Goal: Task Accomplishment & Management: Manage account settings

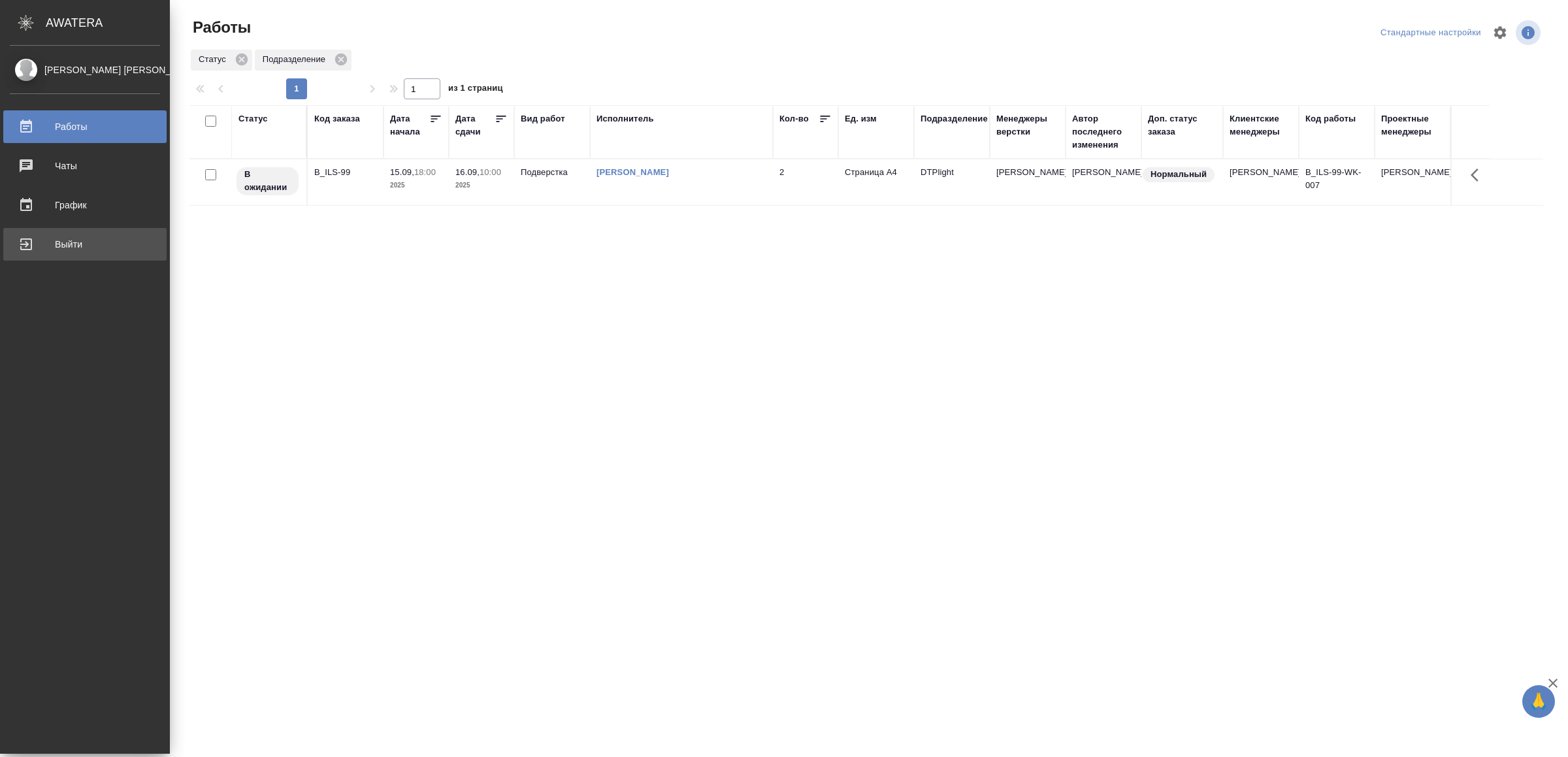
click at [43, 251] on div "Выйти" at bounding box center [84, 244] width 150 height 19
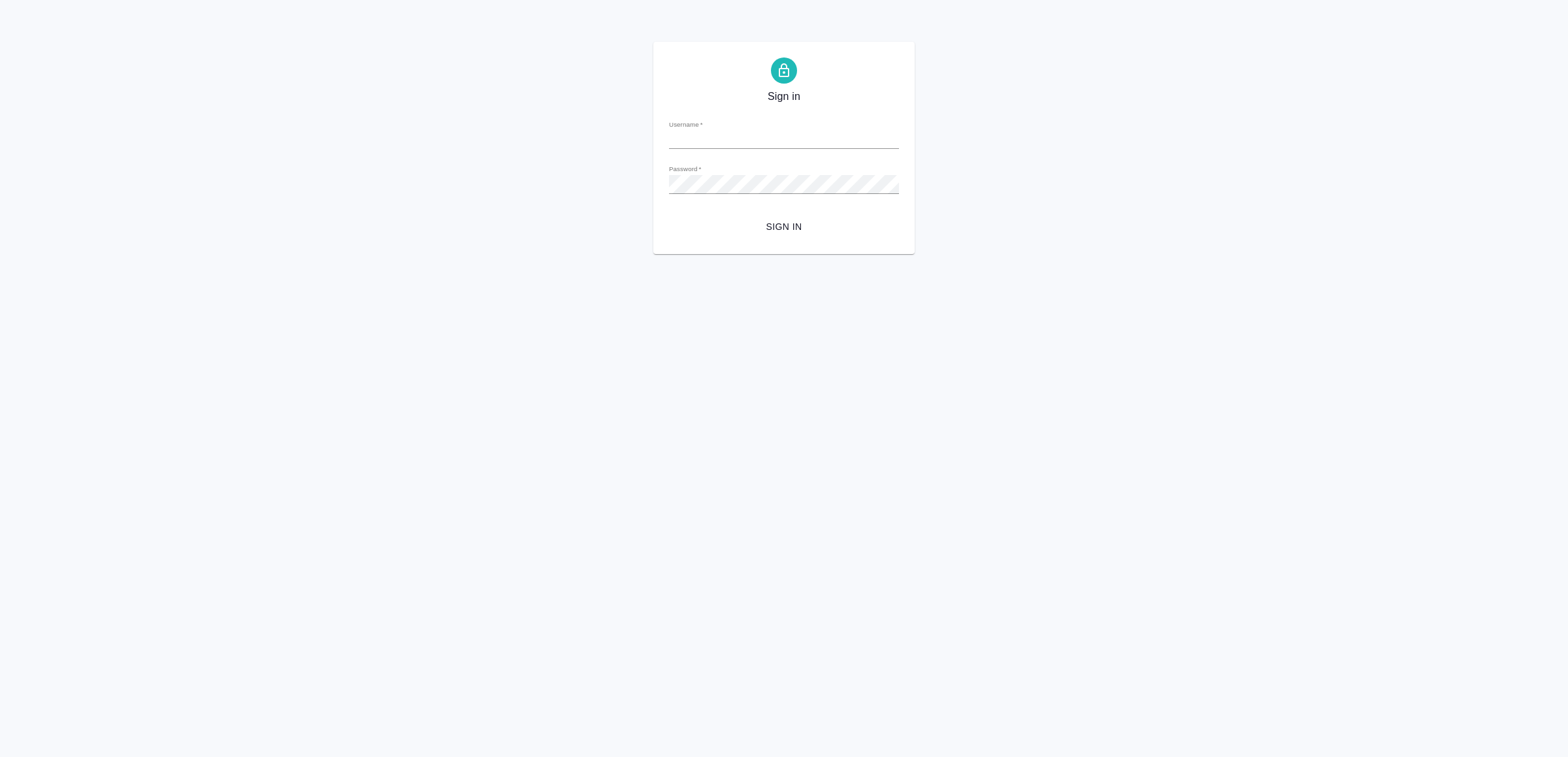
type input "[EMAIL_ADDRESS][DOMAIN_NAME]"
click at [788, 224] on span "Sign in" at bounding box center [784, 227] width 209 height 16
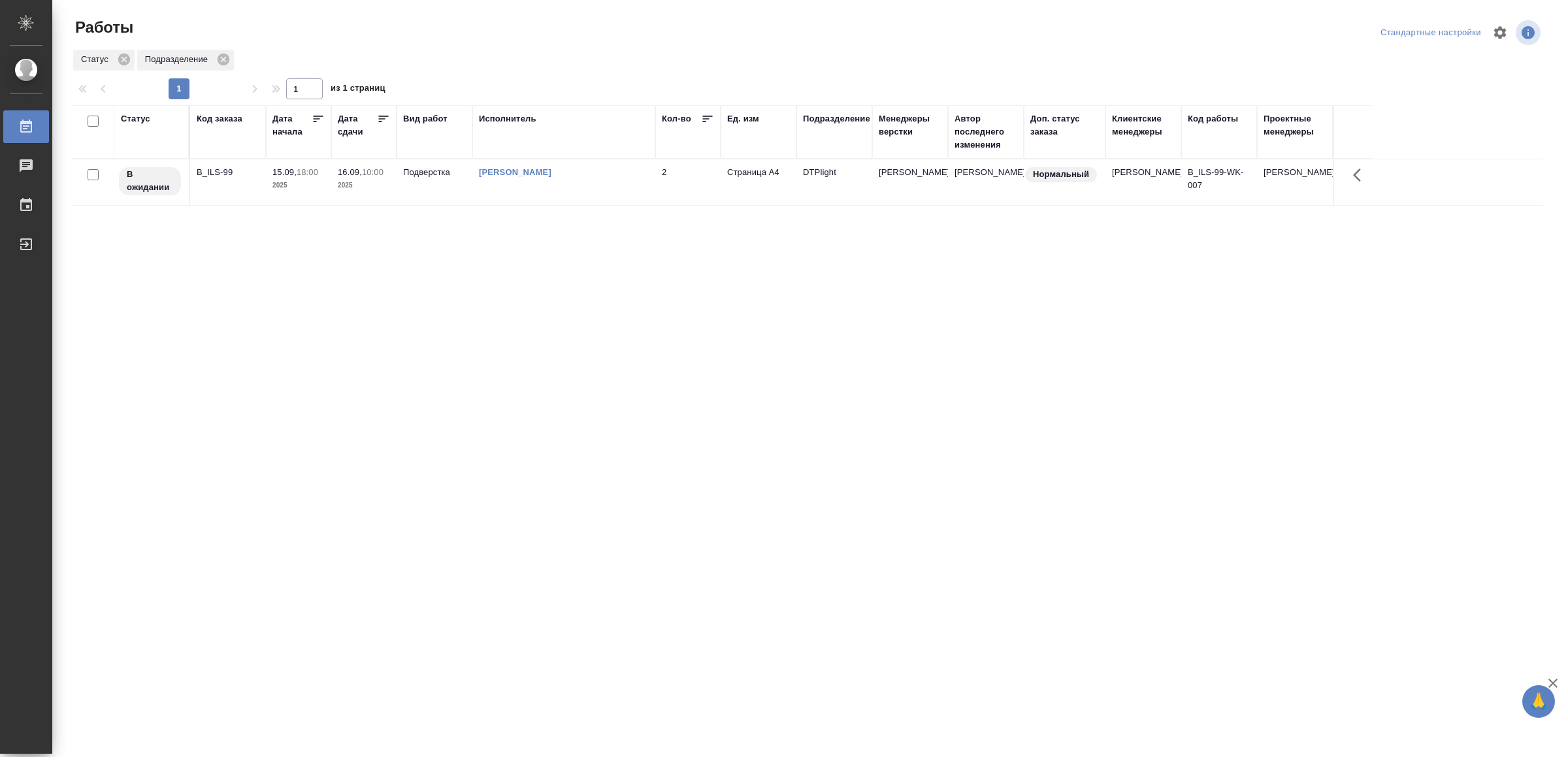
drag, startPoint x: 480, startPoint y: 572, endPoint x: 498, endPoint y: 528, distance: 47.5
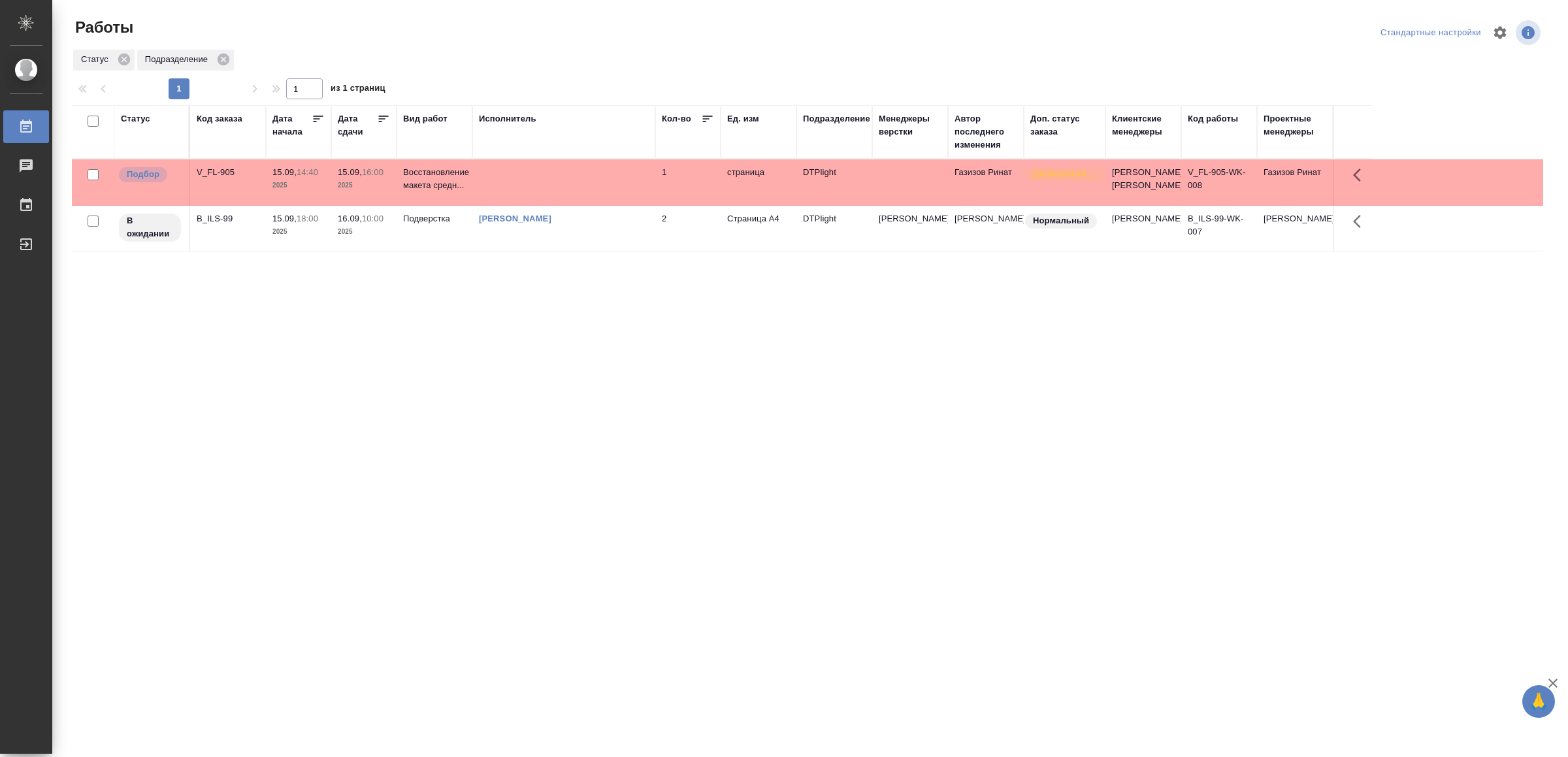
click at [614, 205] on td at bounding box center [563, 182] width 183 height 46
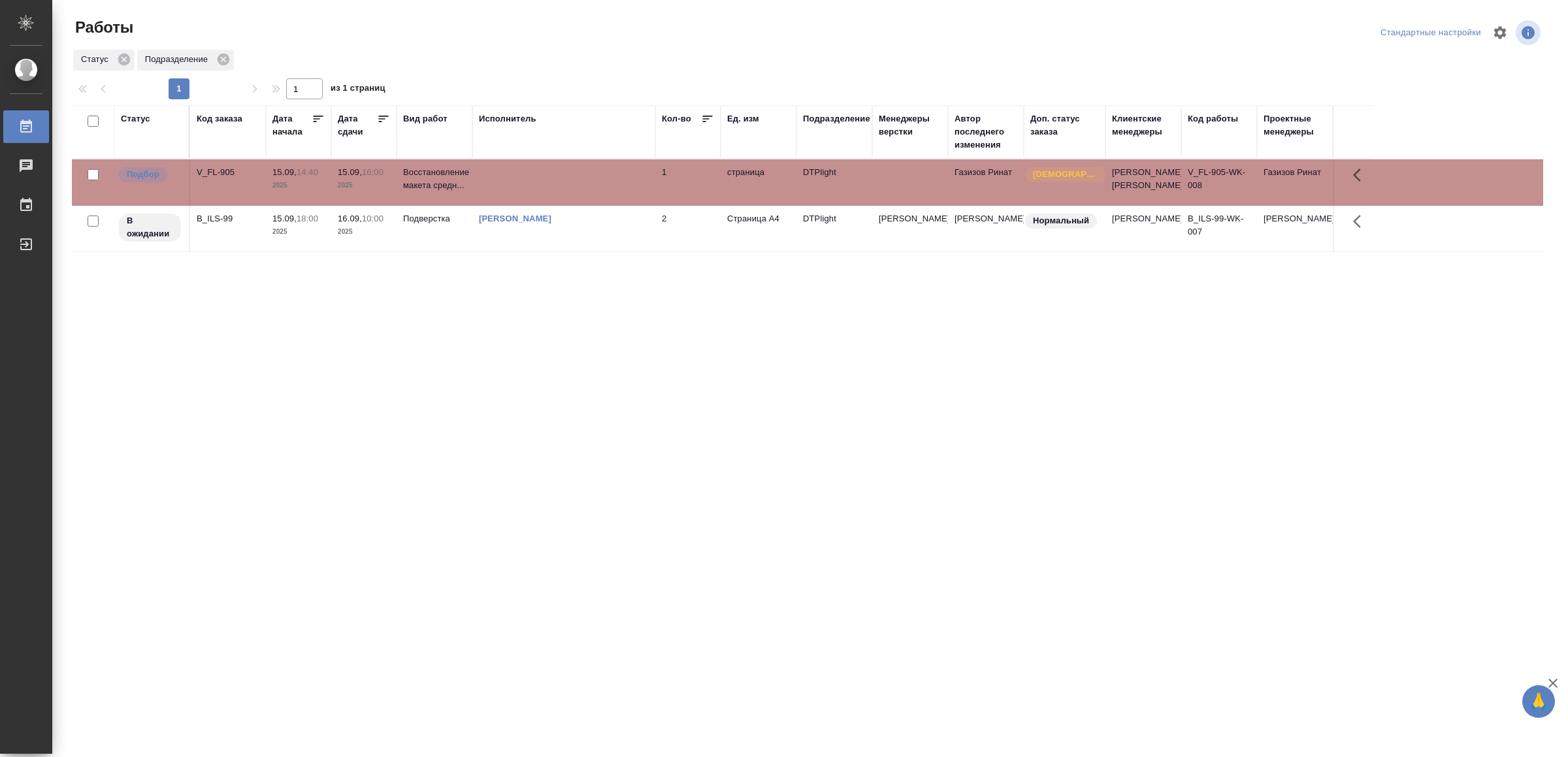
click at [614, 205] on td at bounding box center [563, 182] width 183 height 46
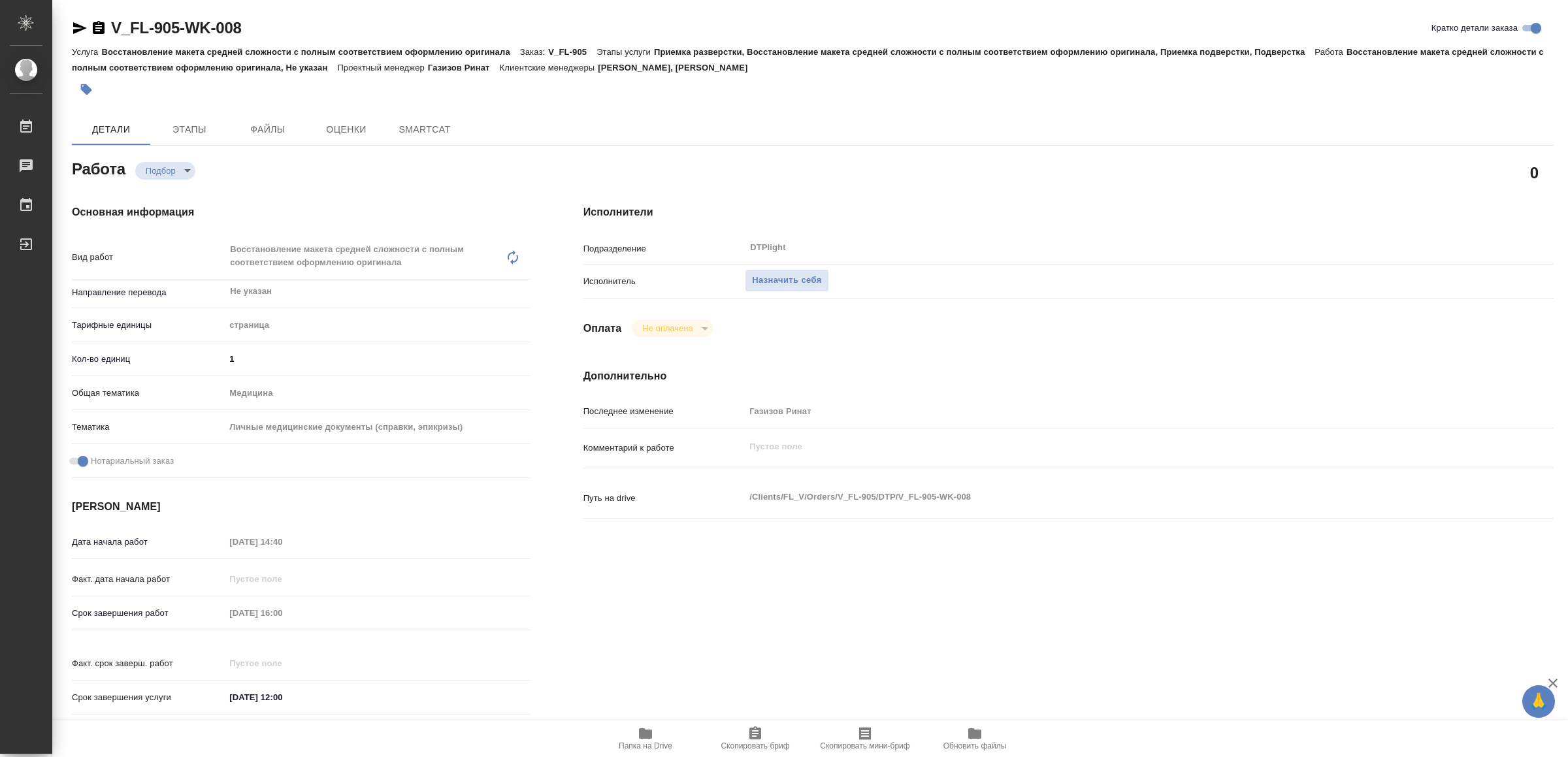
type textarea "x"
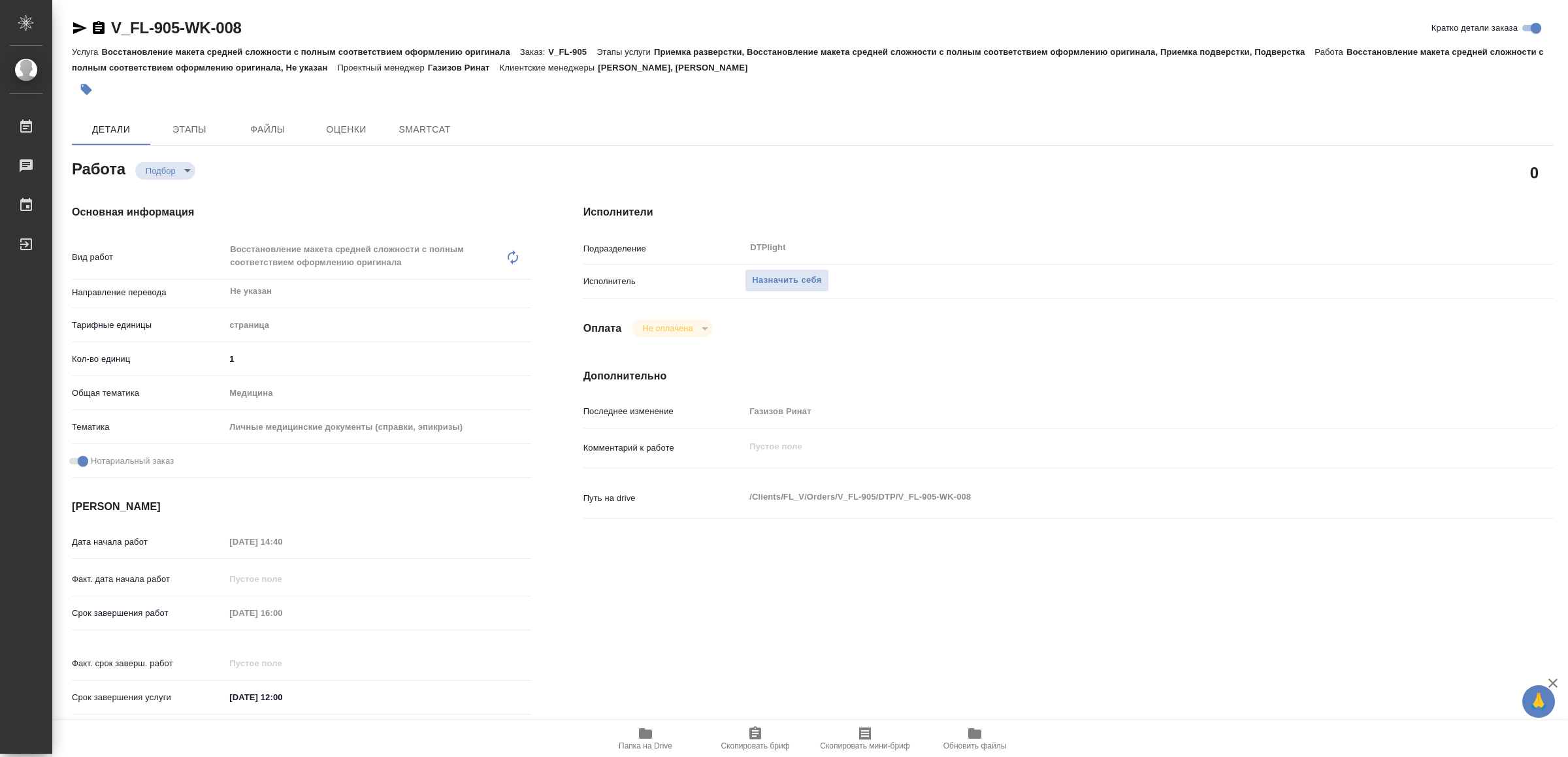
type textarea "x"
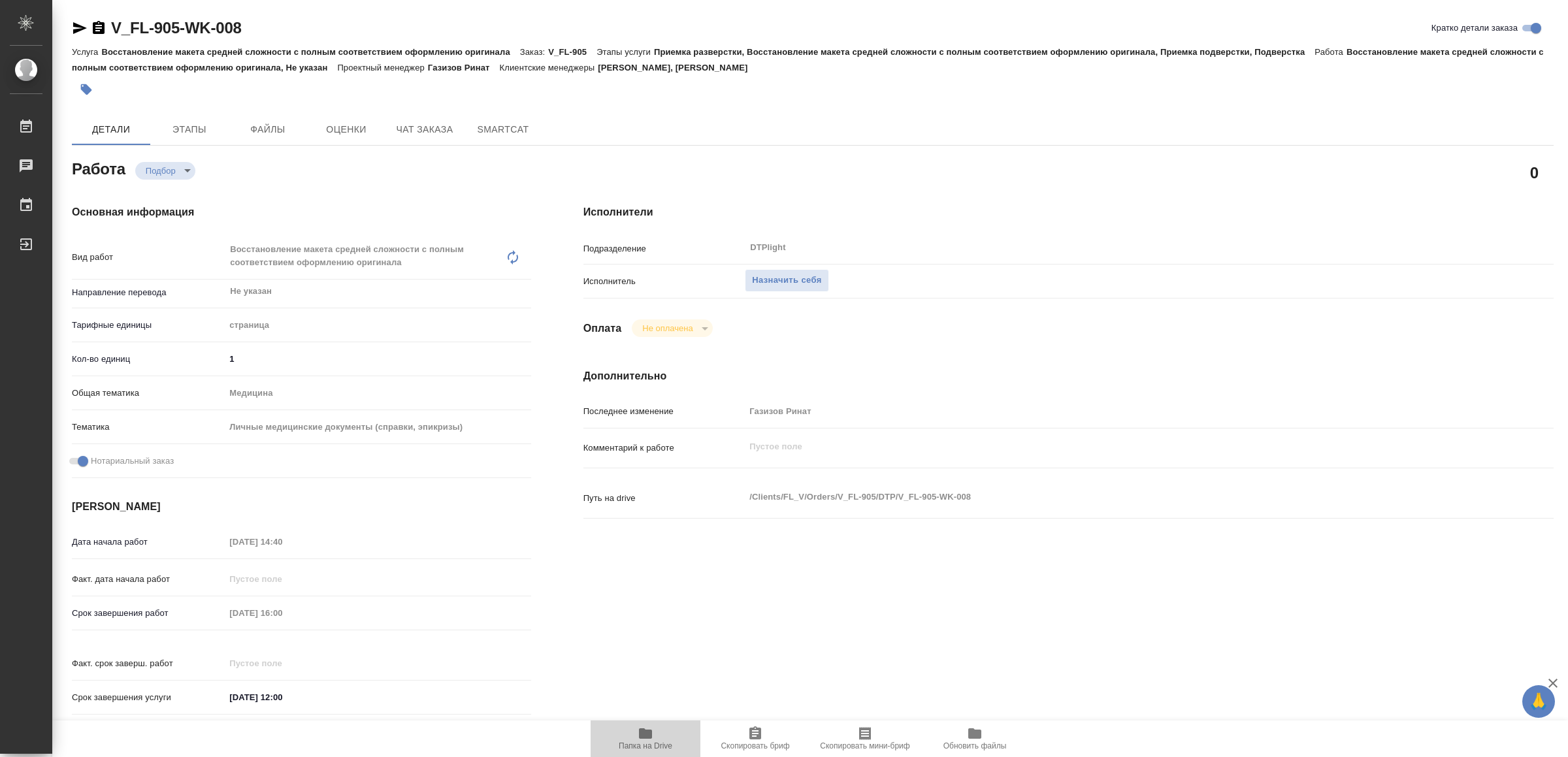
click at [646, 739] on span "Папка на Drive" at bounding box center [645, 739] width 94 height 25
type textarea "x"
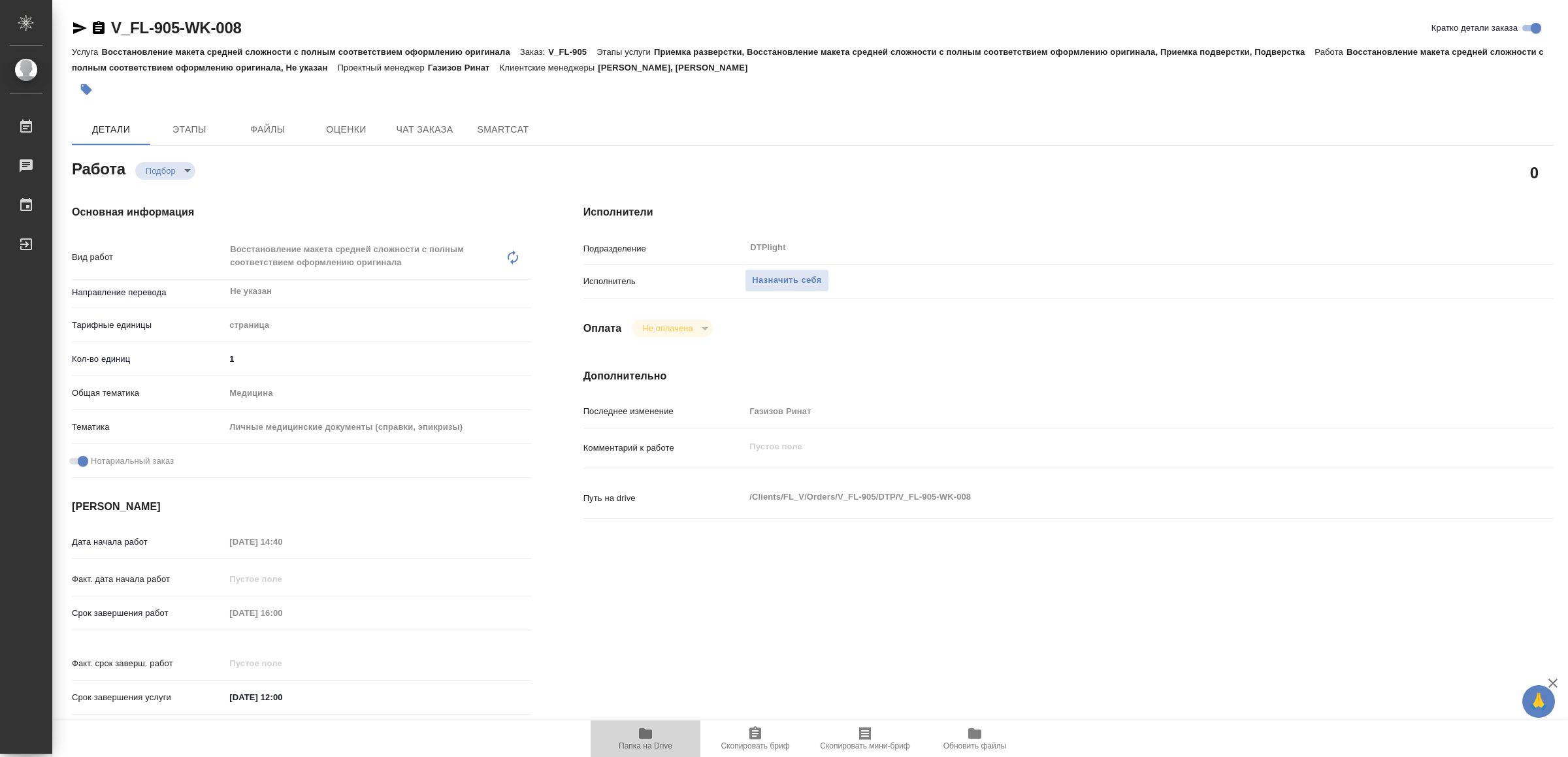
type textarea "x"
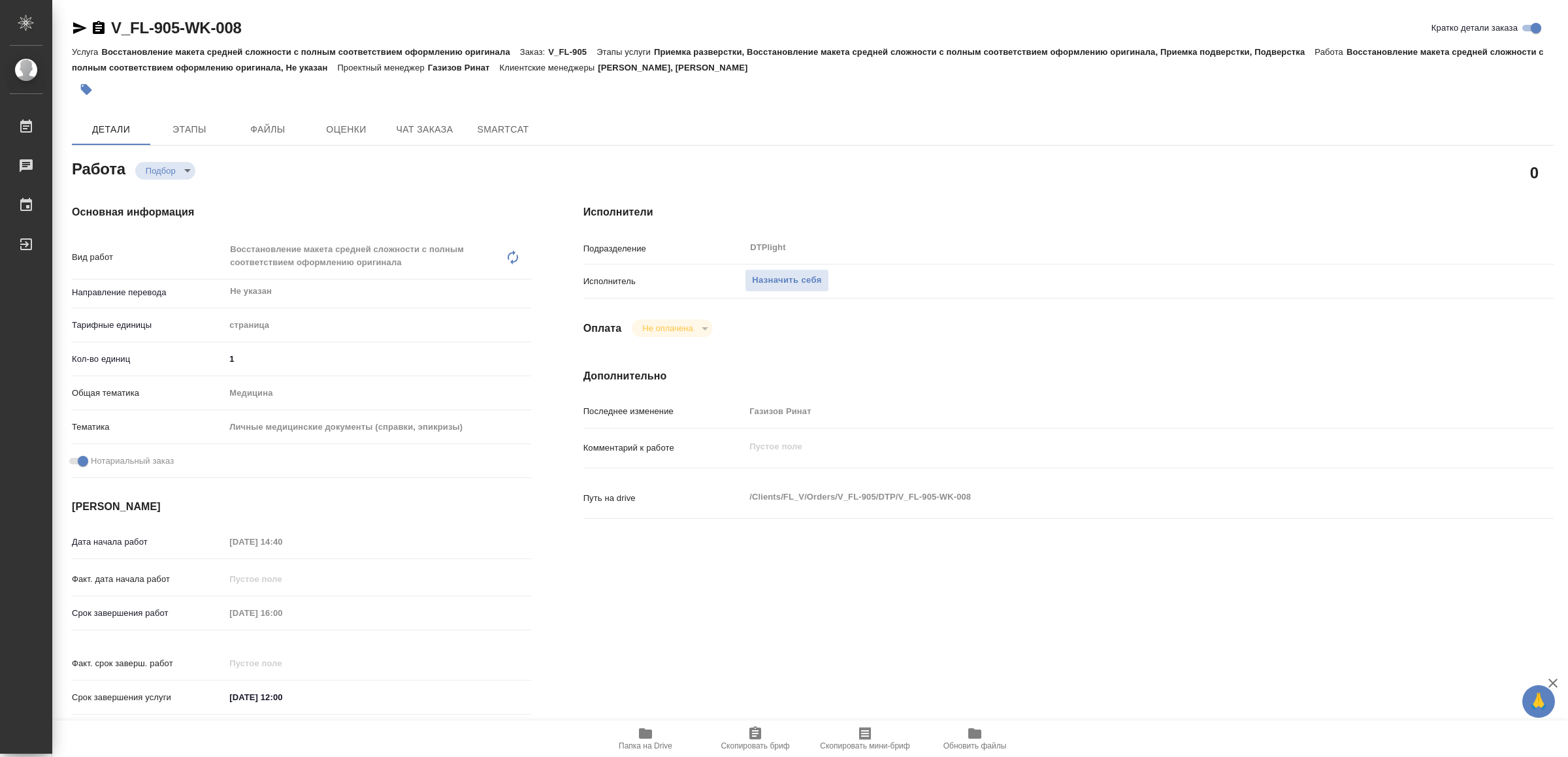
type textarea "x"
click at [761, 270] on button "Назначить себя" at bounding box center [786, 280] width 84 height 23
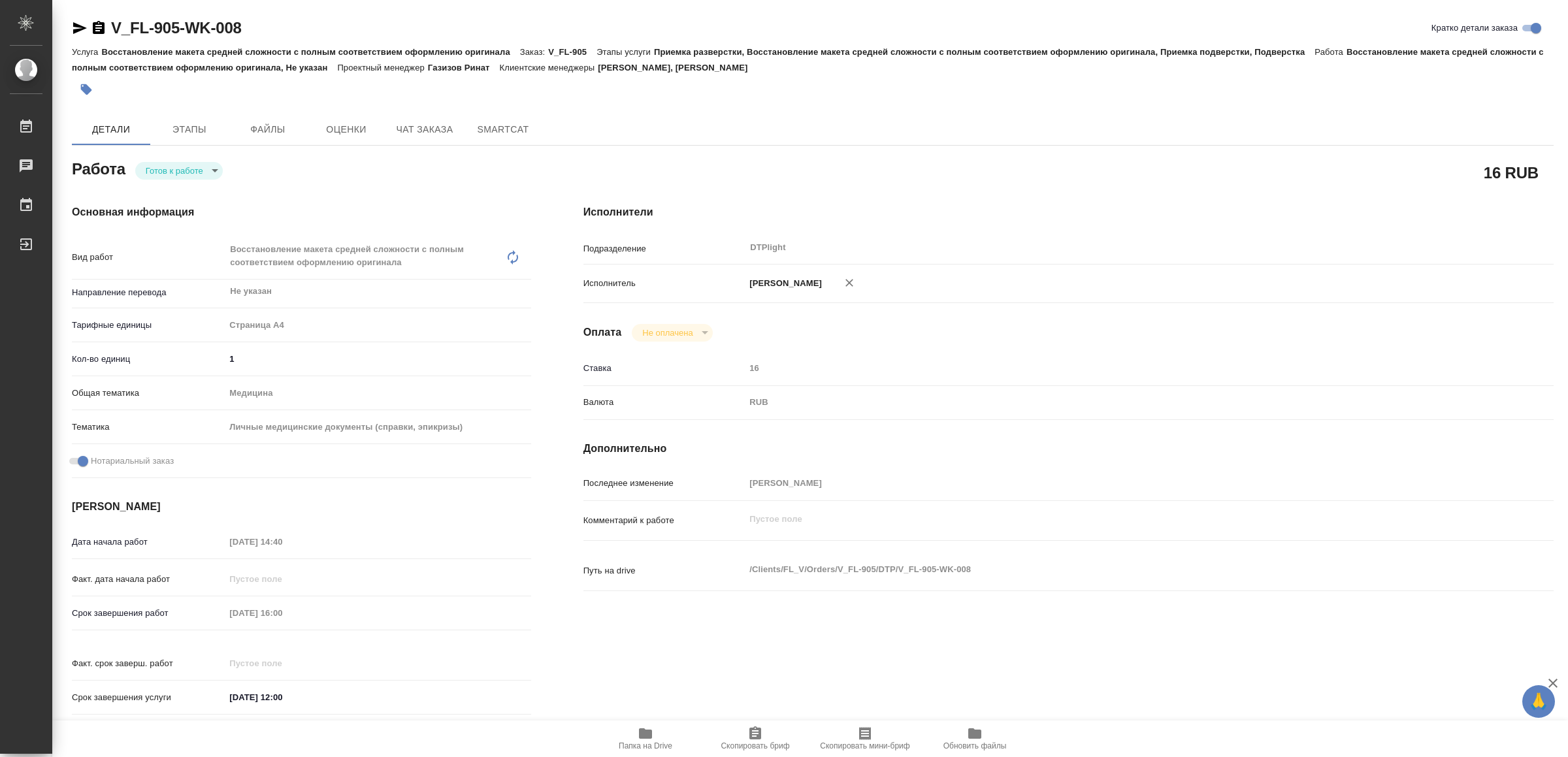
click at [79, 24] on icon "button" at bounding box center [79, 27] width 16 height 16
click at [209, 161] on body "🙏 .cls-1 fill:#fff; AWATERA Yamkovenko Vera Работы 0 Чаты График Выйти V_FL-905…" at bounding box center [784, 378] width 1568 height 757
click at [209, 161] on li "В работе" at bounding box center [182, 170] width 92 height 22
type textarea "x"
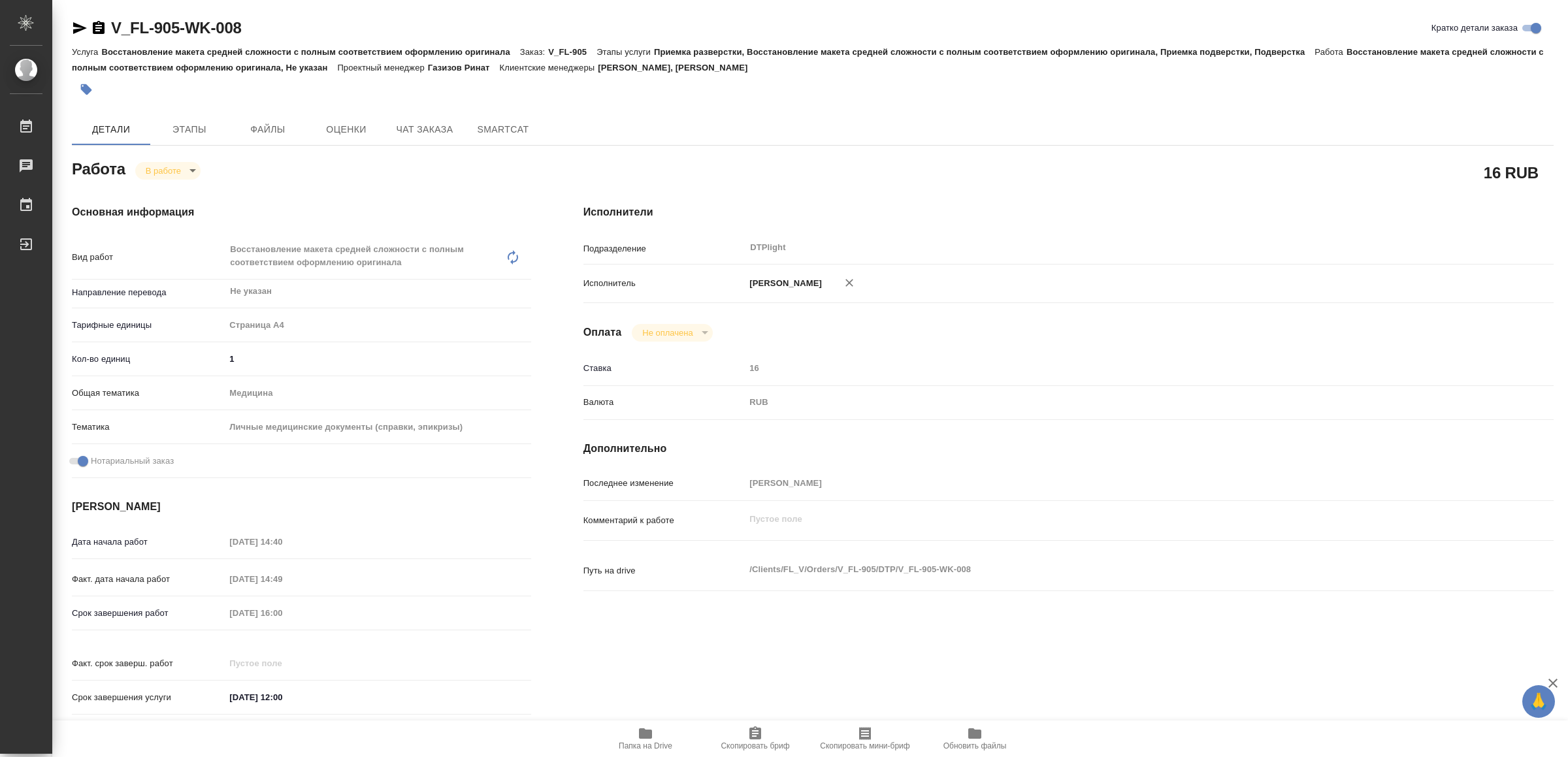
type textarea "x"
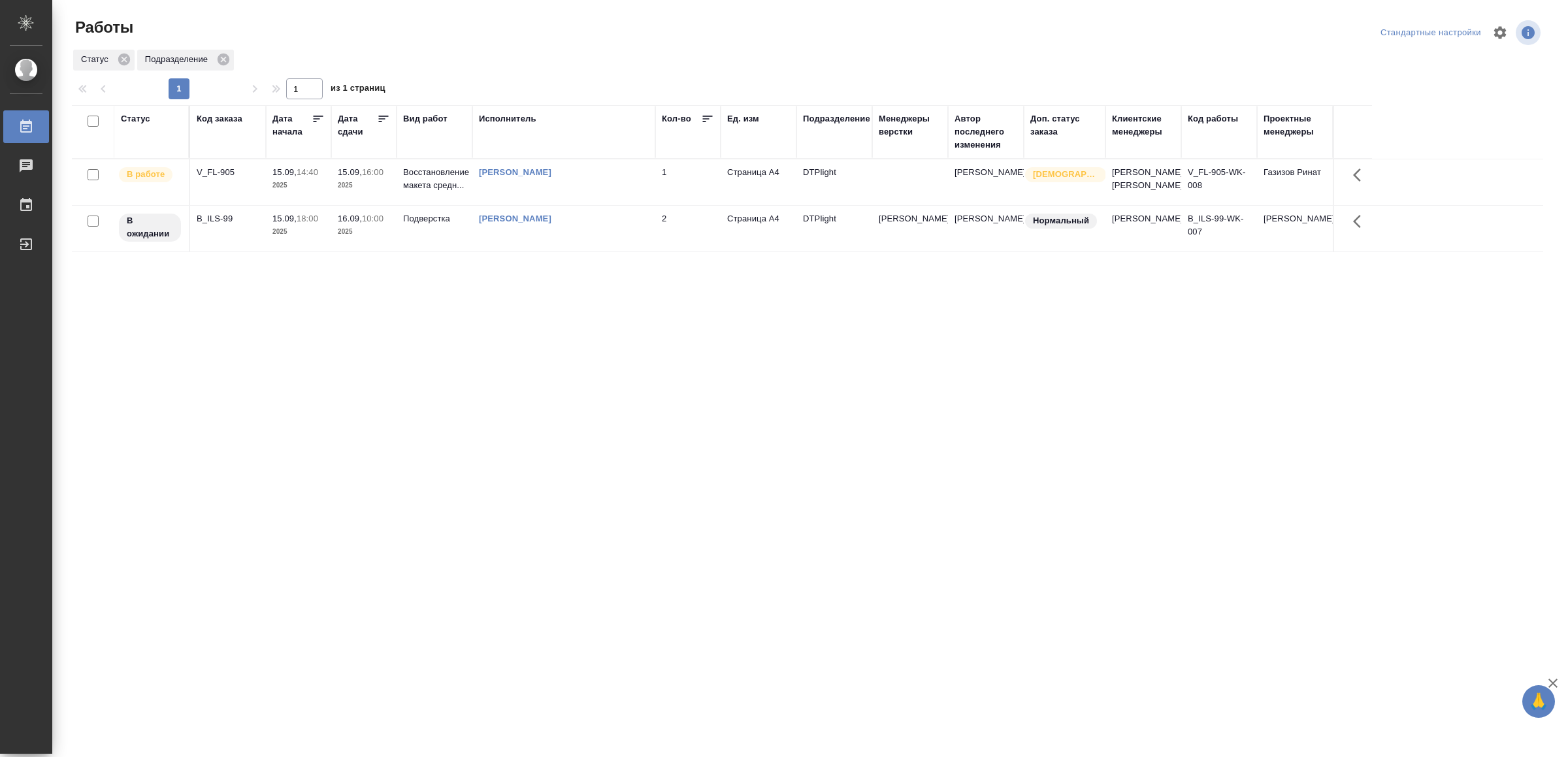
drag, startPoint x: 339, startPoint y: 354, endPoint x: 337, endPoint y: 343, distance: 11.2
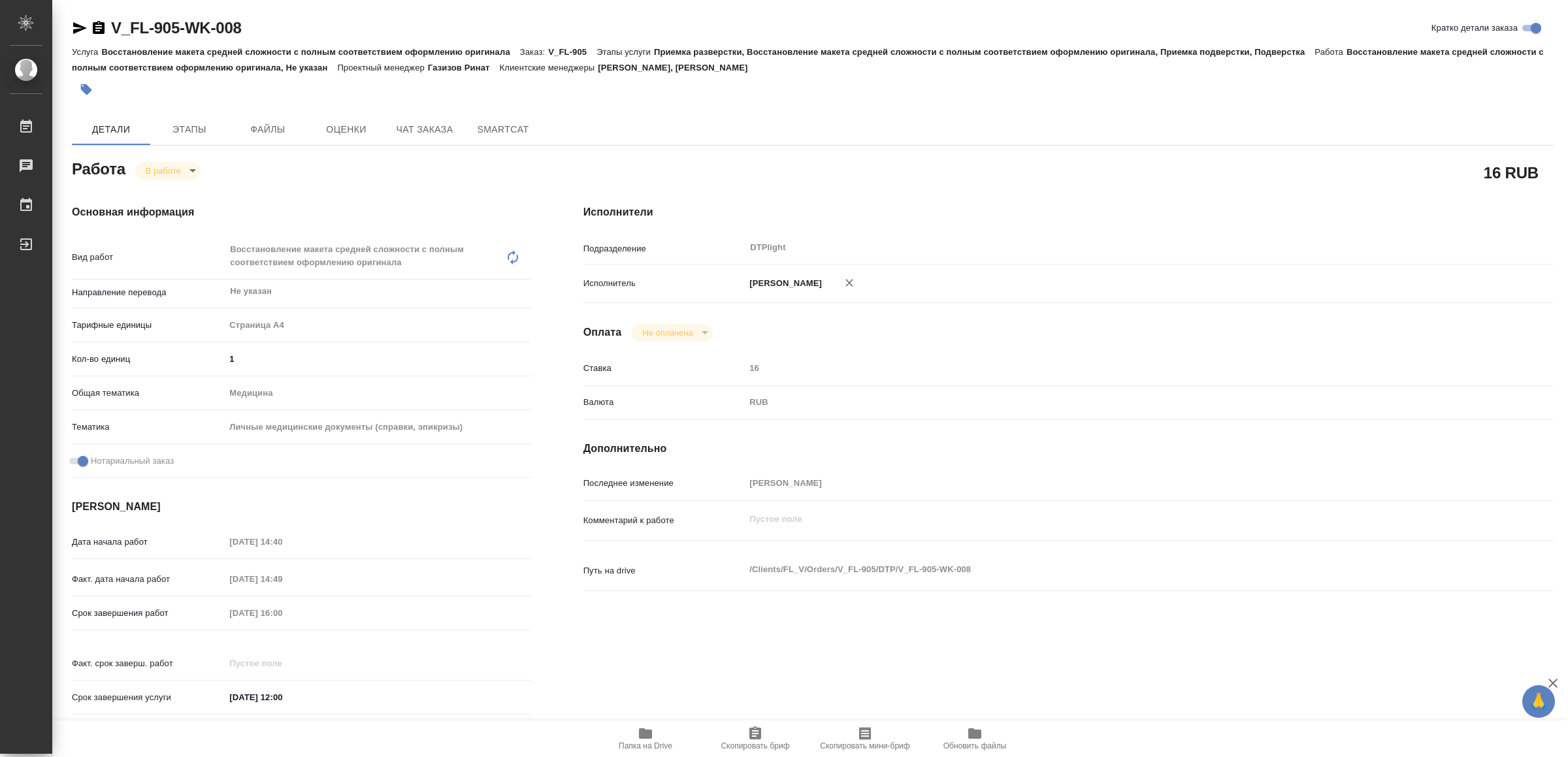
click at [636, 733] on span "Папка на Drive" at bounding box center [645, 739] width 94 height 25
click at [75, 22] on icon "button" at bounding box center [79, 27] width 16 height 16
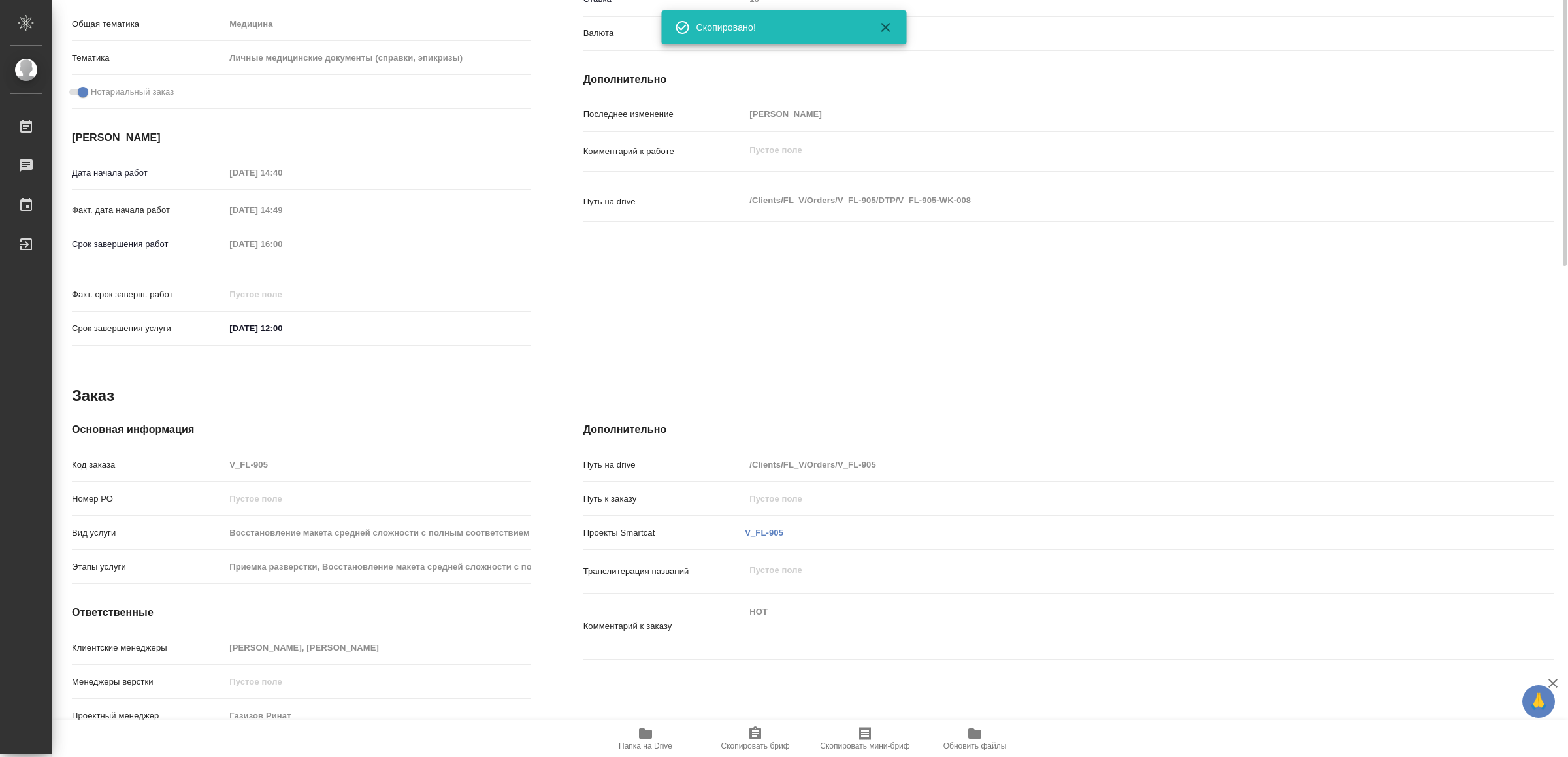
scroll to position [75, 0]
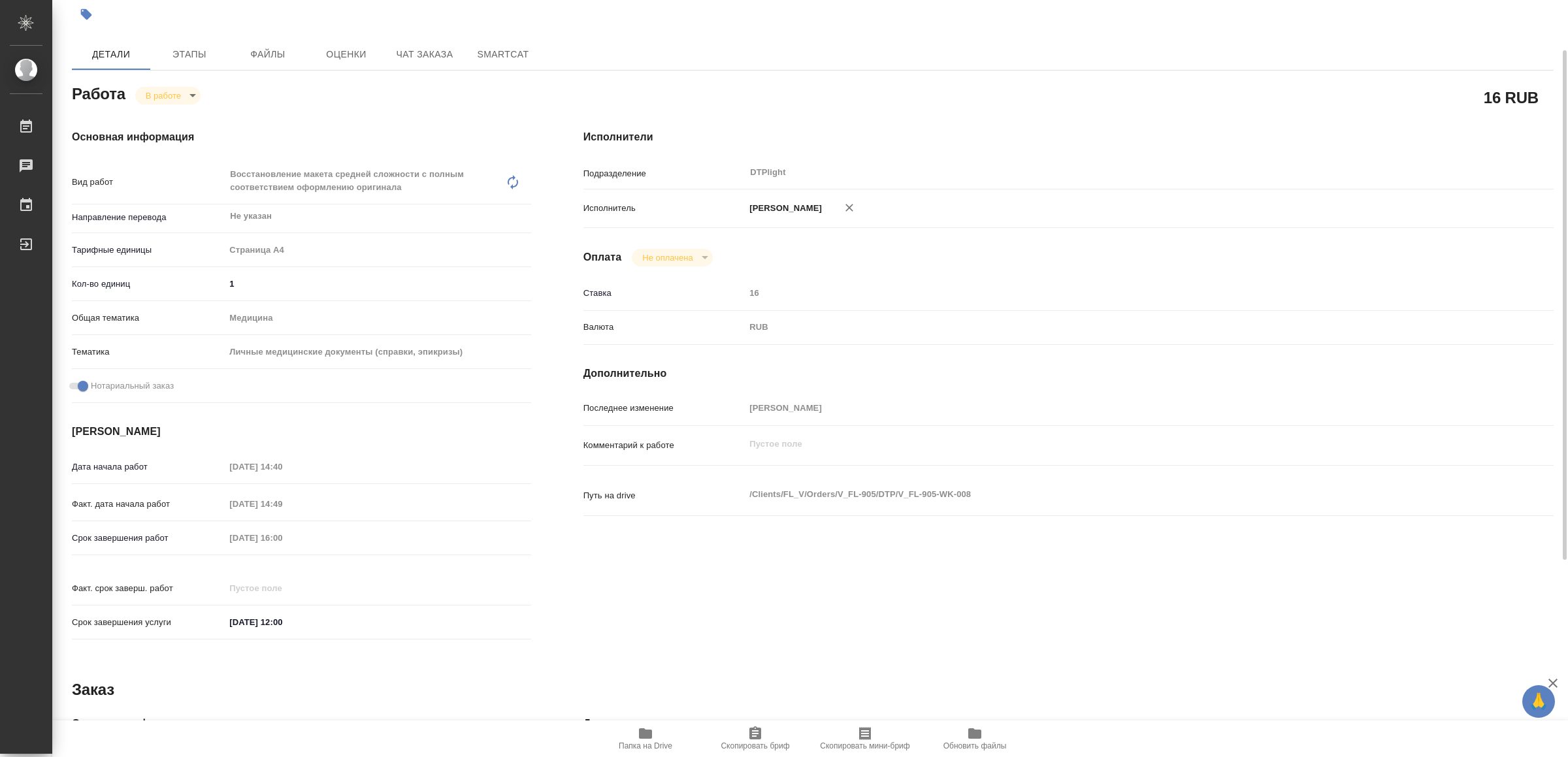
click at [158, 85] on body "🙏 .cls-1 fill:#fff; AWATERA Yamkovenko Vera Работы 0 Чаты График Выйти V_FL-905…" at bounding box center [784, 378] width 1568 height 757
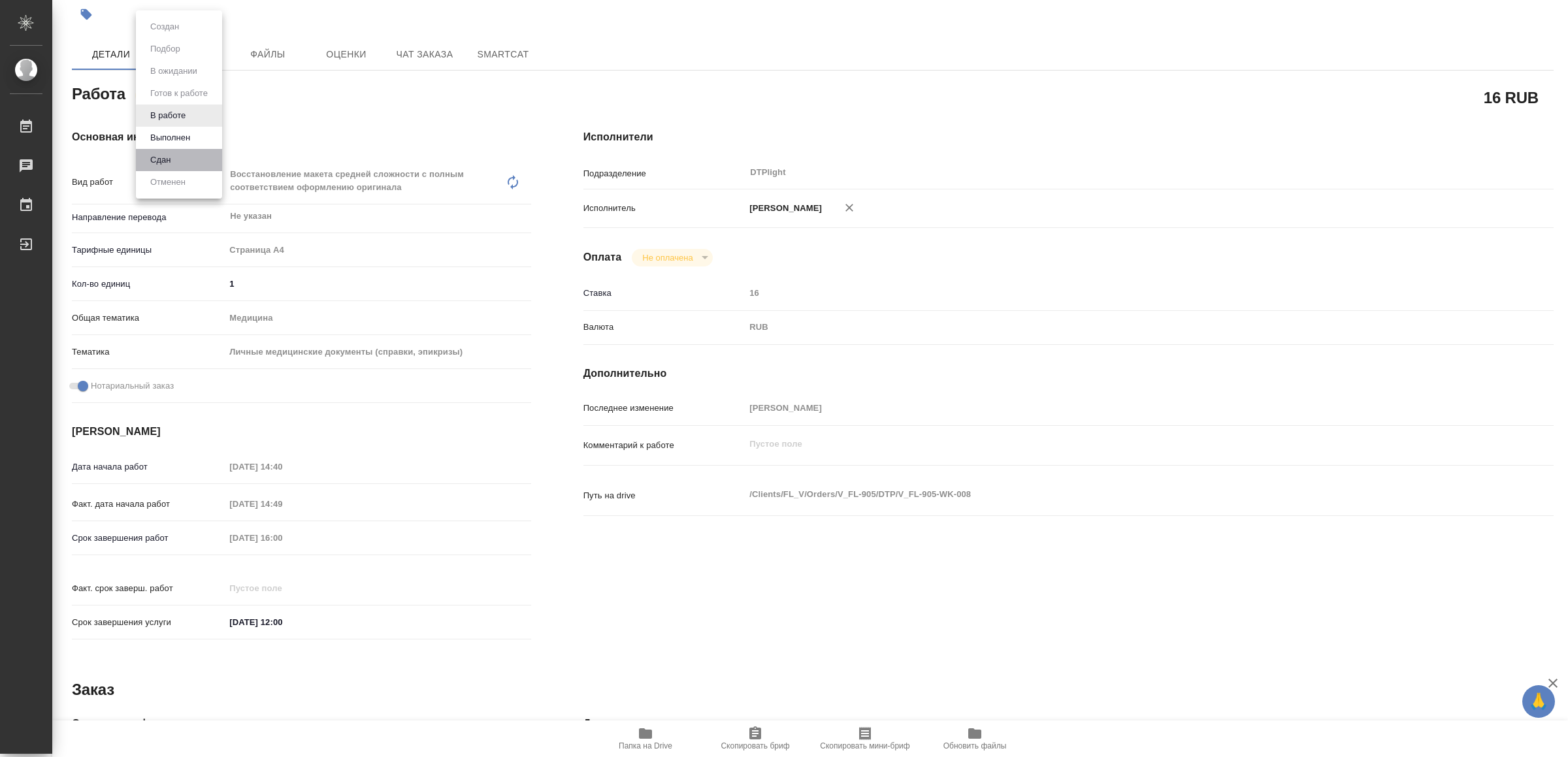
click at [176, 153] on li "Сдан" at bounding box center [179, 160] width 87 height 22
type textarea "x"
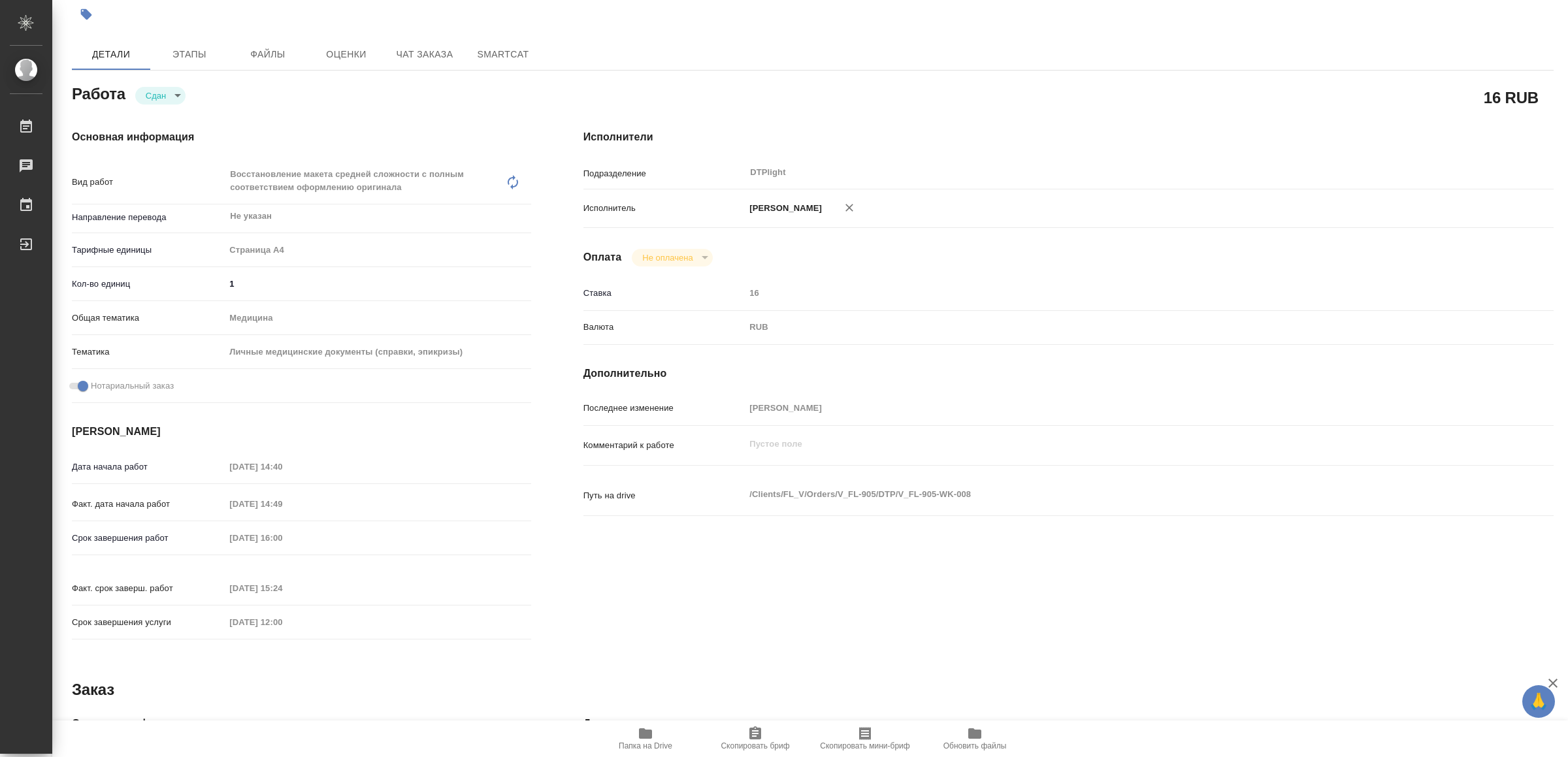
type textarea "x"
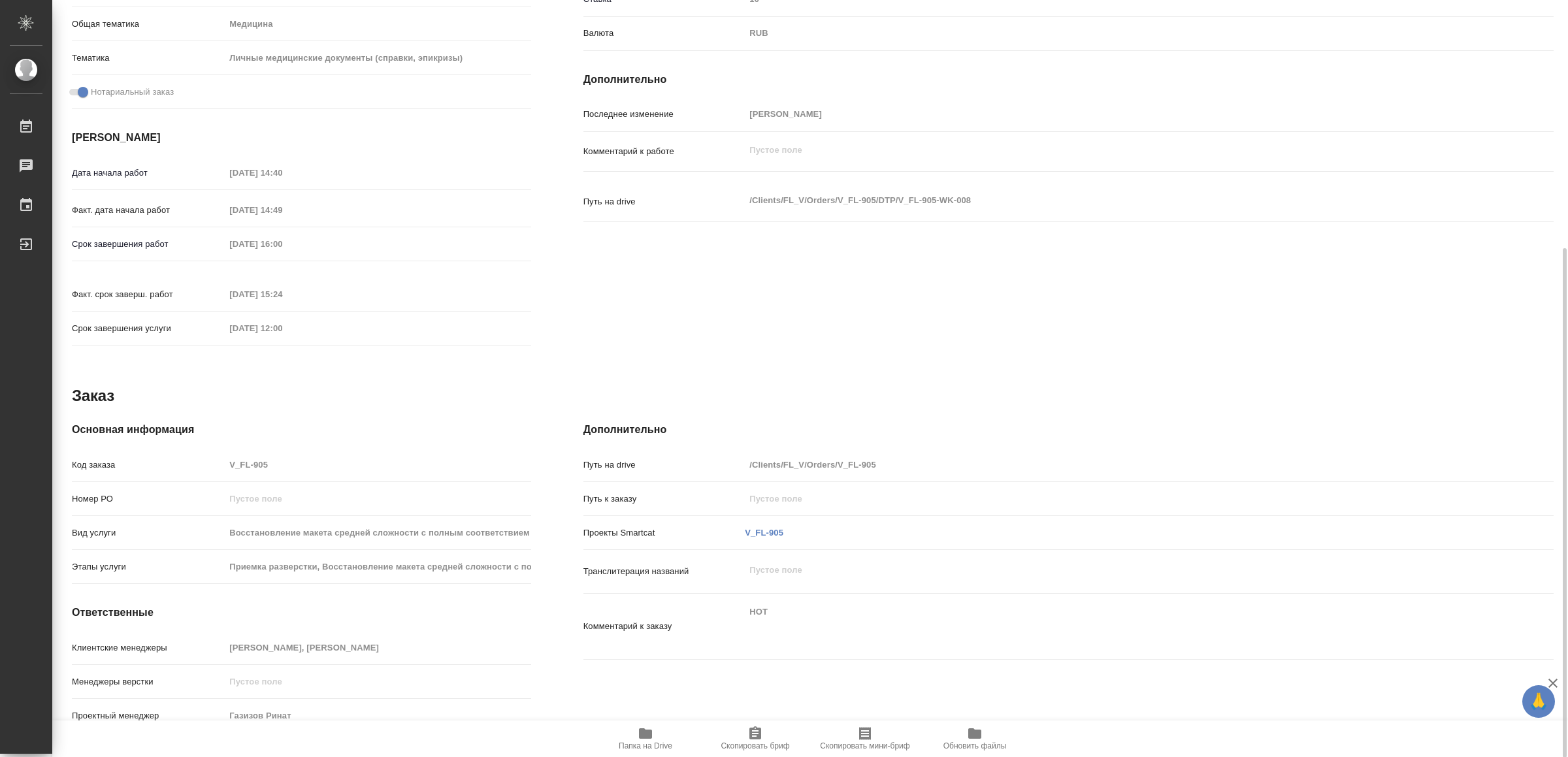
type textarea "x"
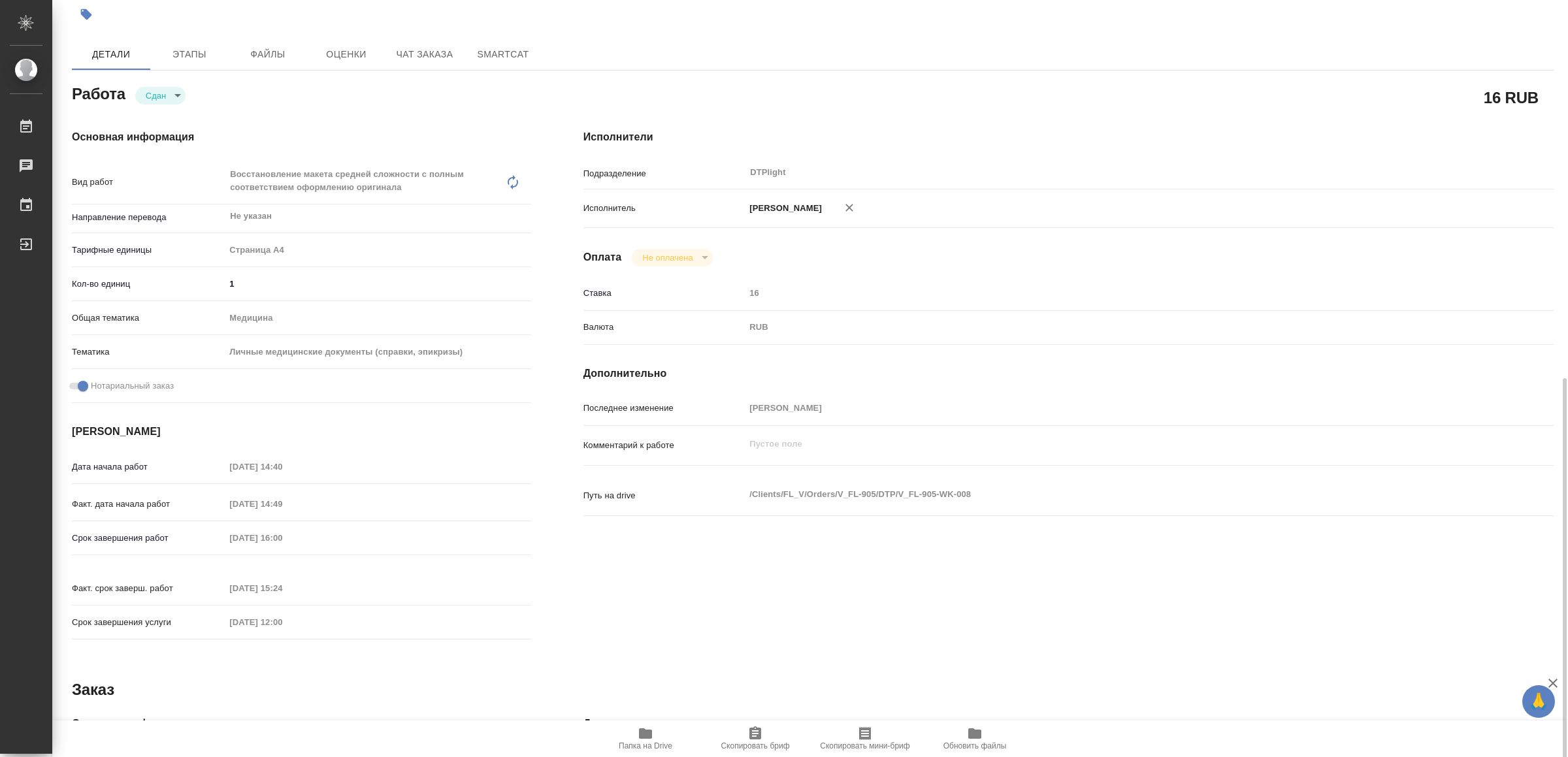
scroll to position [0, 0]
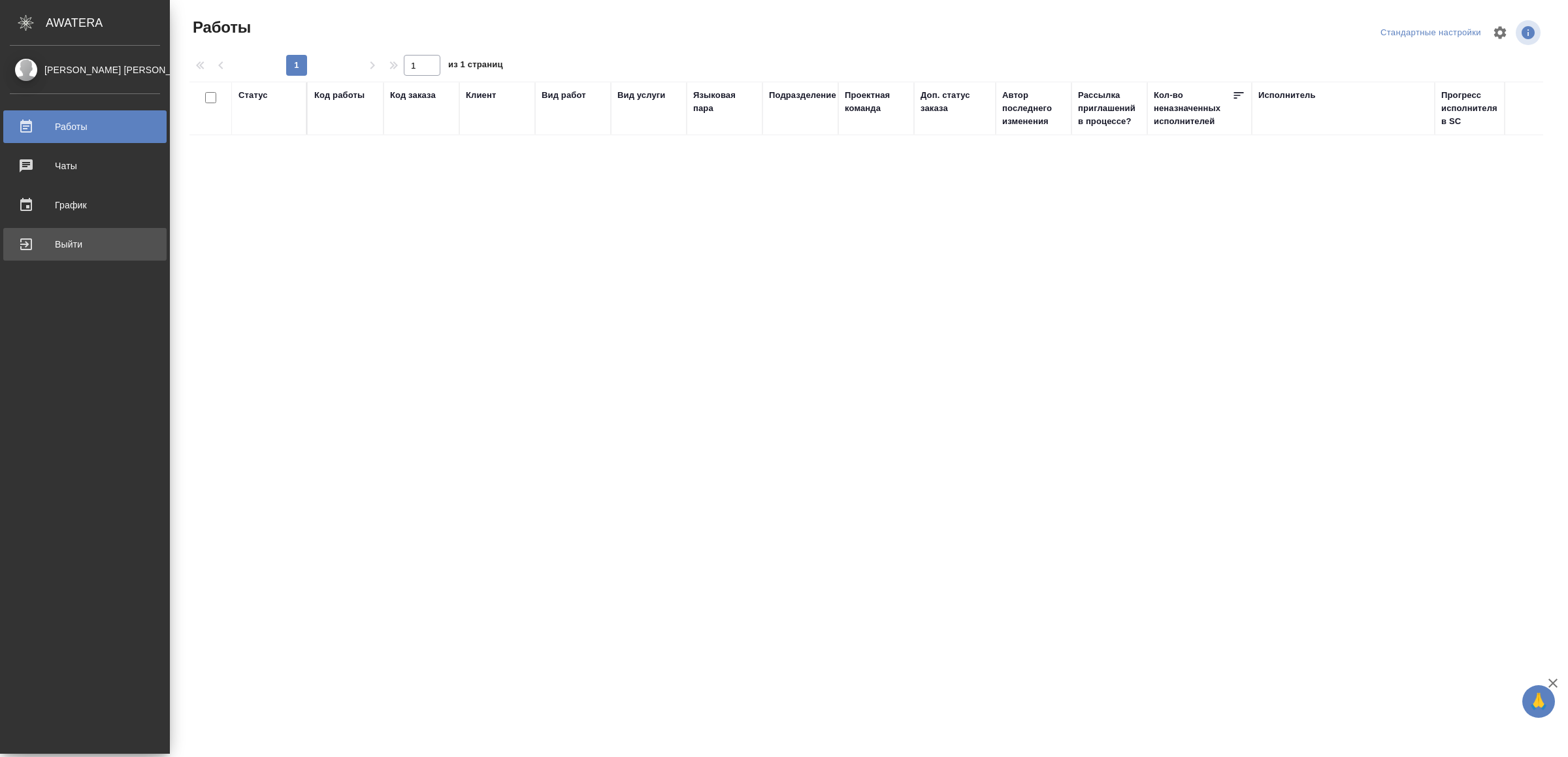
click at [56, 240] on div "Выйти" at bounding box center [84, 244] width 150 height 19
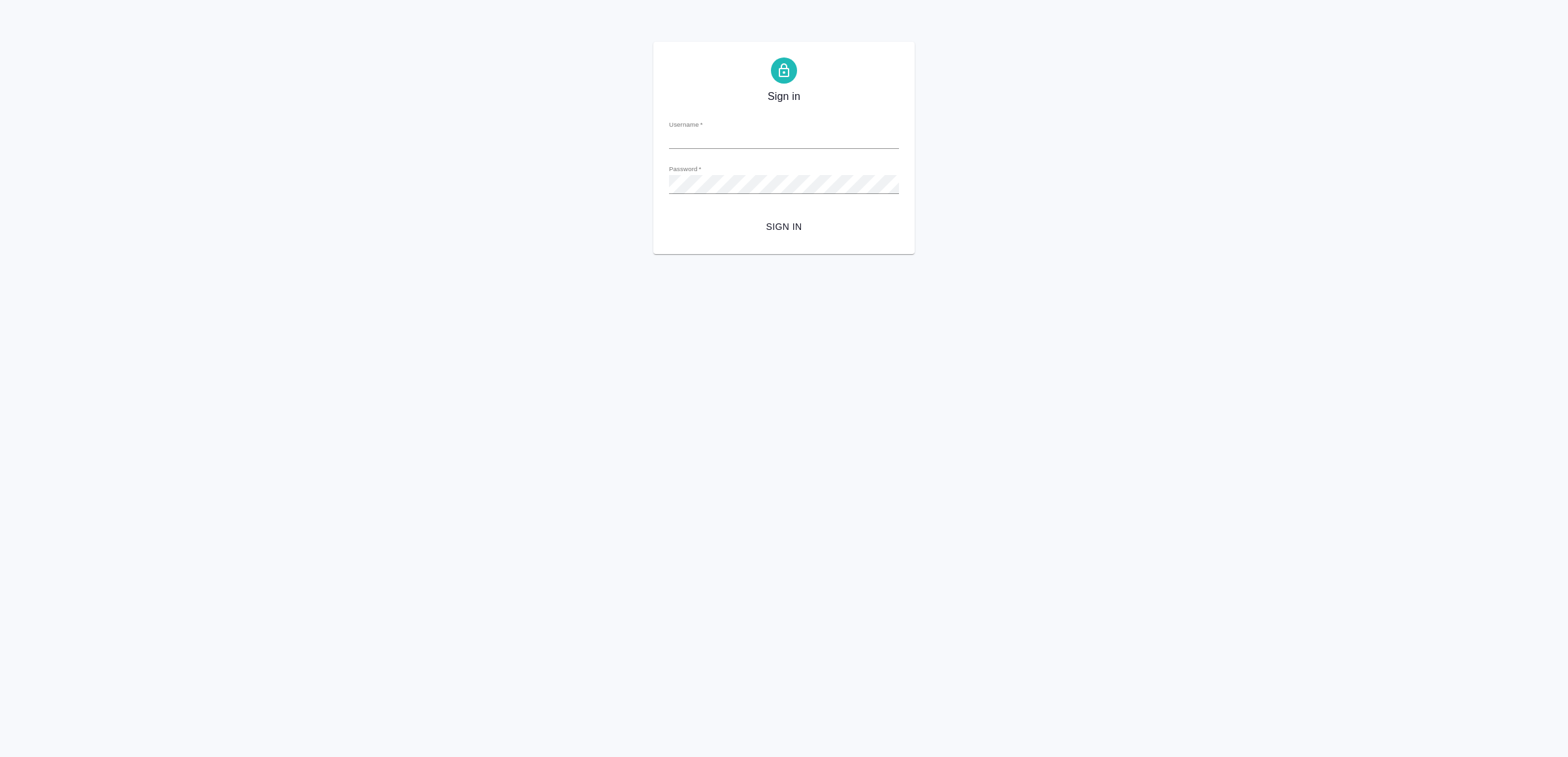
type input "[EMAIL_ADDRESS][DOMAIN_NAME]"
drag, startPoint x: 785, startPoint y: 230, endPoint x: 774, endPoint y: 243, distance: 17.0
click at [784, 230] on span "Sign in" at bounding box center [784, 227] width 209 height 16
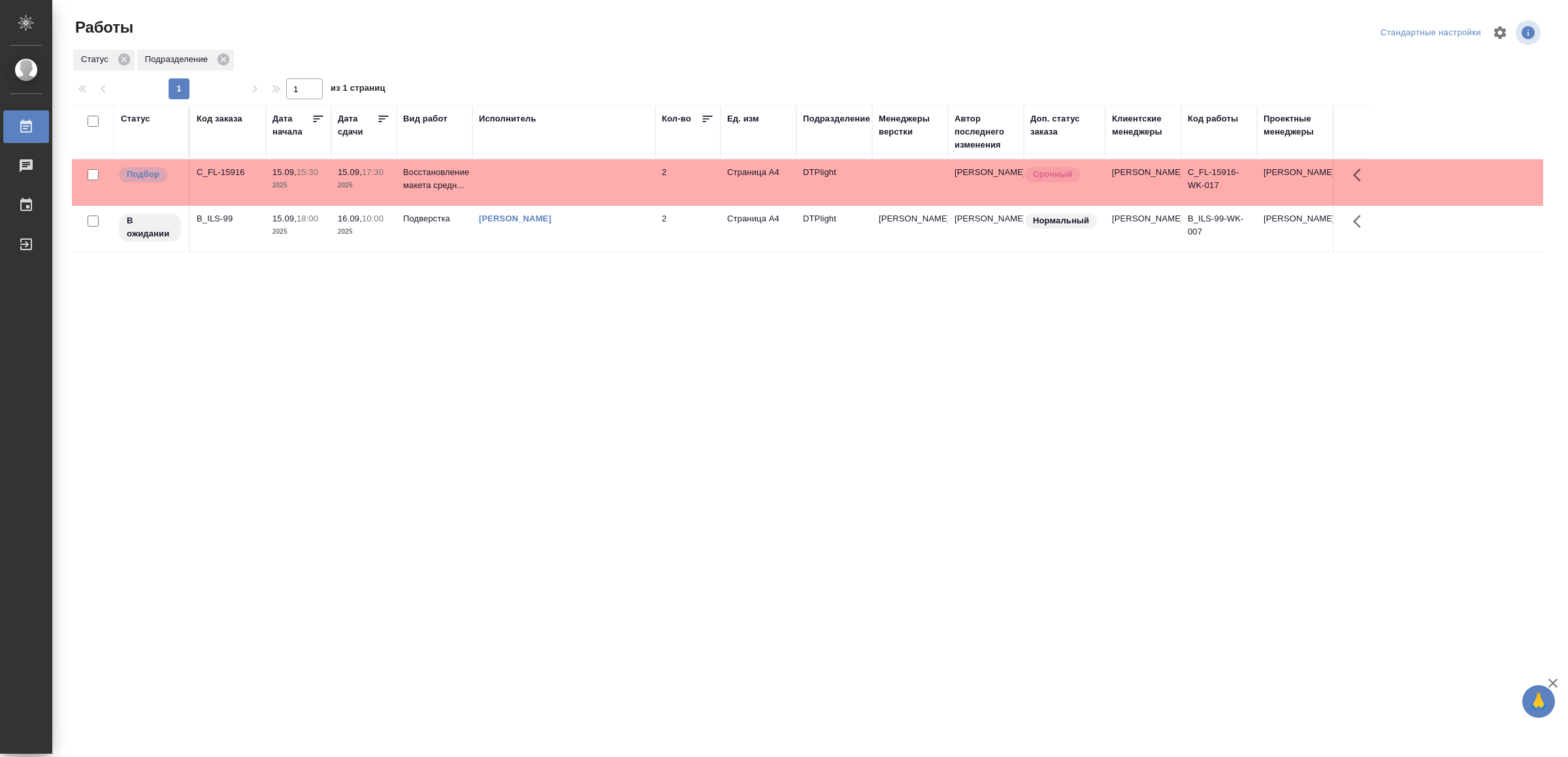
click at [598, 190] on td at bounding box center [563, 182] width 183 height 46
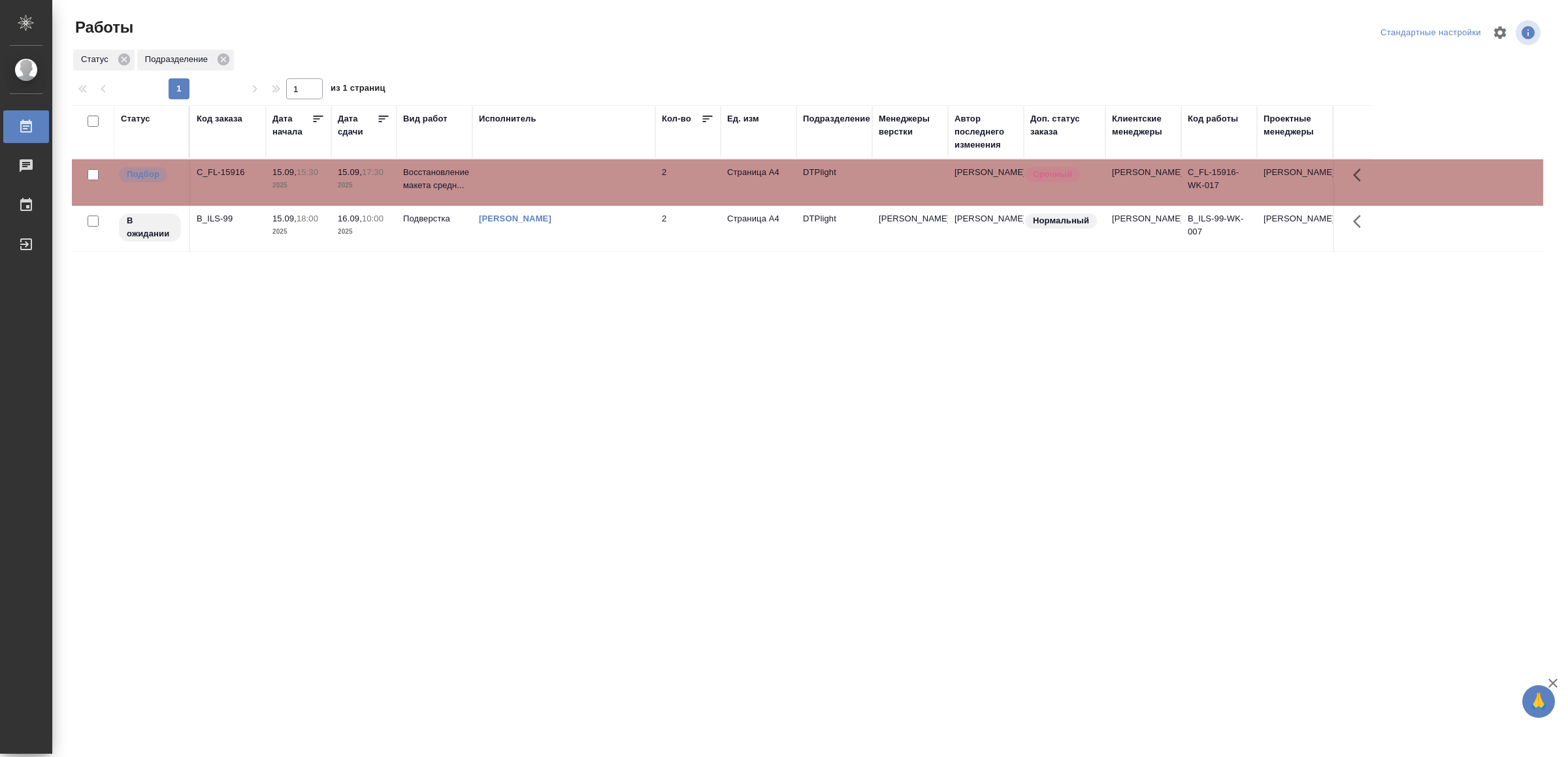
click at [598, 190] on td at bounding box center [563, 182] width 183 height 46
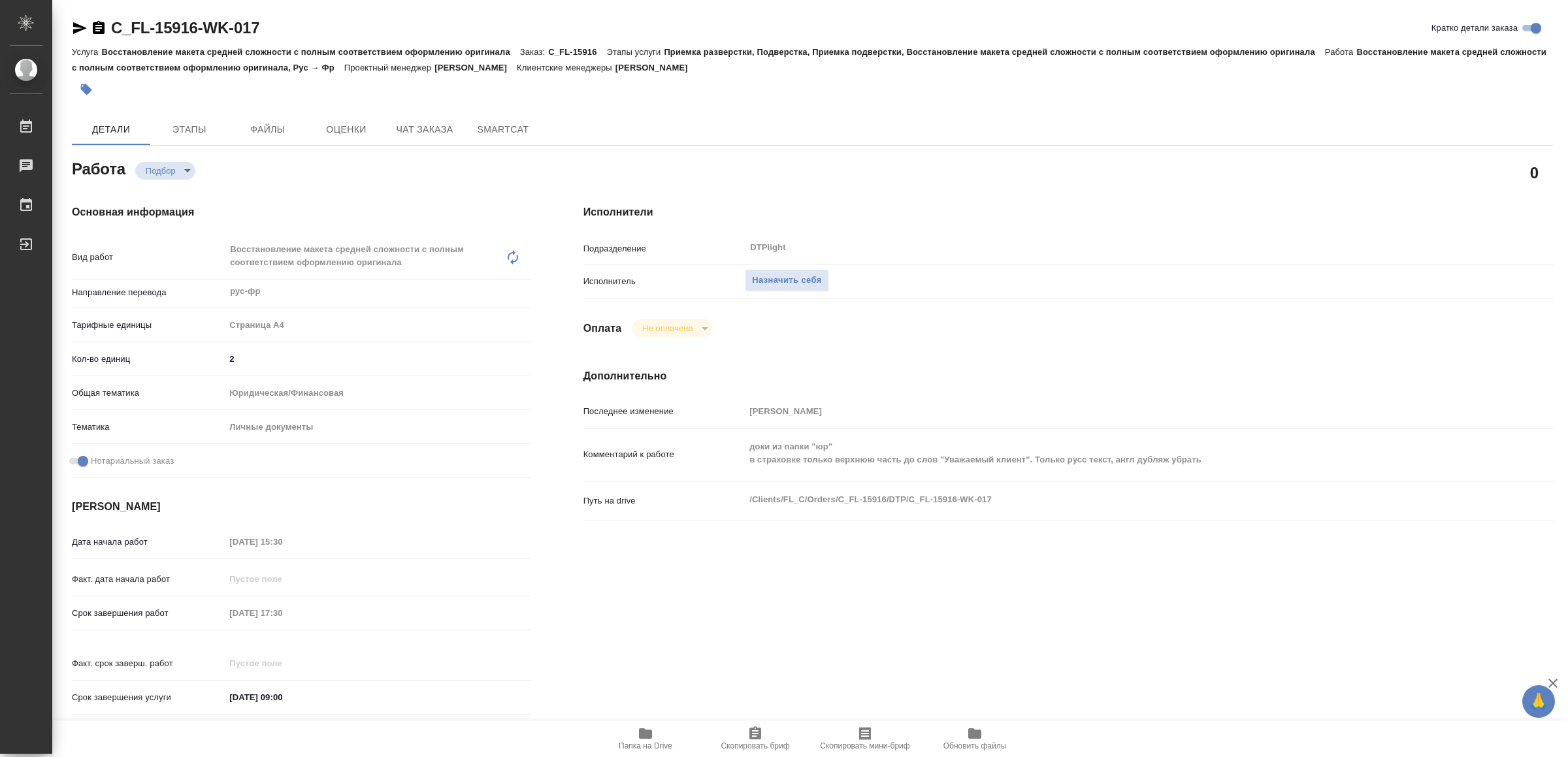
click at [651, 733] on icon "button" at bounding box center [646, 733] width 13 height 10
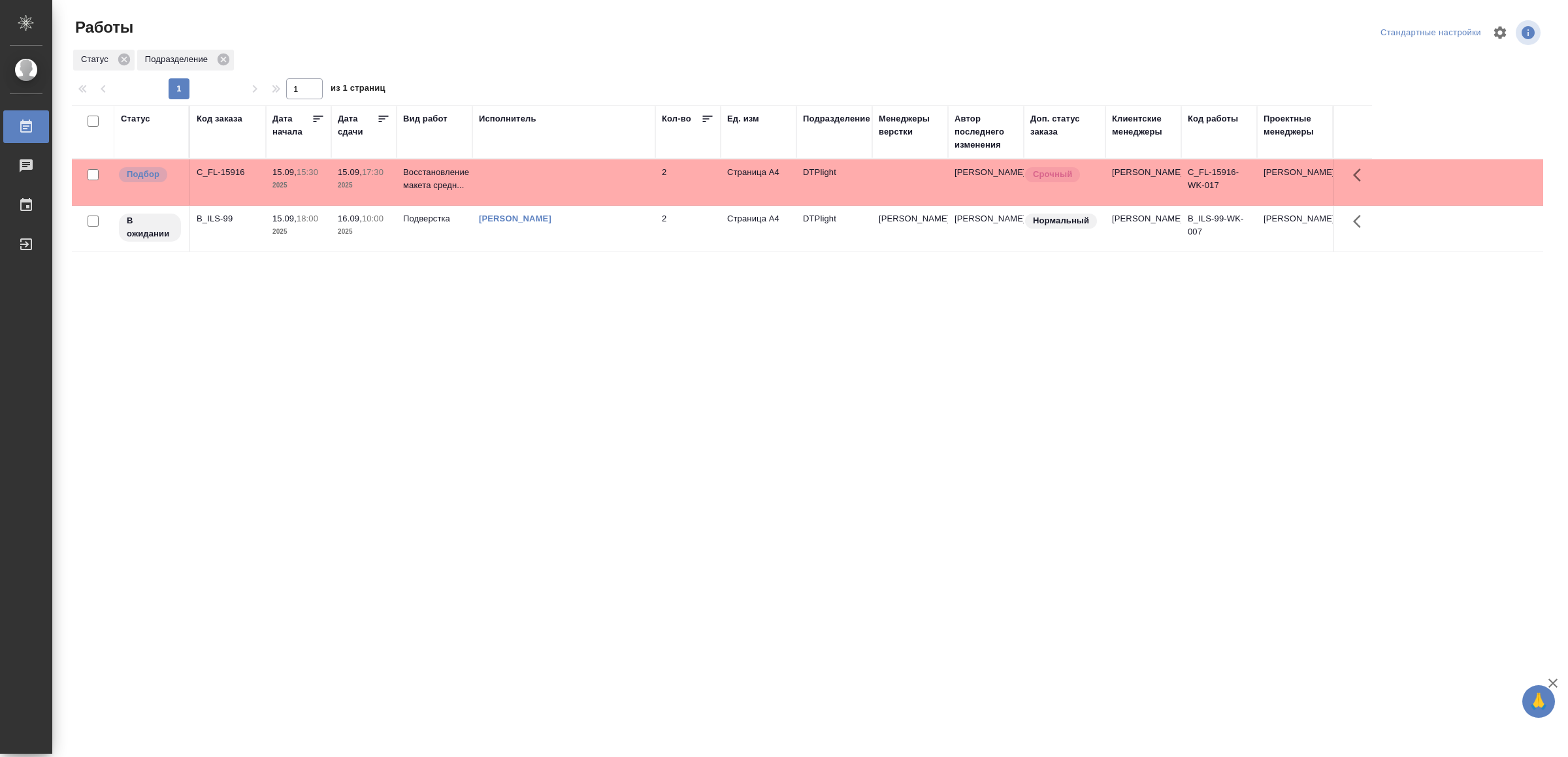
click at [553, 181] on td at bounding box center [563, 182] width 183 height 46
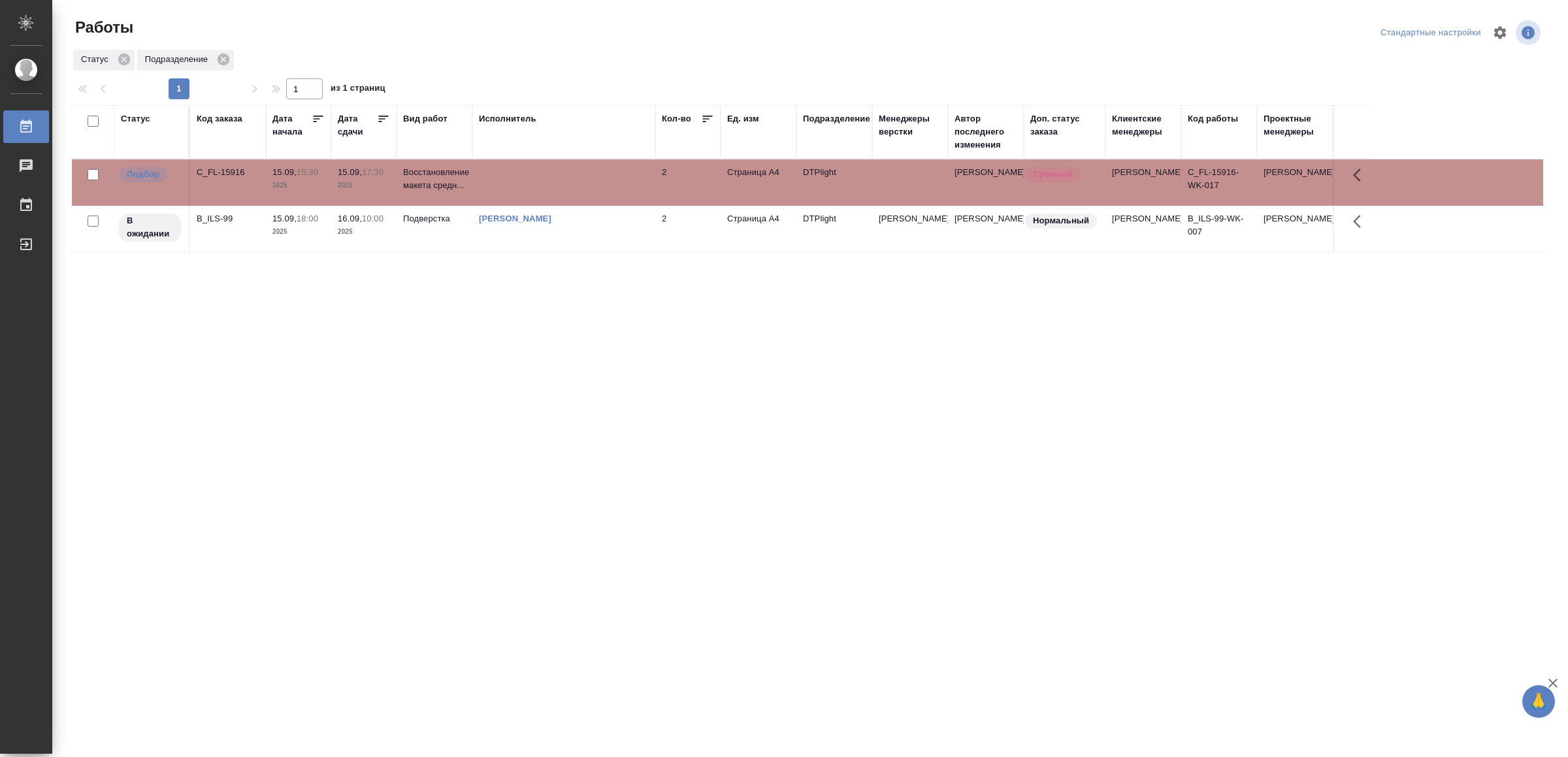
click at [553, 181] on td at bounding box center [563, 182] width 183 height 46
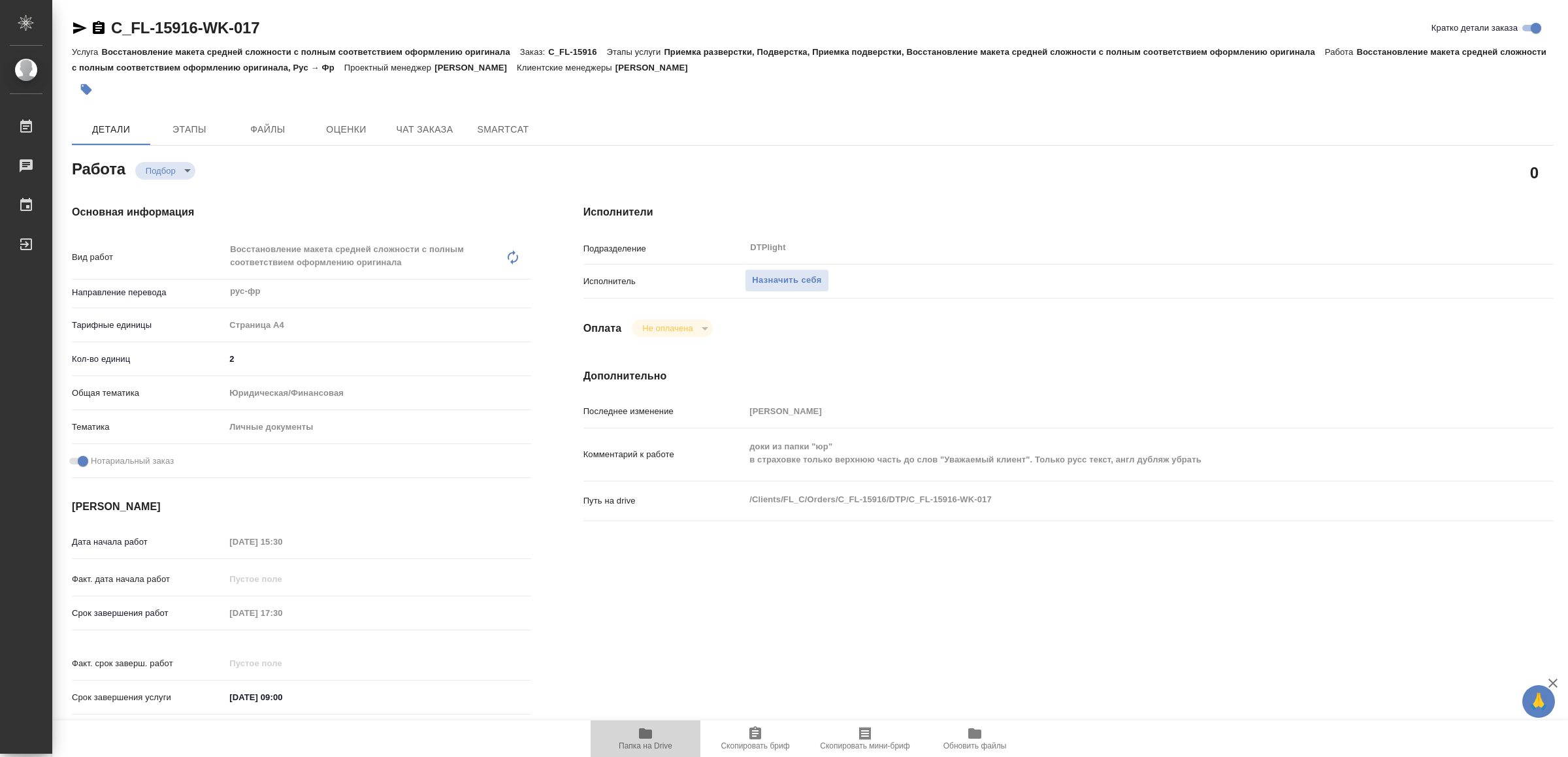
click at [643, 735] on icon "button" at bounding box center [646, 733] width 13 height 10
type textarea "x"
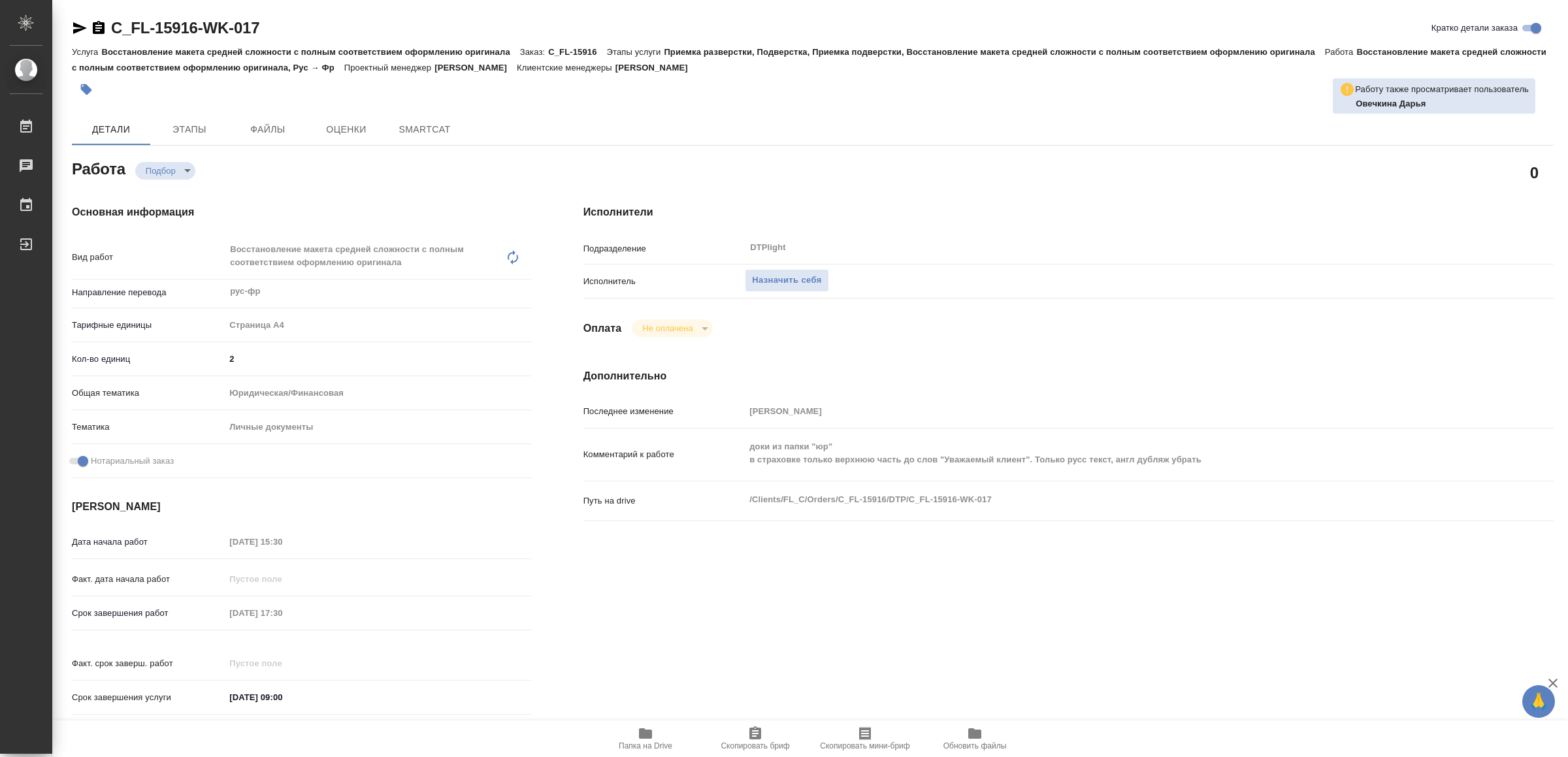
type textarea "x"
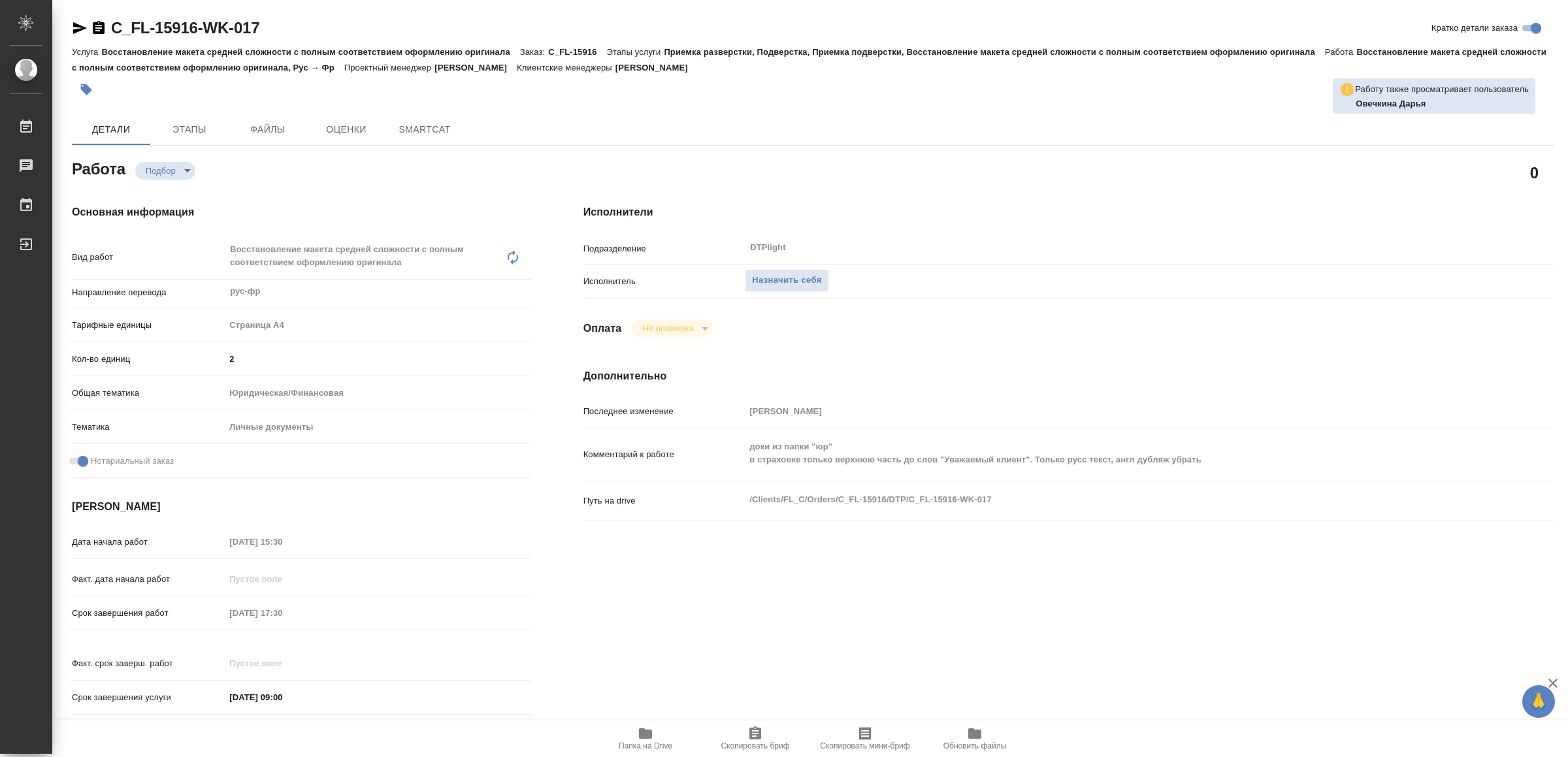
type textarea "x"
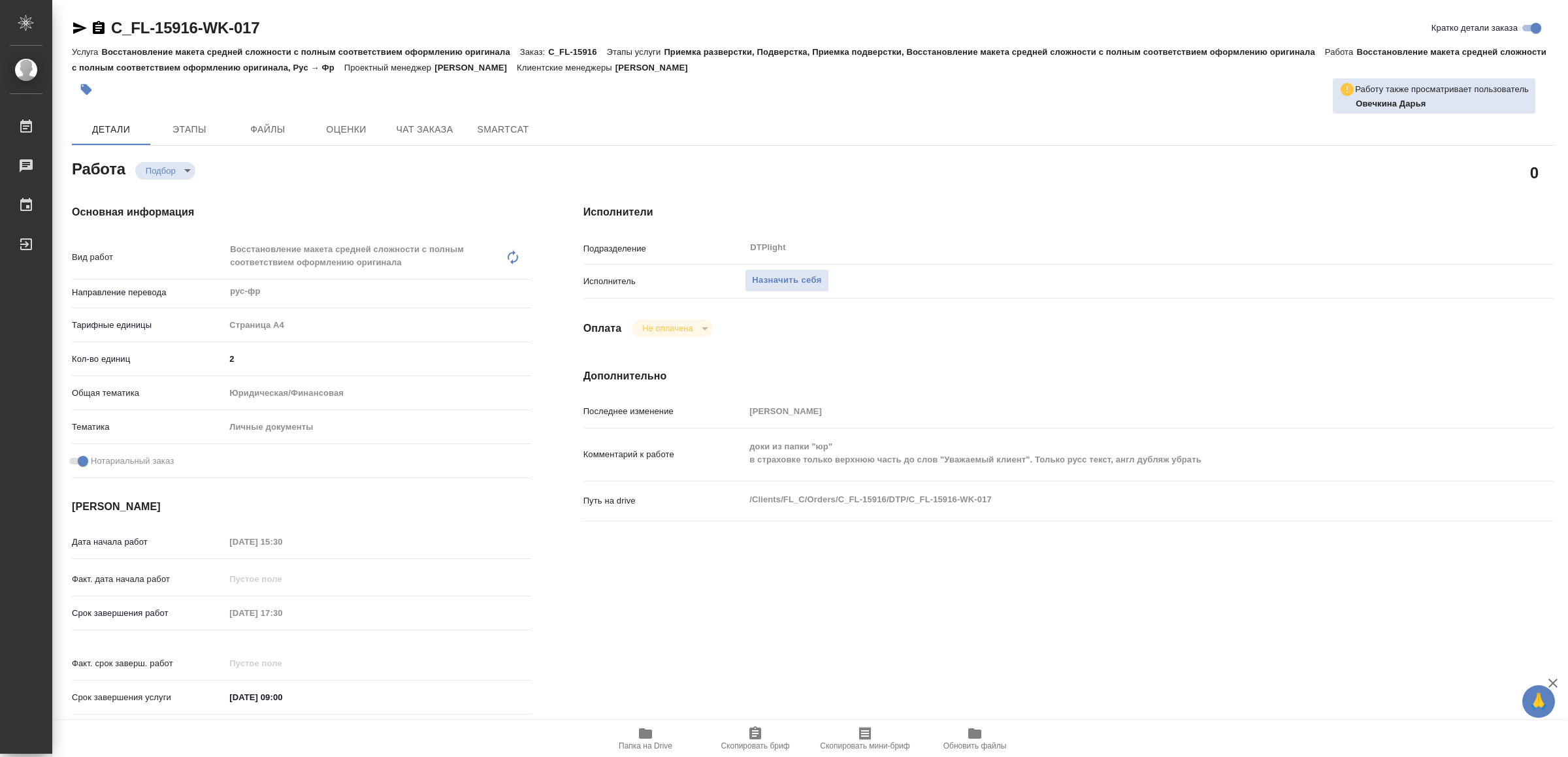
type textarea "x"
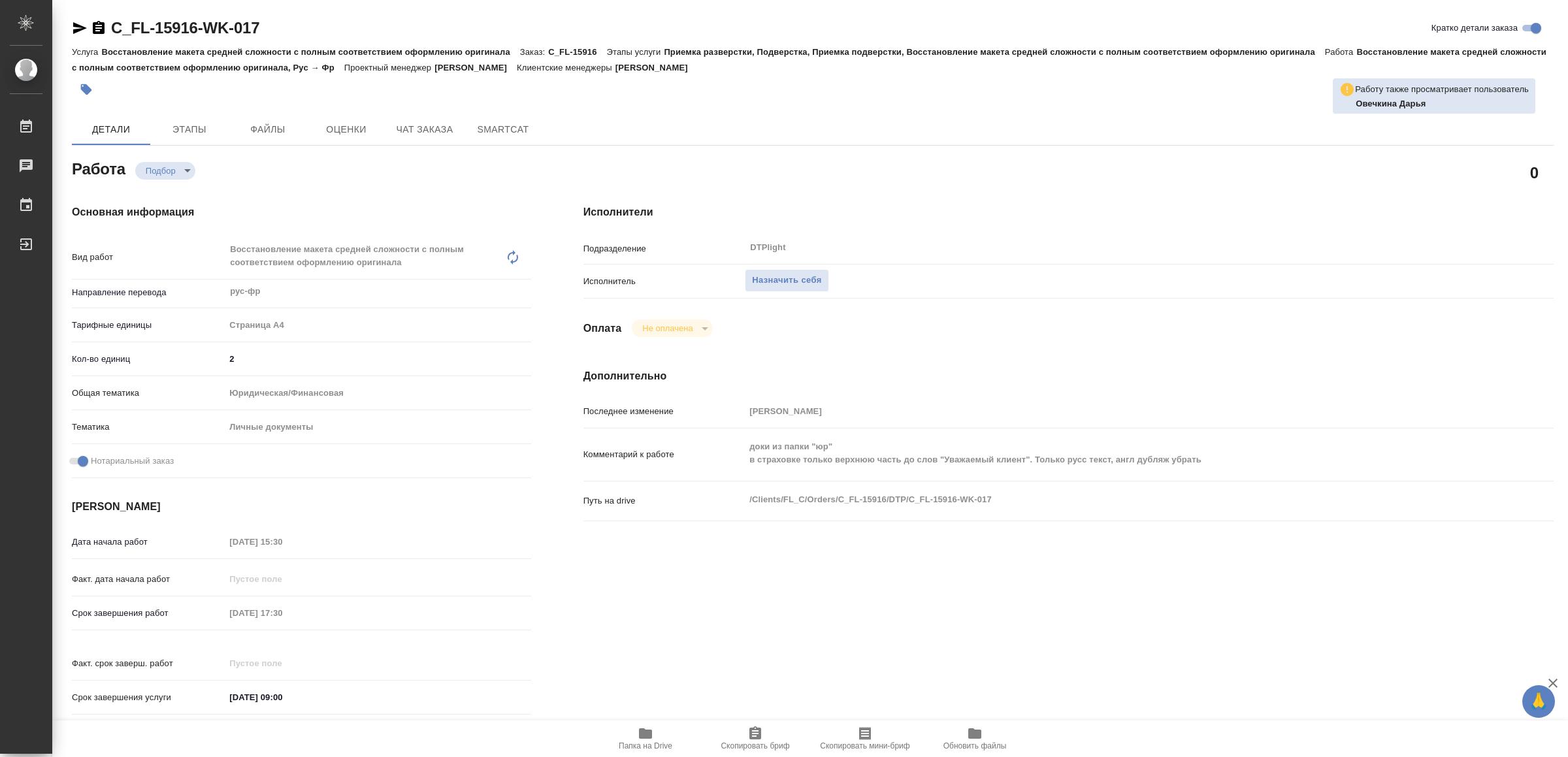
type textarea "x"
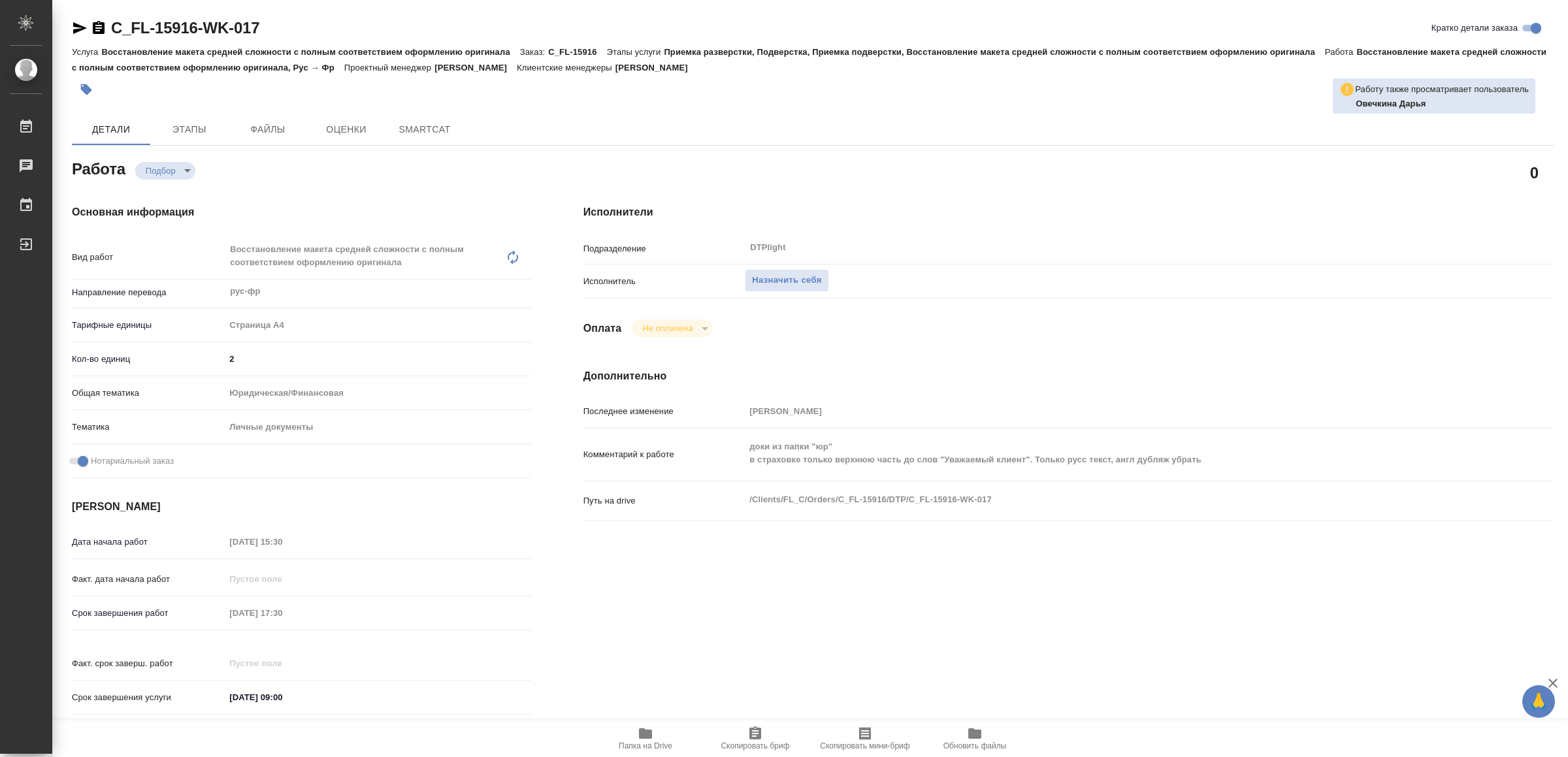
type textarea "x"
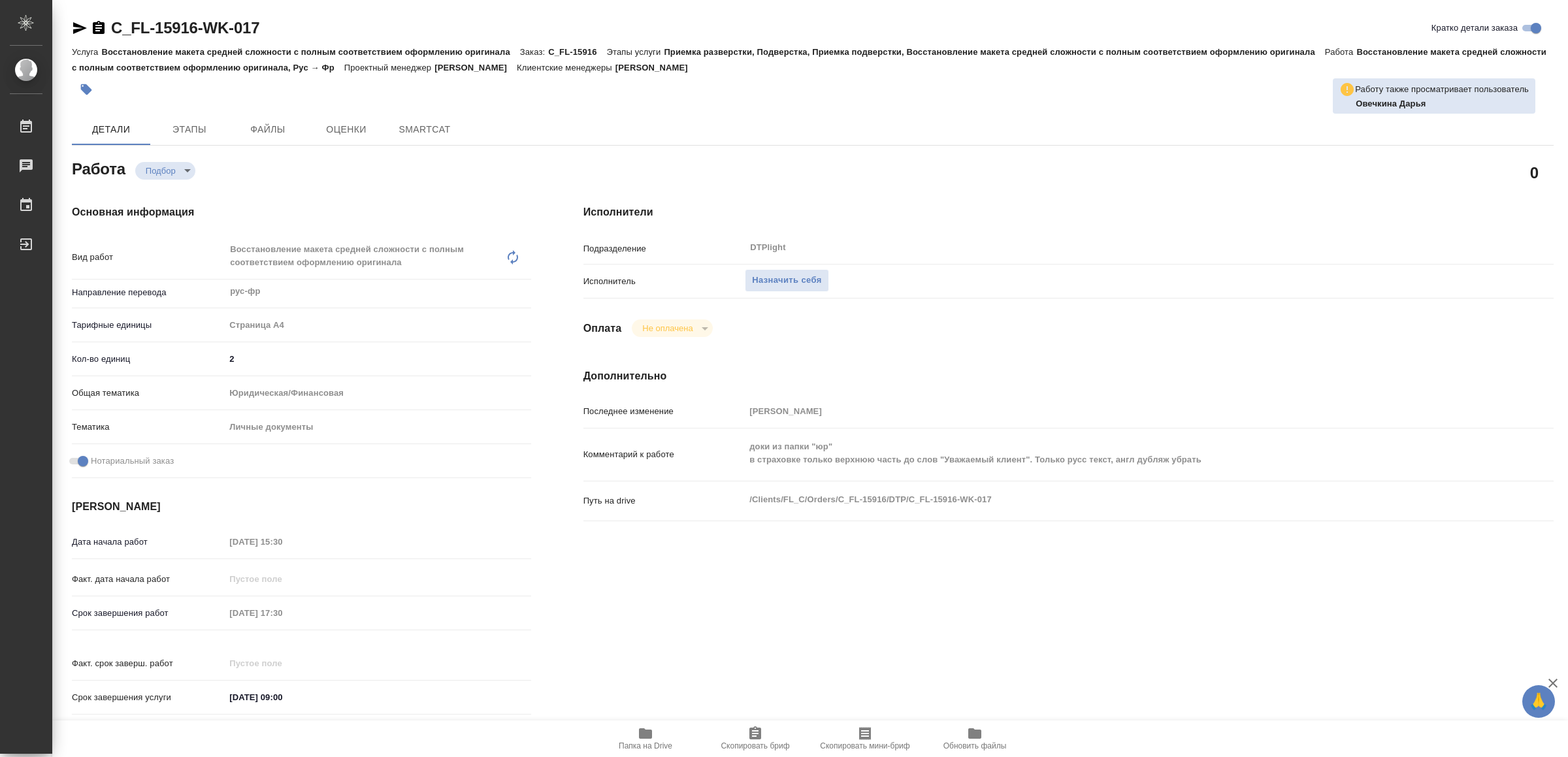
type textarea "x"
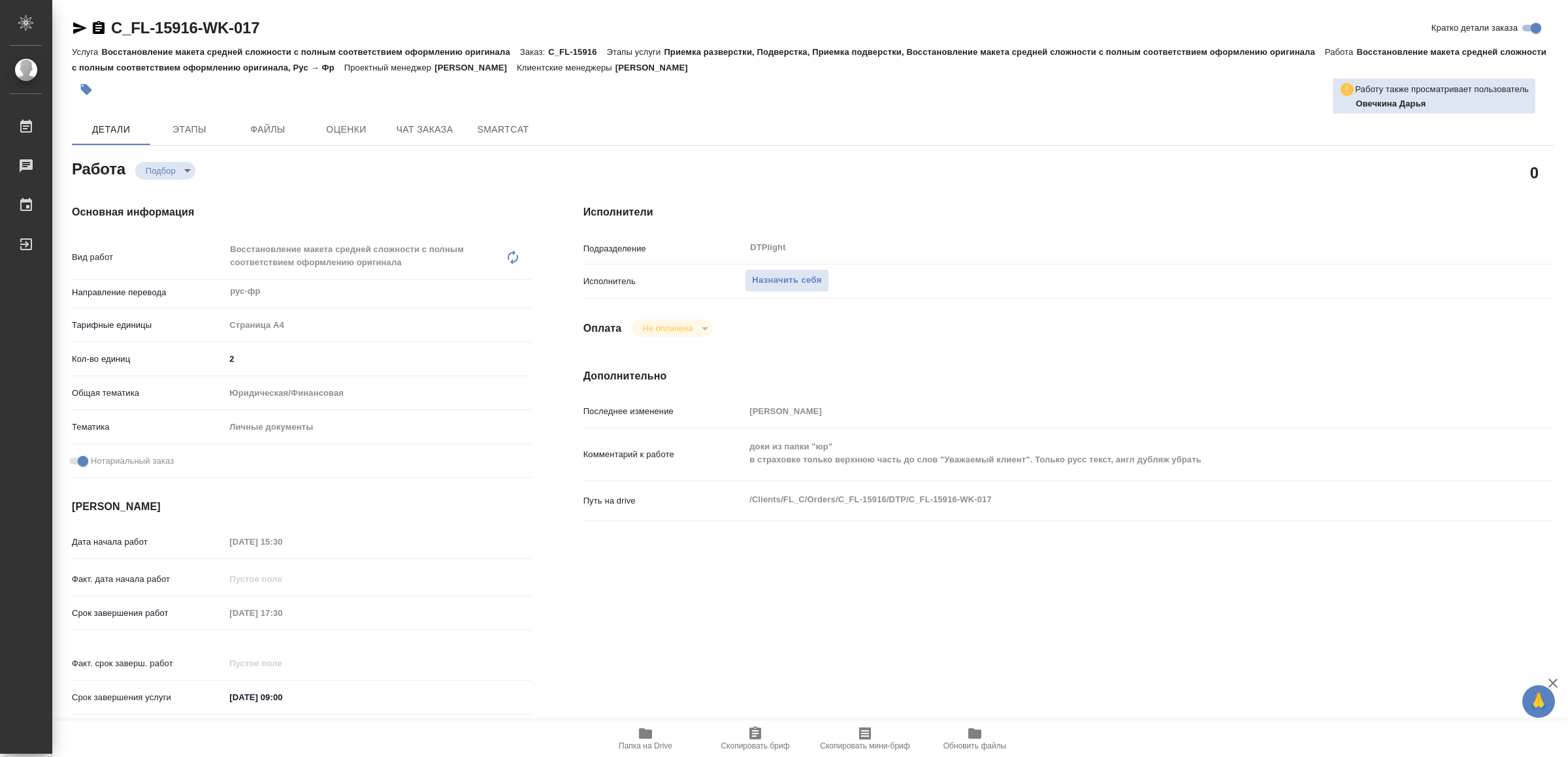
type textarea "x"
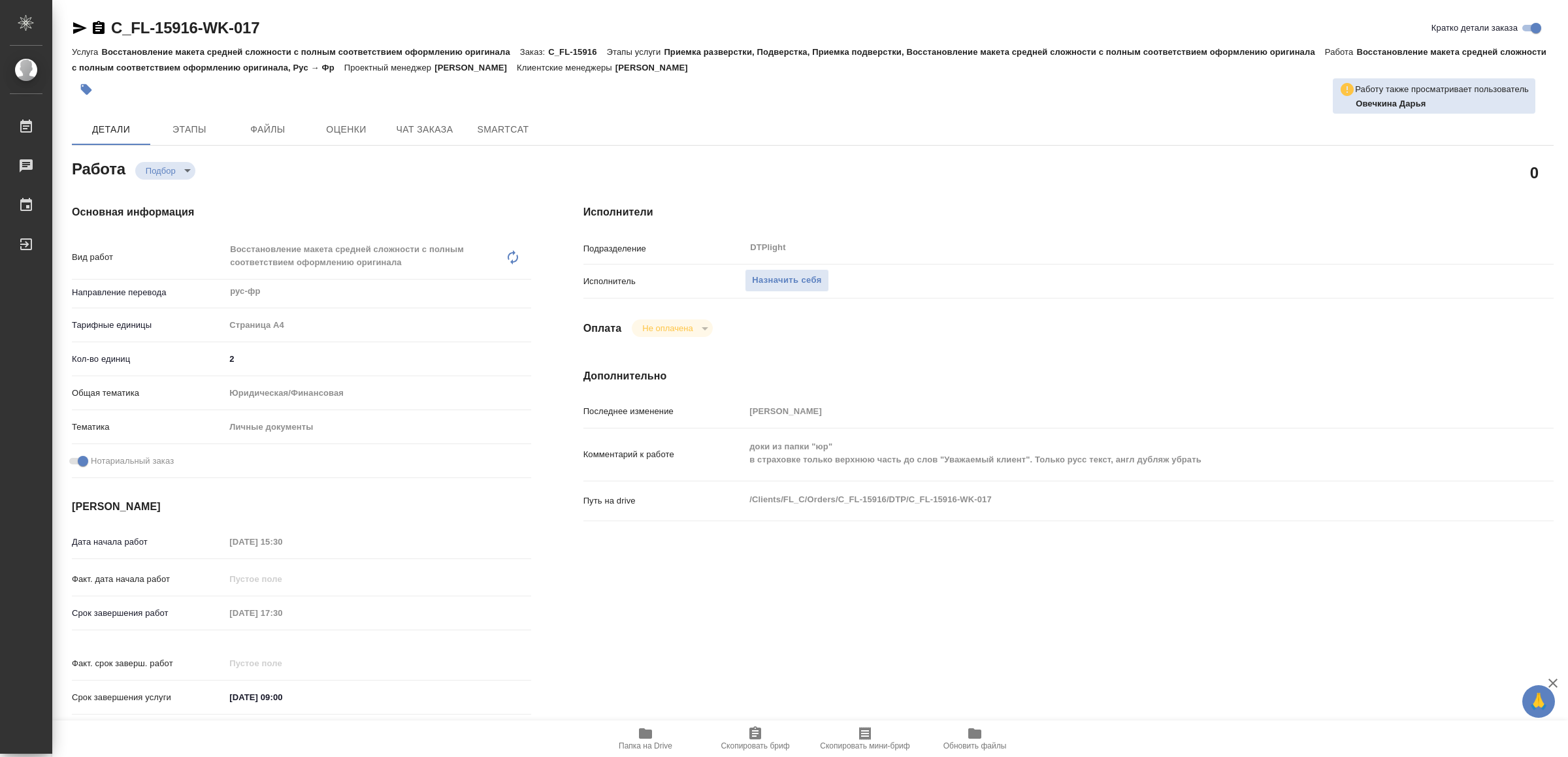
type textarea "x"
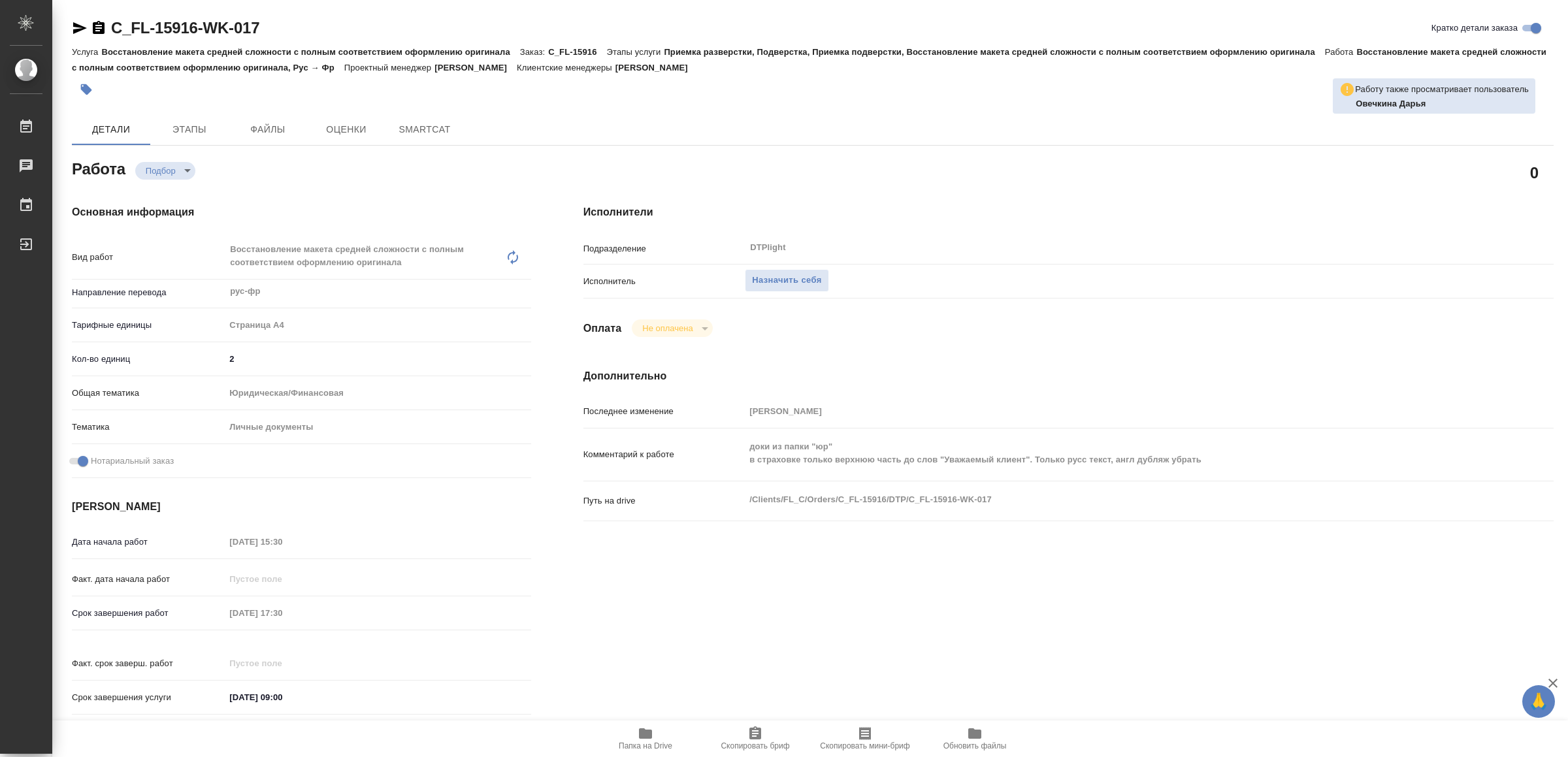
type textarea "x"
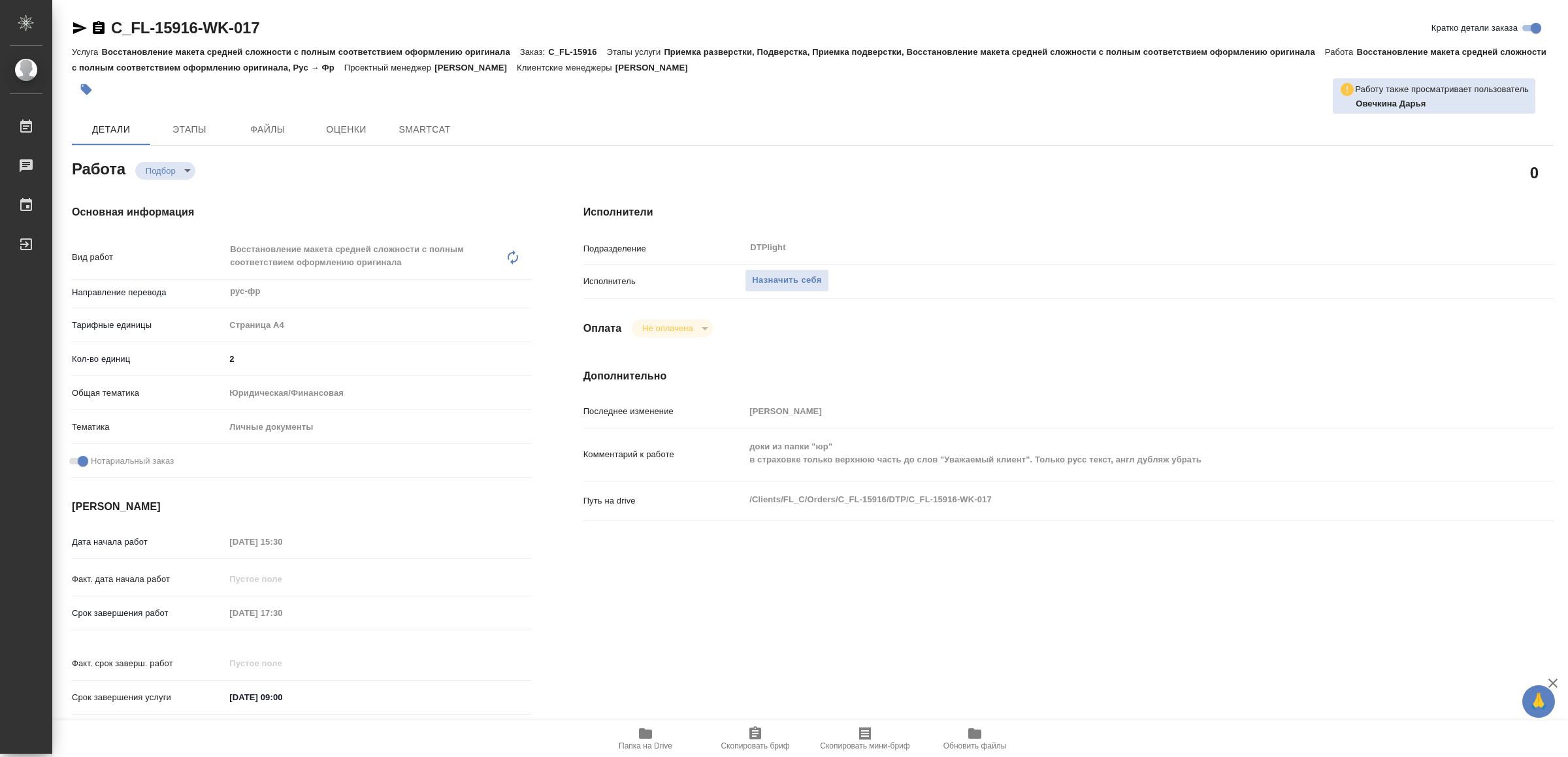
type textarea "x"
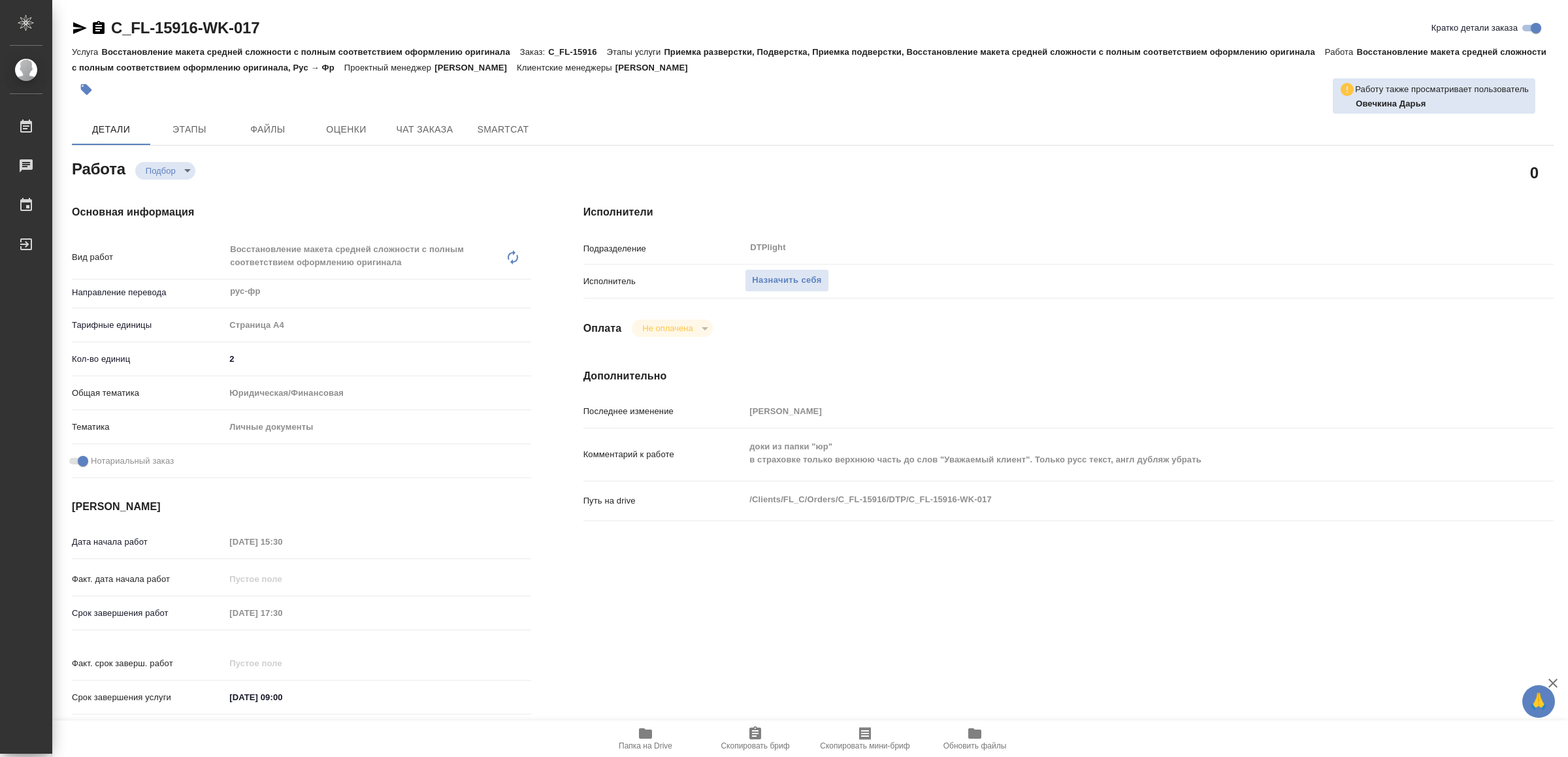
type textarea "x"
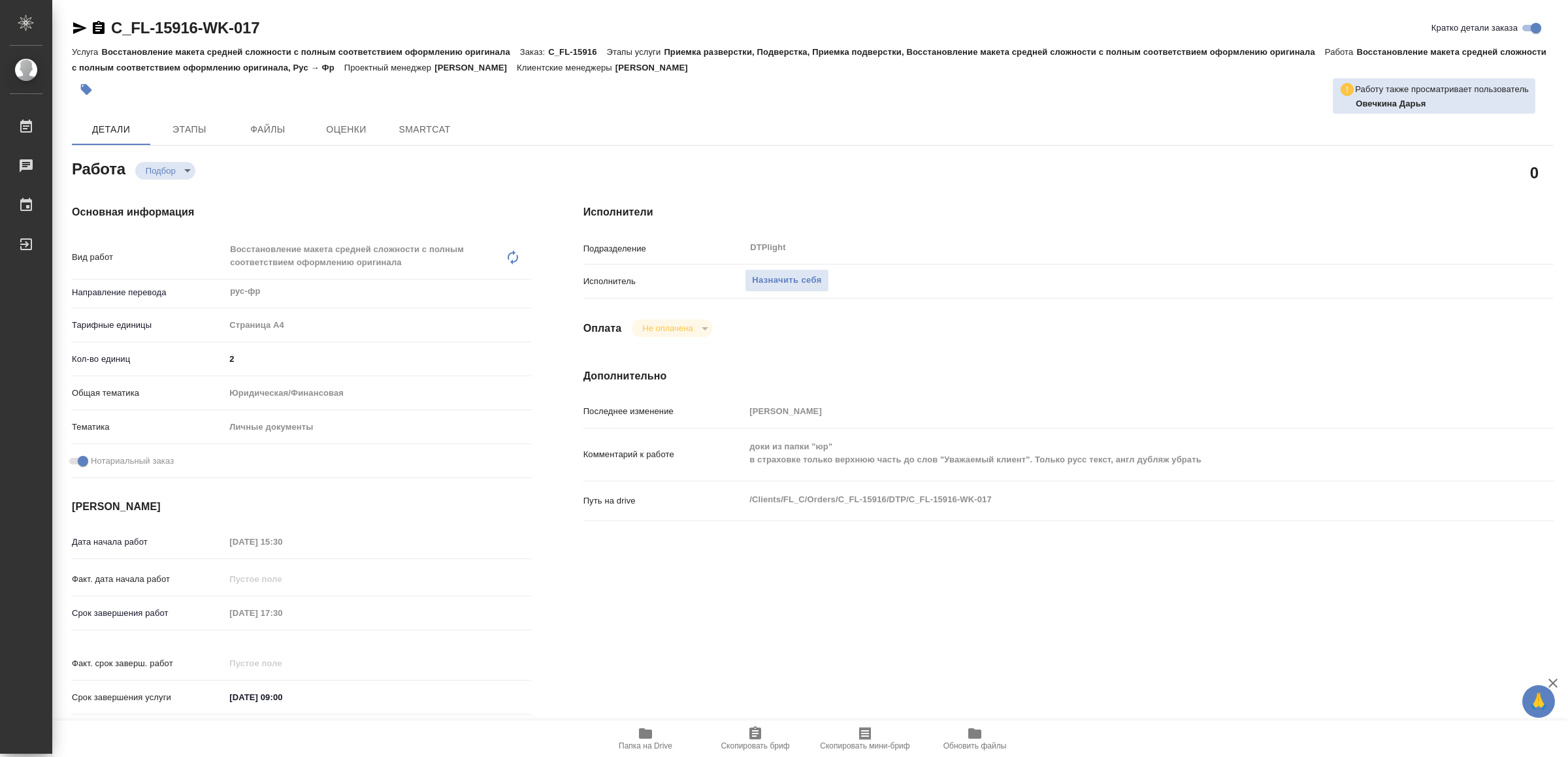
type textarea "x"
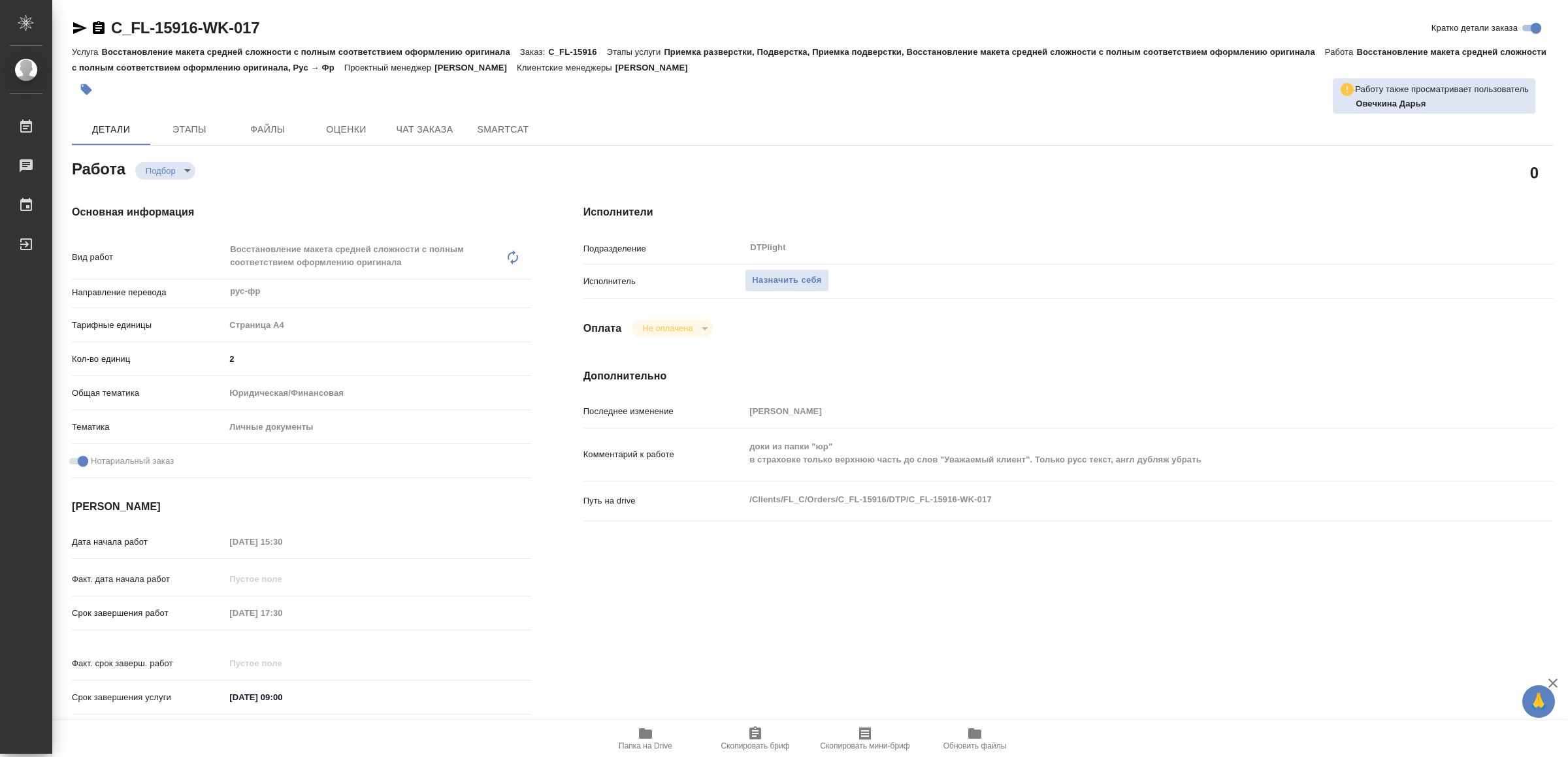
type textarea "x"
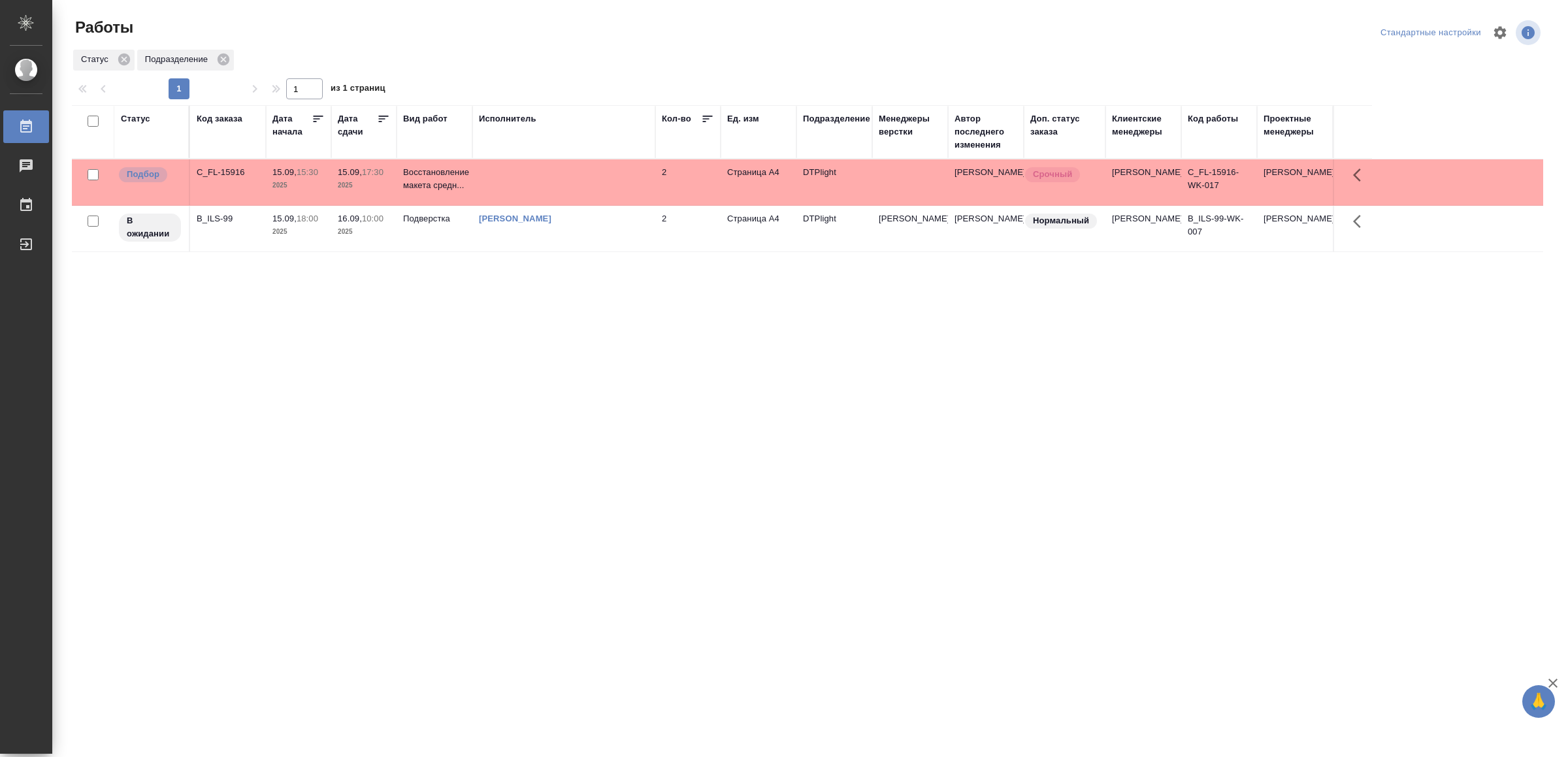
drag, startPoint x: 0, startPoint y: 0, endPoint x: 745, endPoint y: 363, distance: 828.7
click at [539, 183] on td at bounding box center [563, 182] width 183 height 46
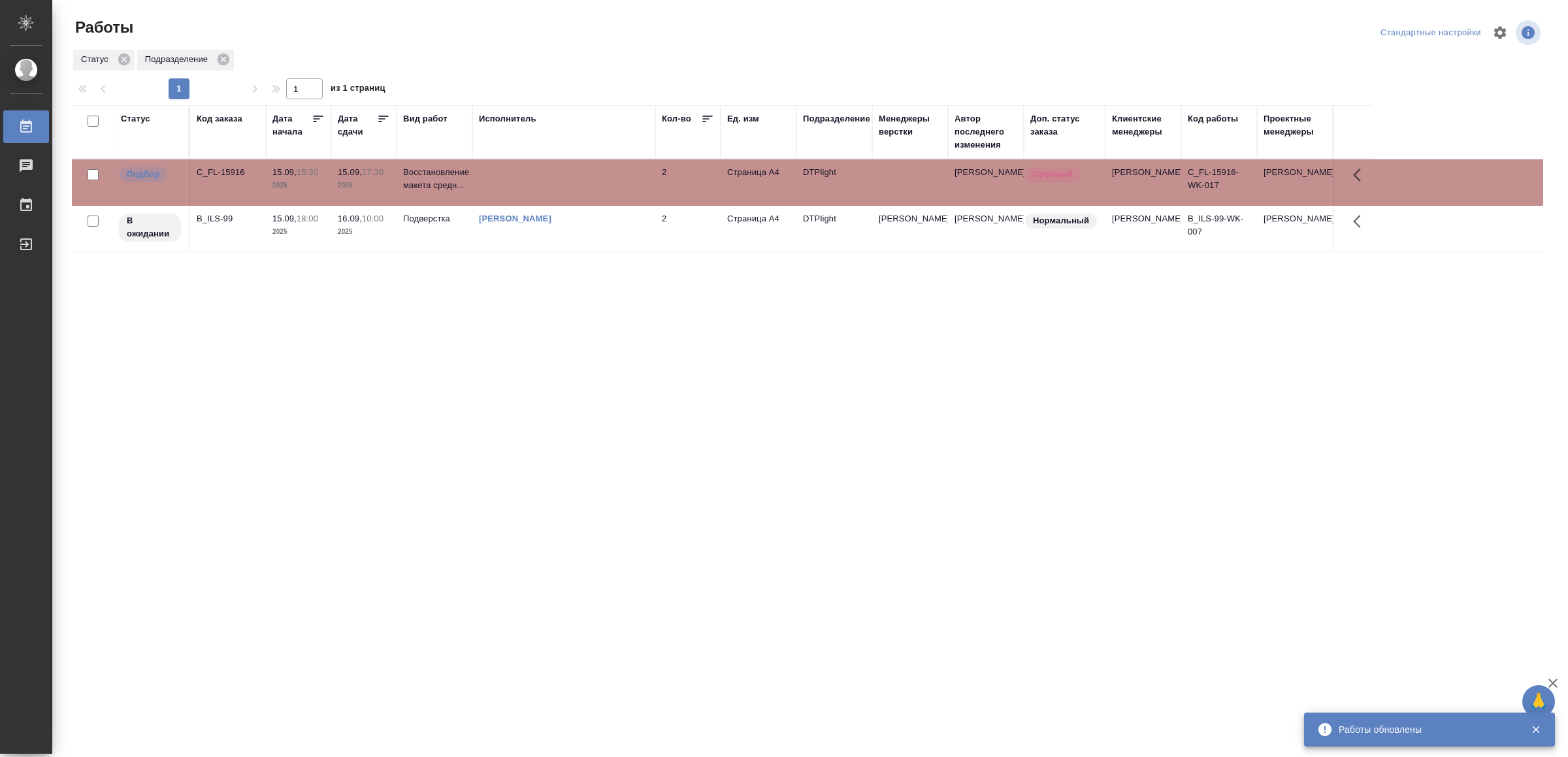
click at [539, 183] on td at bounding box center [563, 182] width 183 height 46
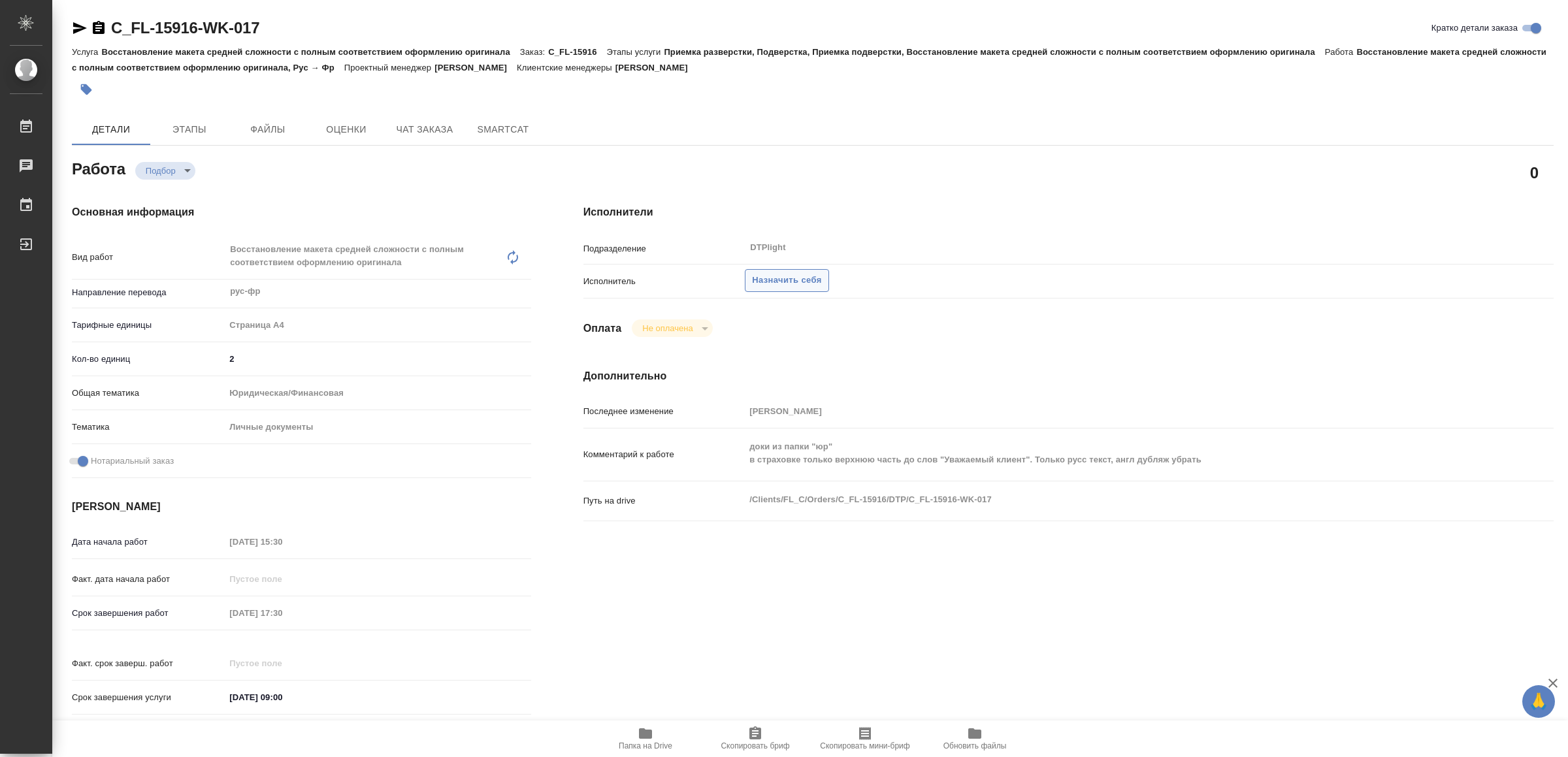
click at [797, 284] on span "Назначить себя" at bounding box center [787, 280] width 70 height 15
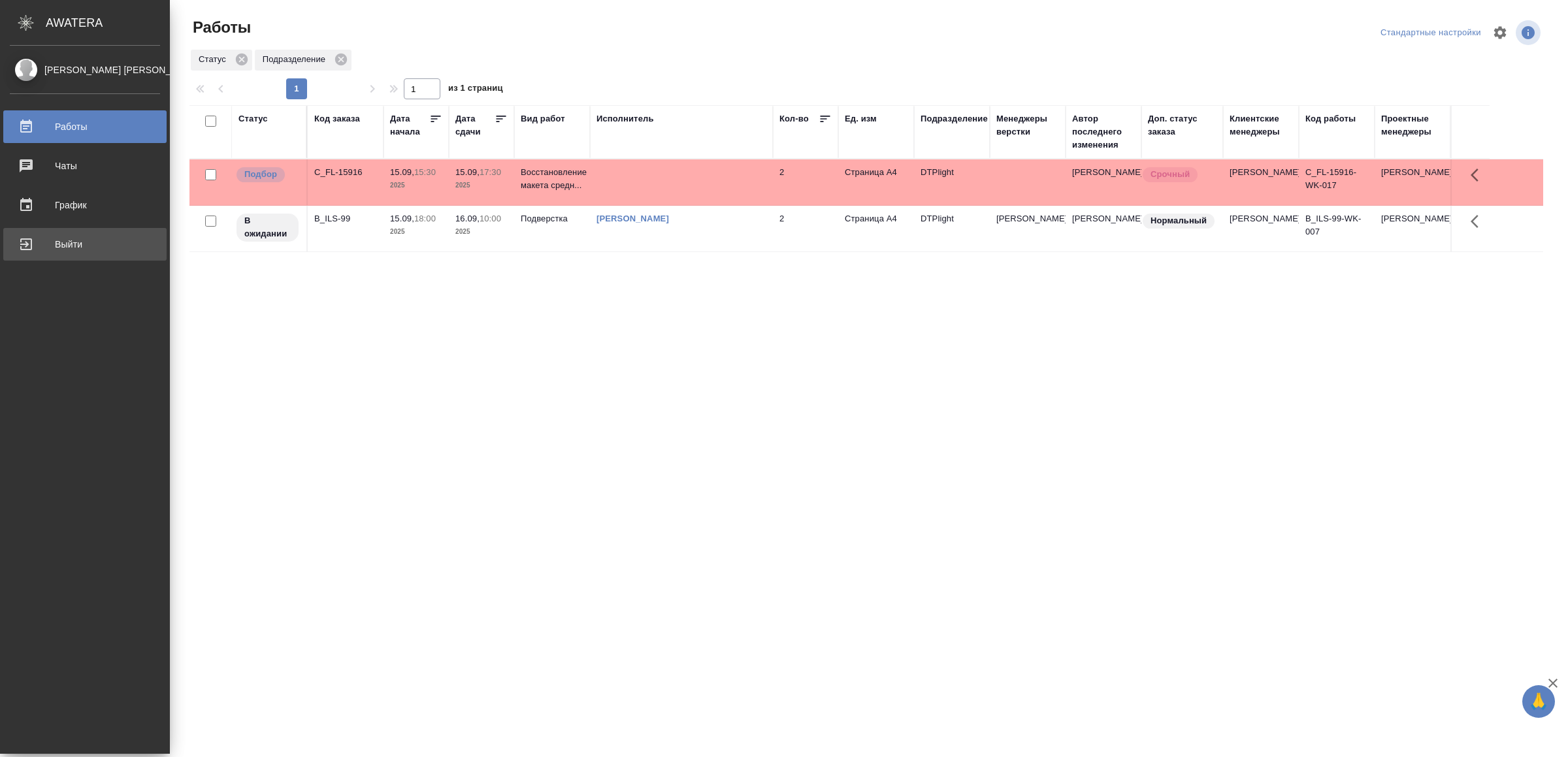
click at [70, 248] on div "Выйти" at bounding box center [84, 244] width 150 height 19
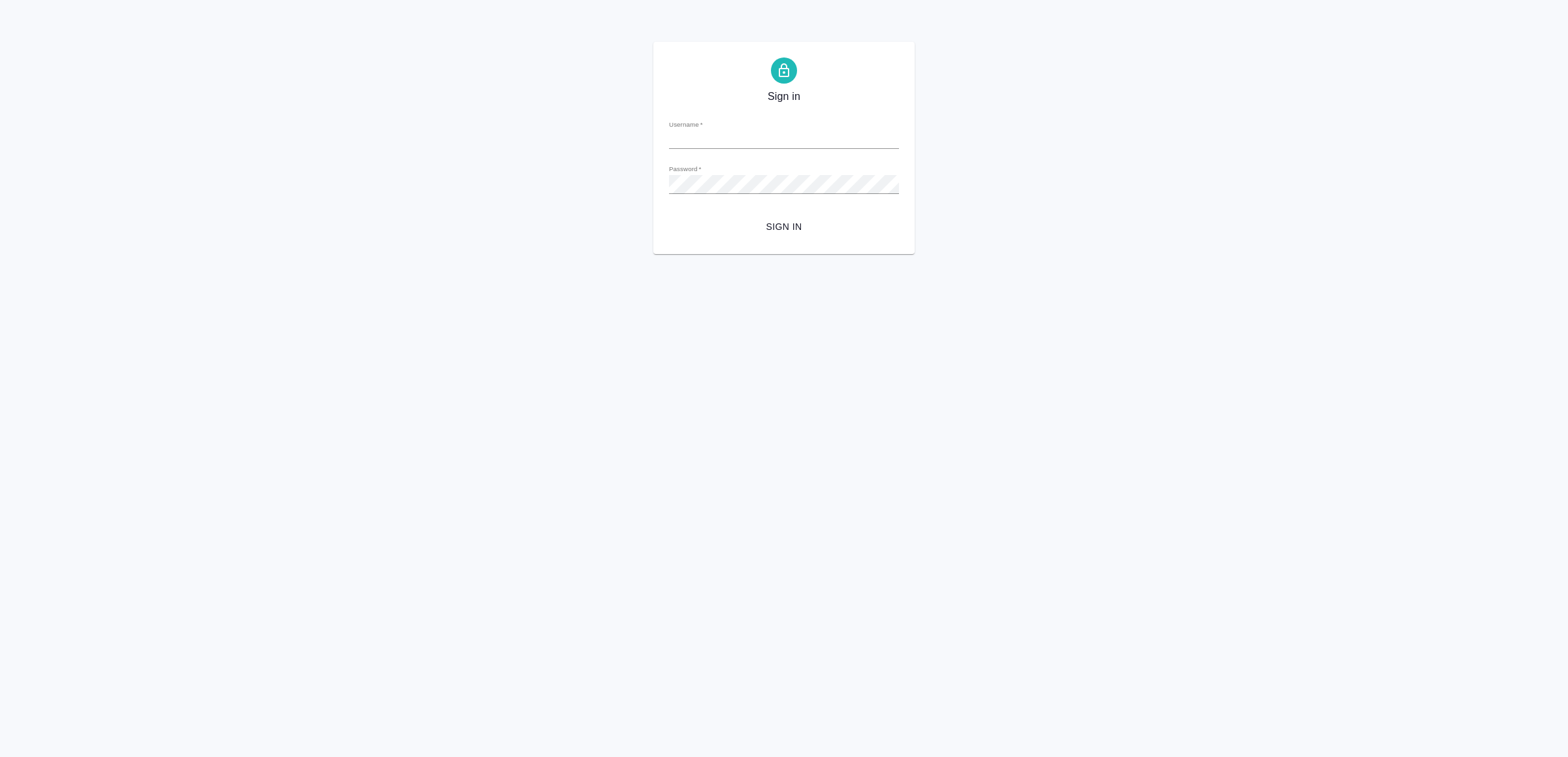
type input "v.yamkovenko@awatera.com"
click at [832, 219] on span "Sign in" at bounding box center [784, 227] width 209 height 16
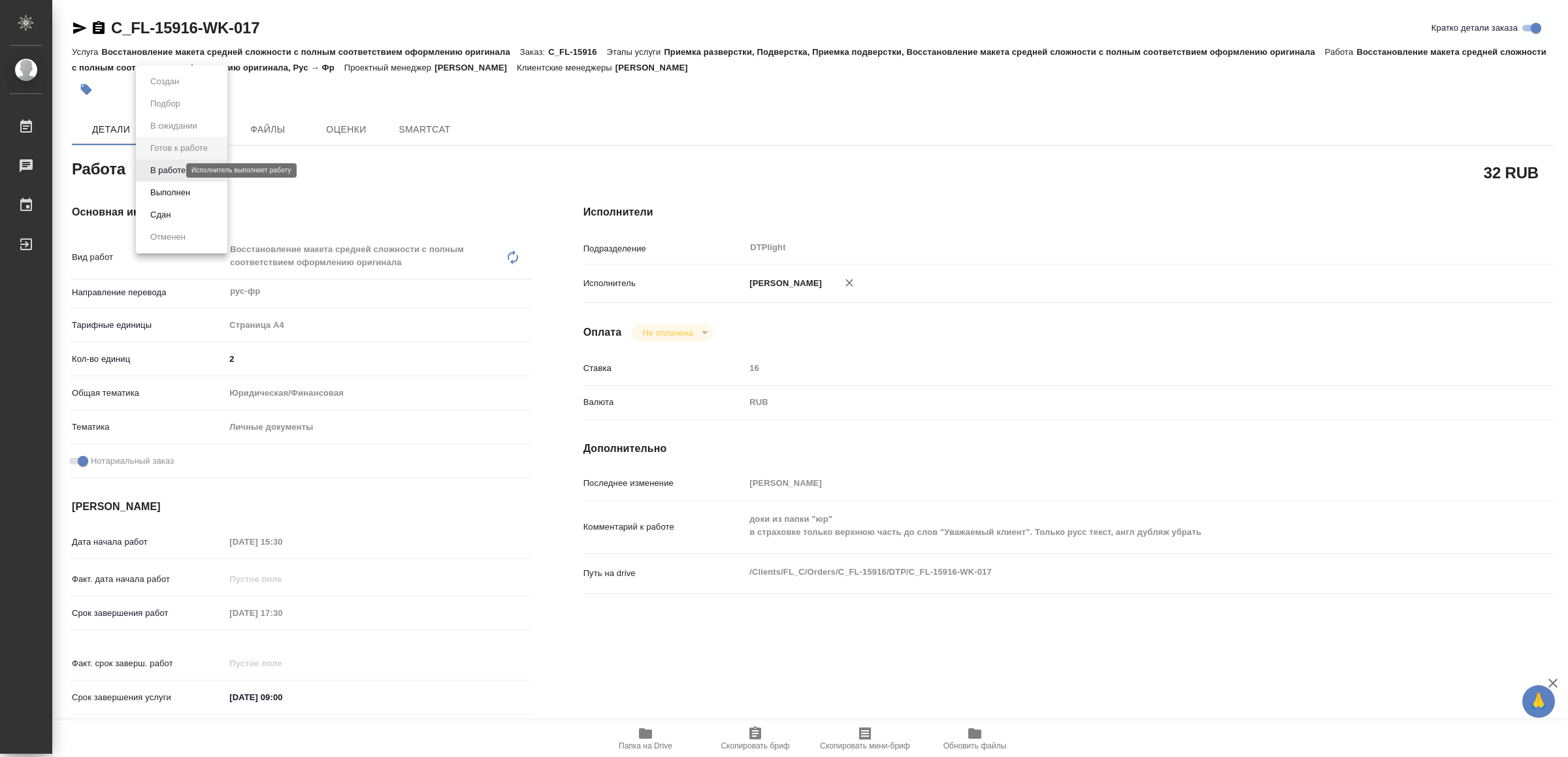
click at [169, 166] on body "🙏 .cls-1 fill:#fff; AWATERA Yamkovenko Vera Работы Чаты График Выйти C_FL-15916…" at bounding box center [784, 378] width 1568 height 757
type textarea "x"
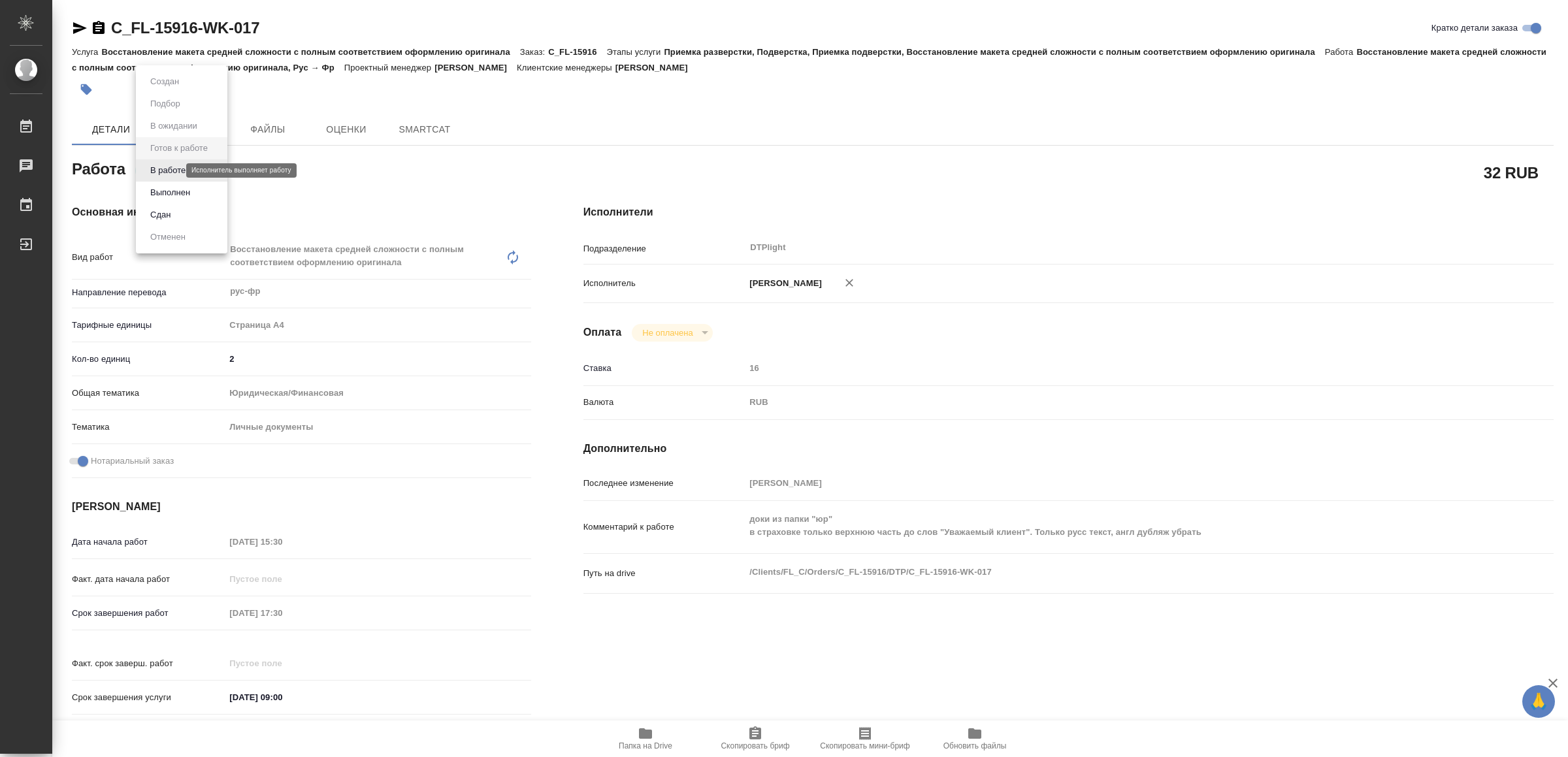
type textarea "x"
click at [169, 166] on button "В работе" at bounding box center [168, 170] width 43 height 14
type textarea "x"
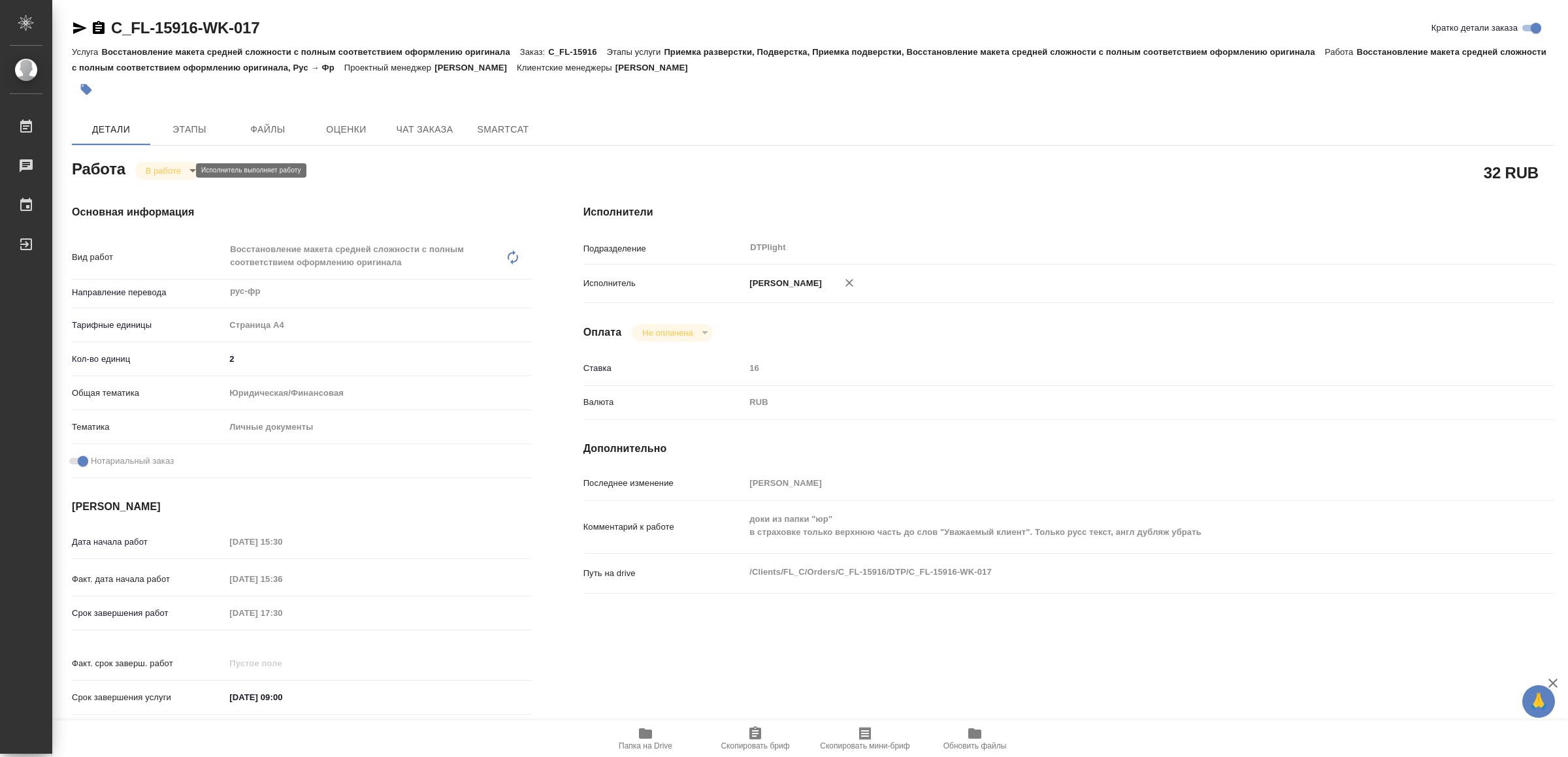
type textarea "x"
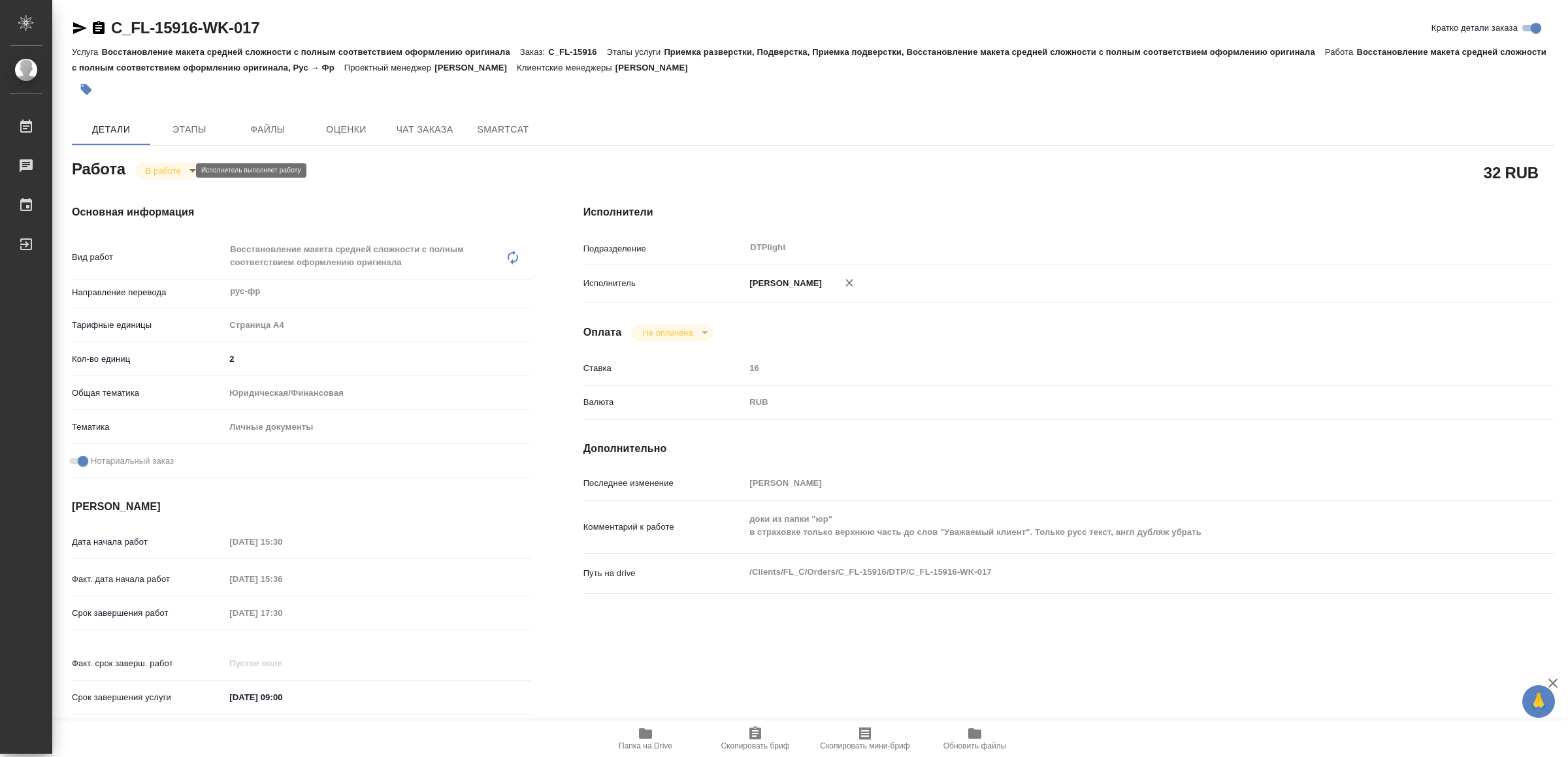
type textarea "x"
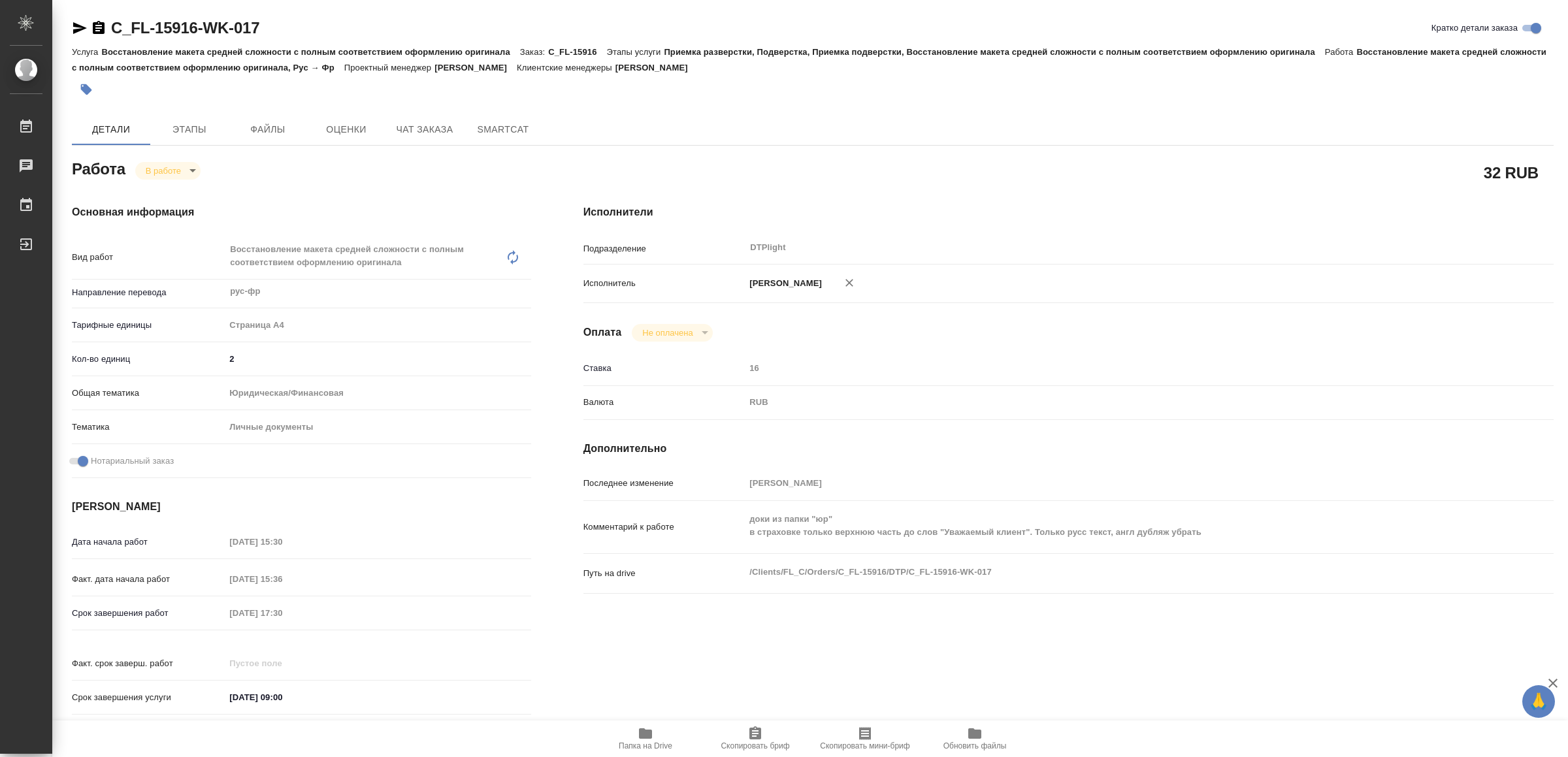
type textarea "x"
click at [73, 26] on icon "button" at bounding box center [80, 28] width 14 height 12
type textarea "x"
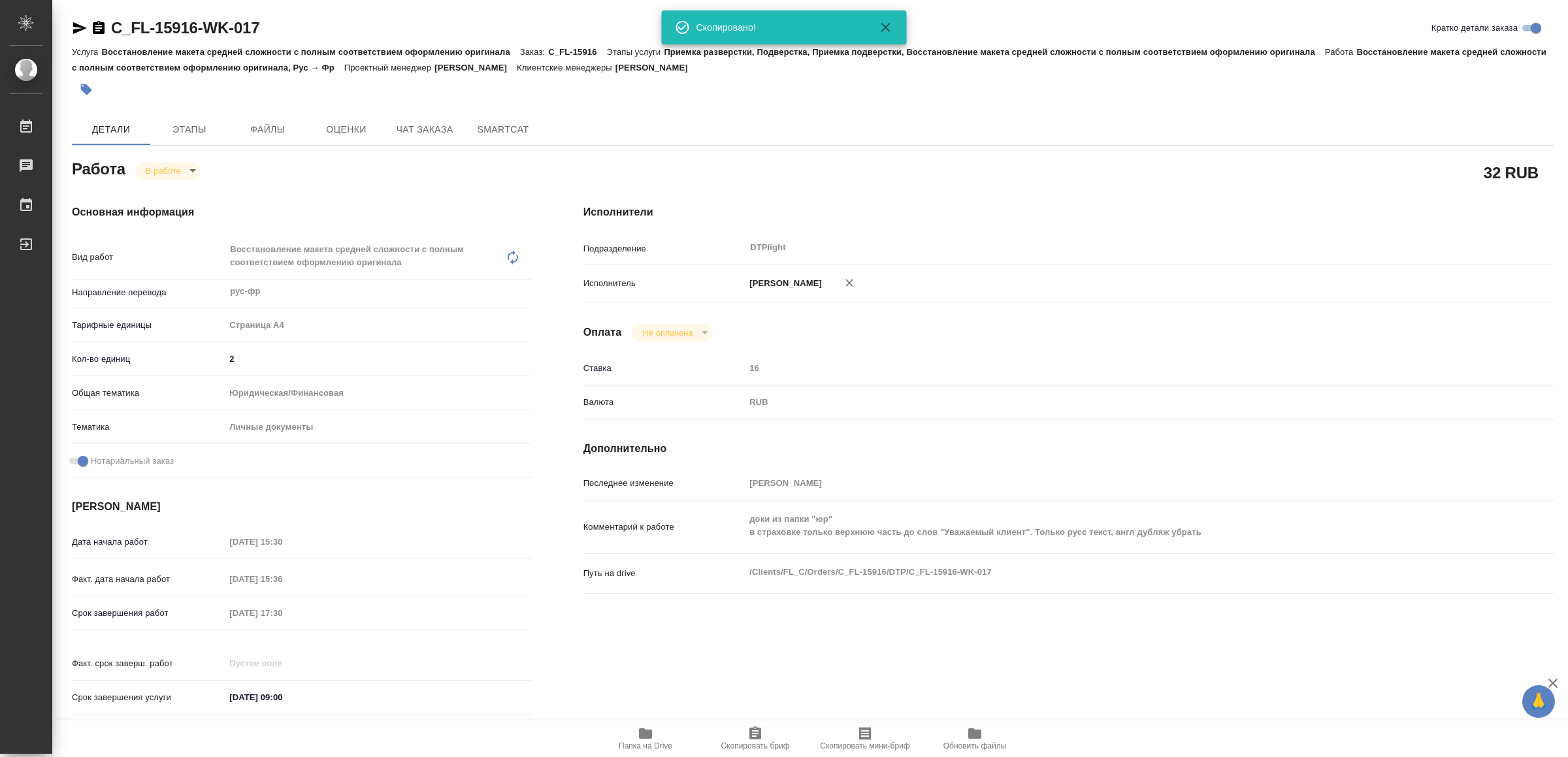
type textarea "x"
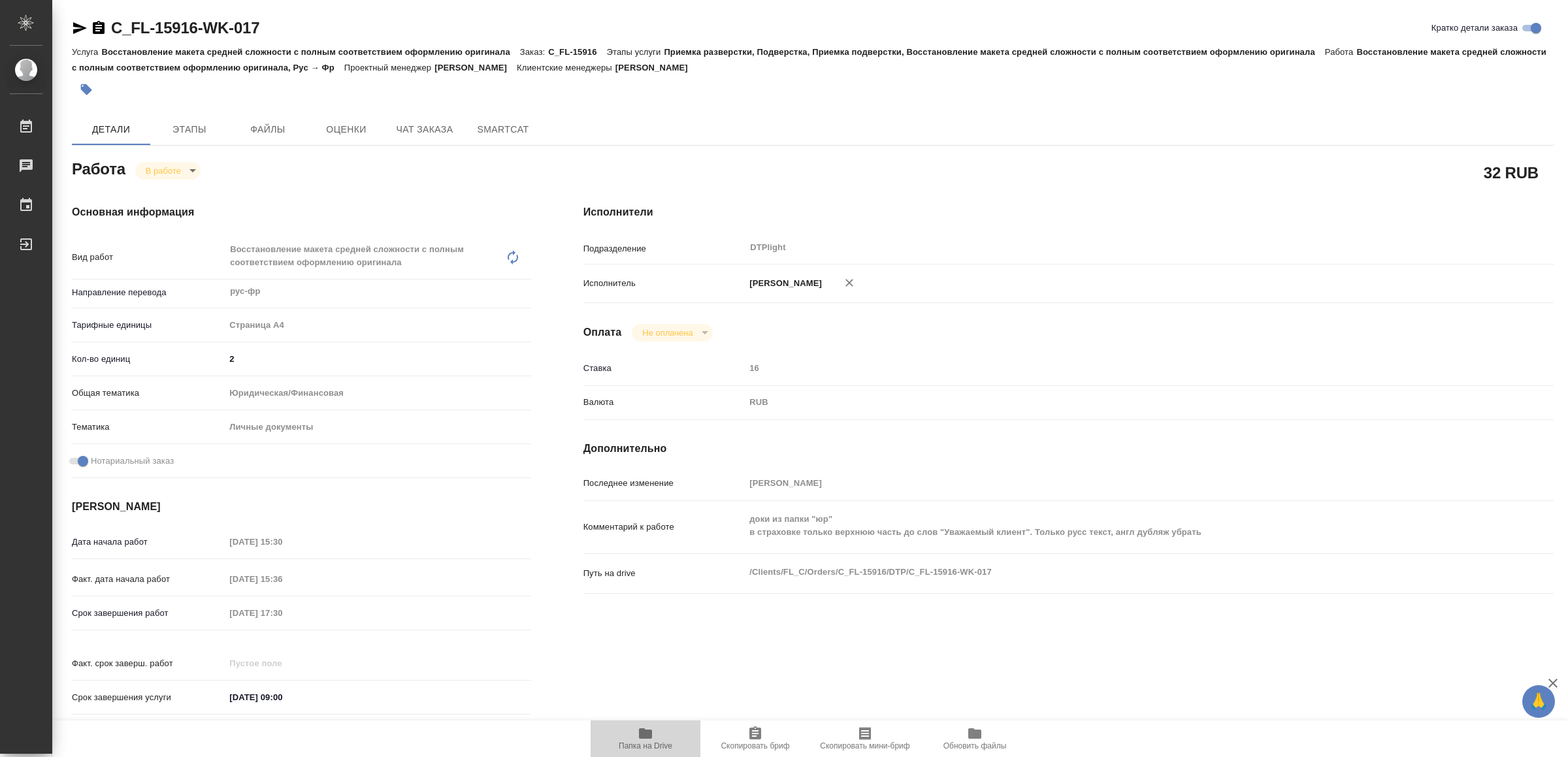
click at [648, 743] on span "Папка на Drive" at bounding box center [646, 746] width 53 height 9
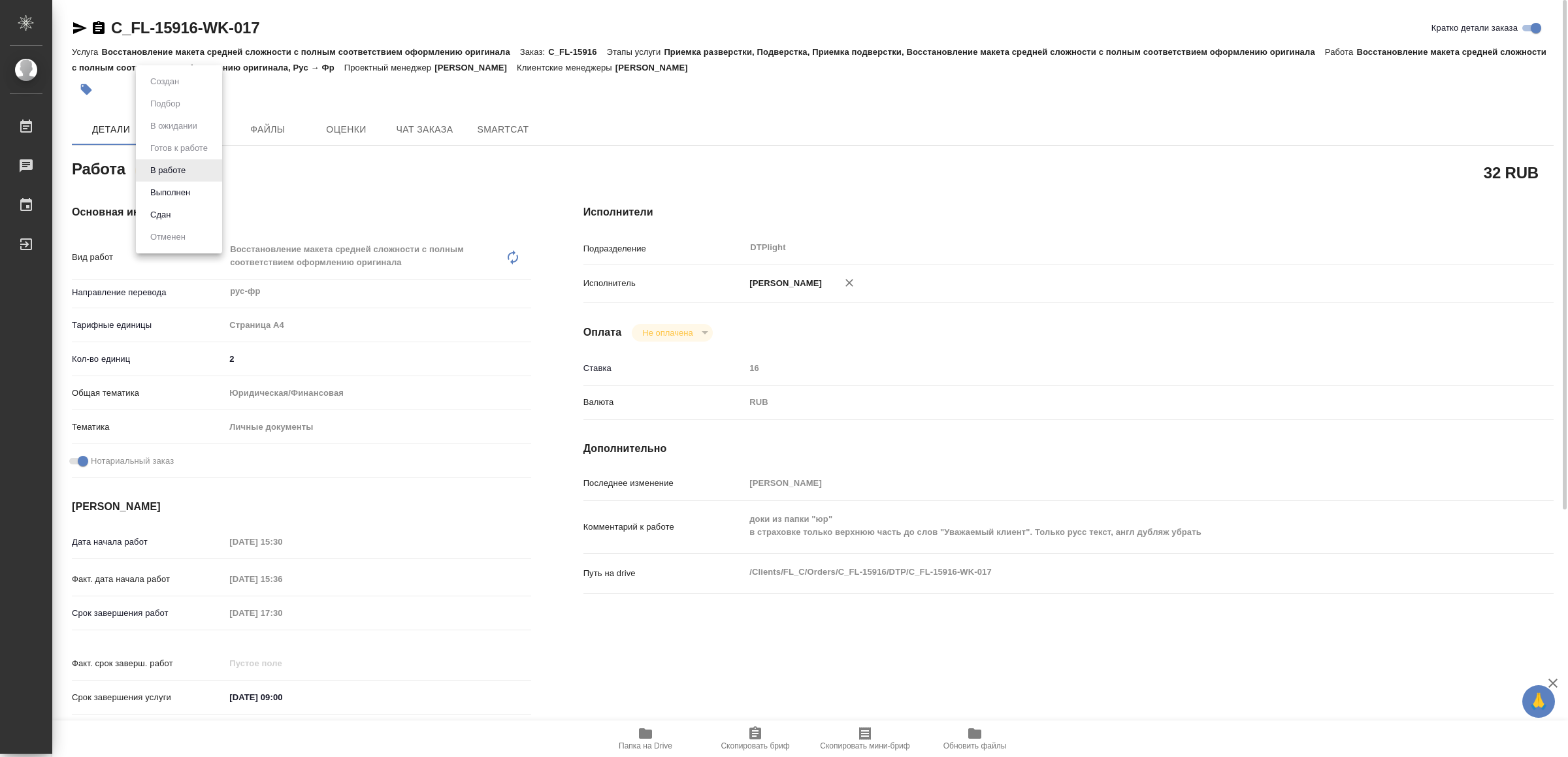
click at [187, 167] on body "🙏 .cls-1 fill:#fff; AWATERA Yamkovenko Vera Работы 0 Чаты График Выйти C_FL-159…" at bounding box center [784, 378] width 1568 height 757
click at [161, 200] on li "Выполнен" at bounding box center [179, 192] width 87 height 22
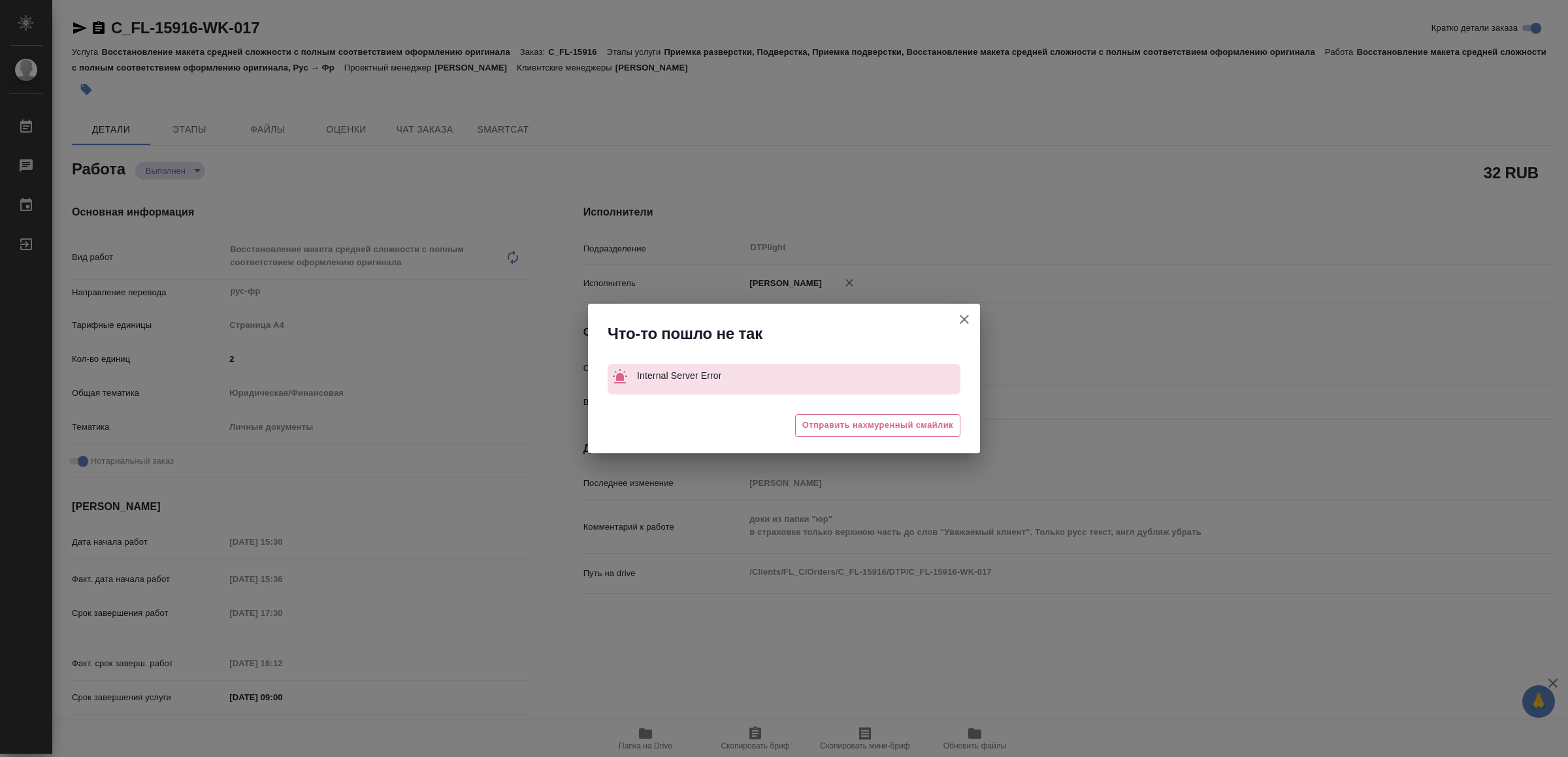
type textarea "x"
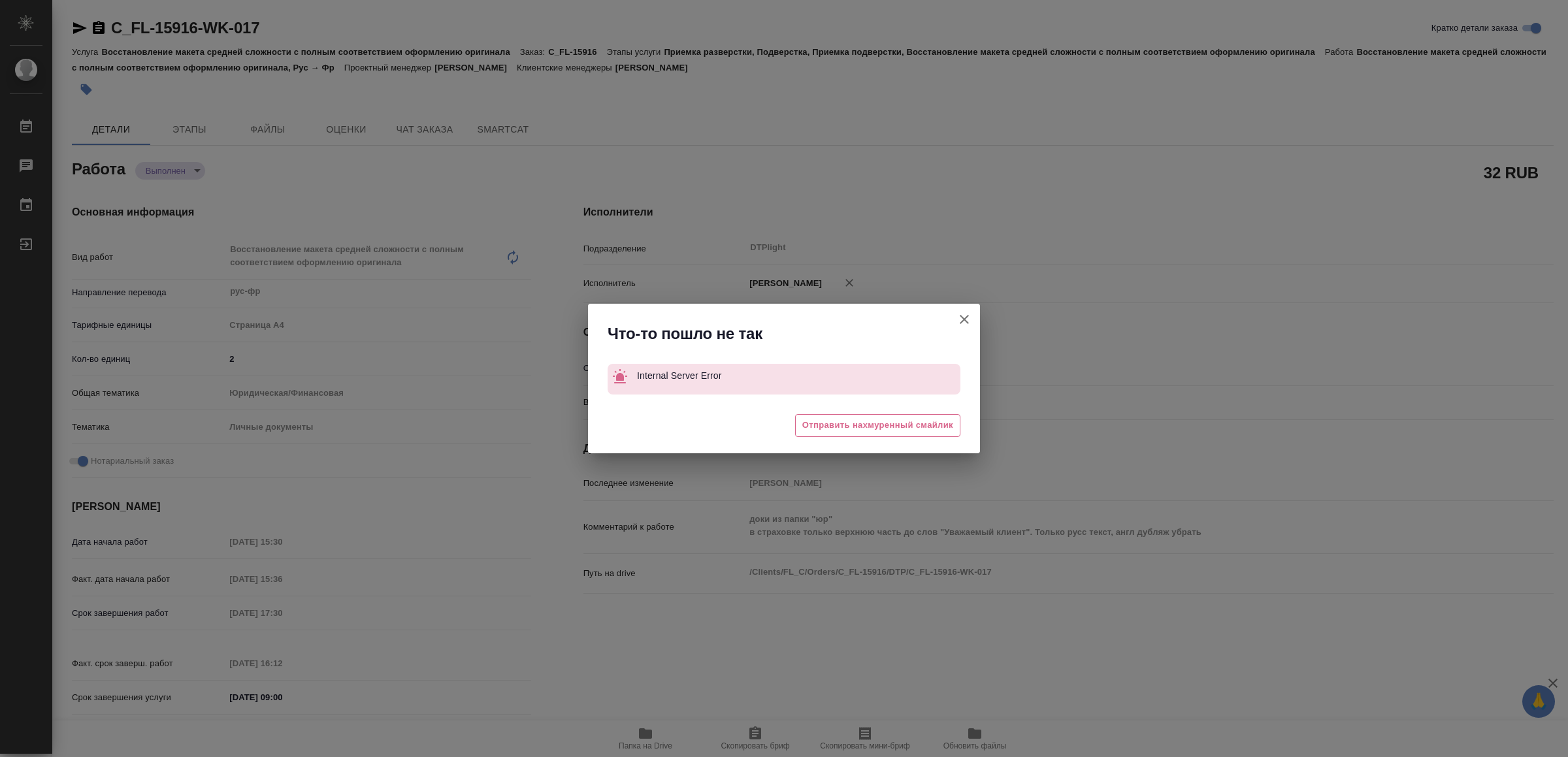
type textarea "x"
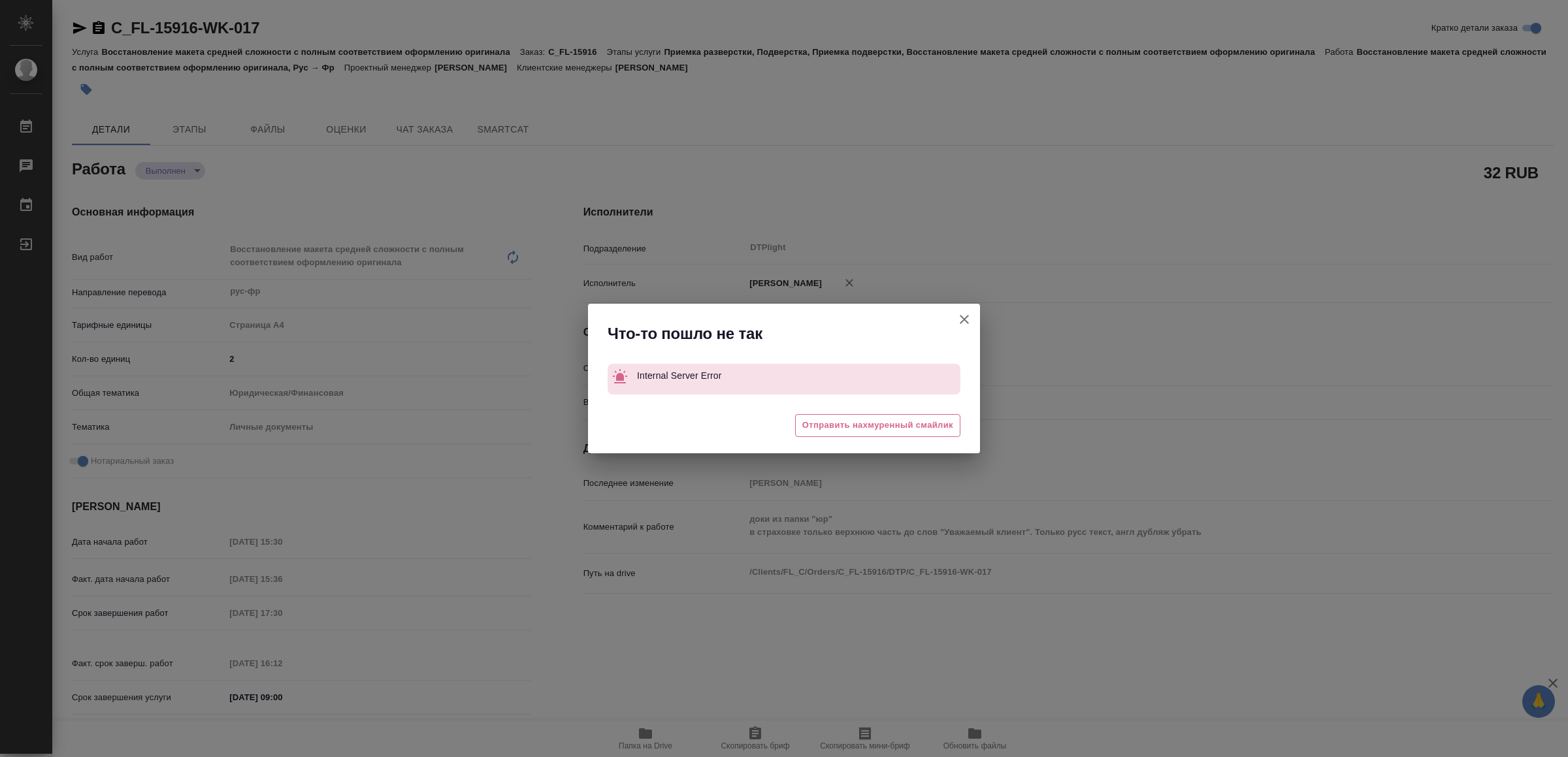
click at [963, 320] on icon "button" at bounding box center [964, 319] width 16 height 16
type textarea "x"
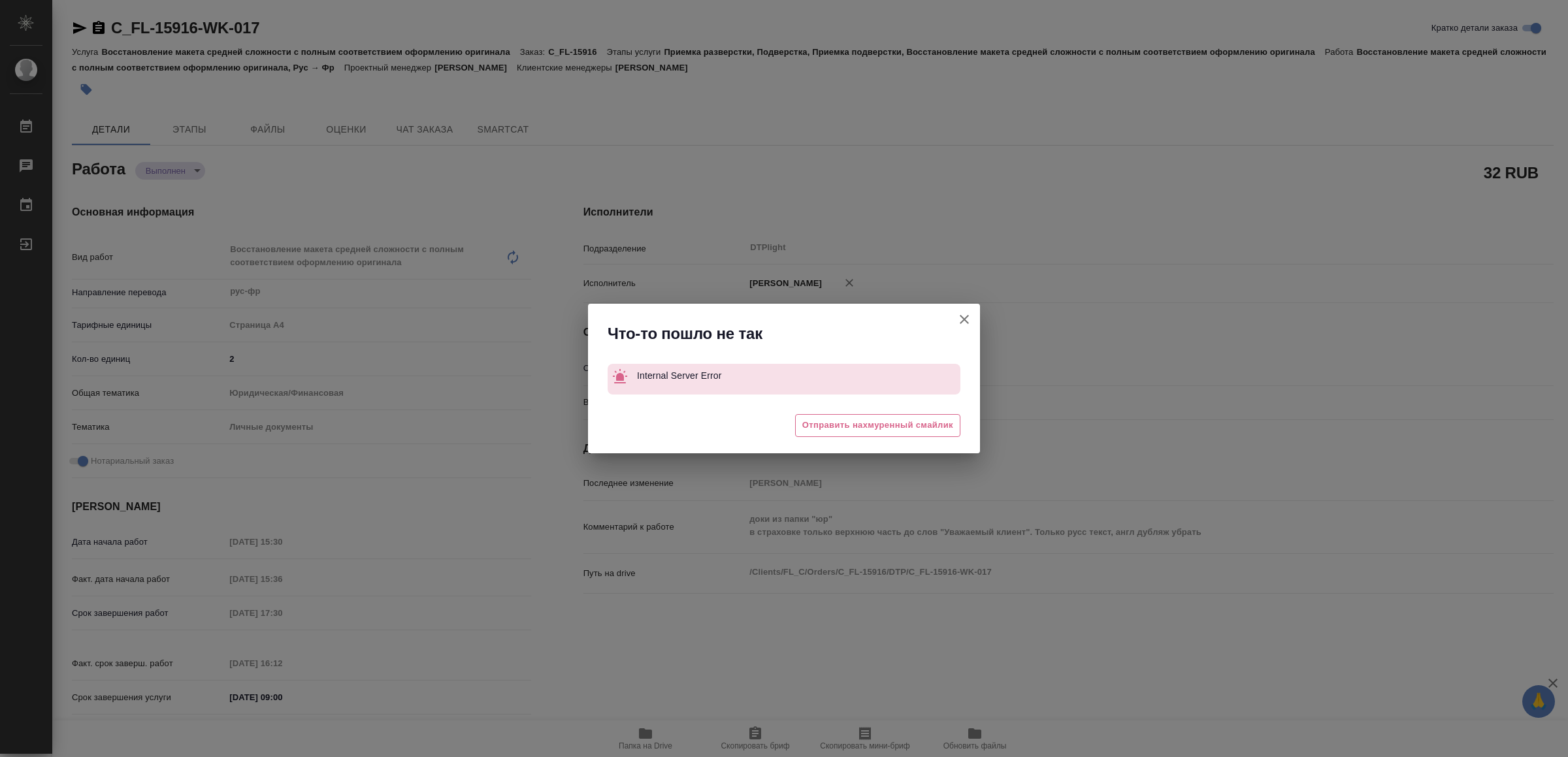
type textarea "x"
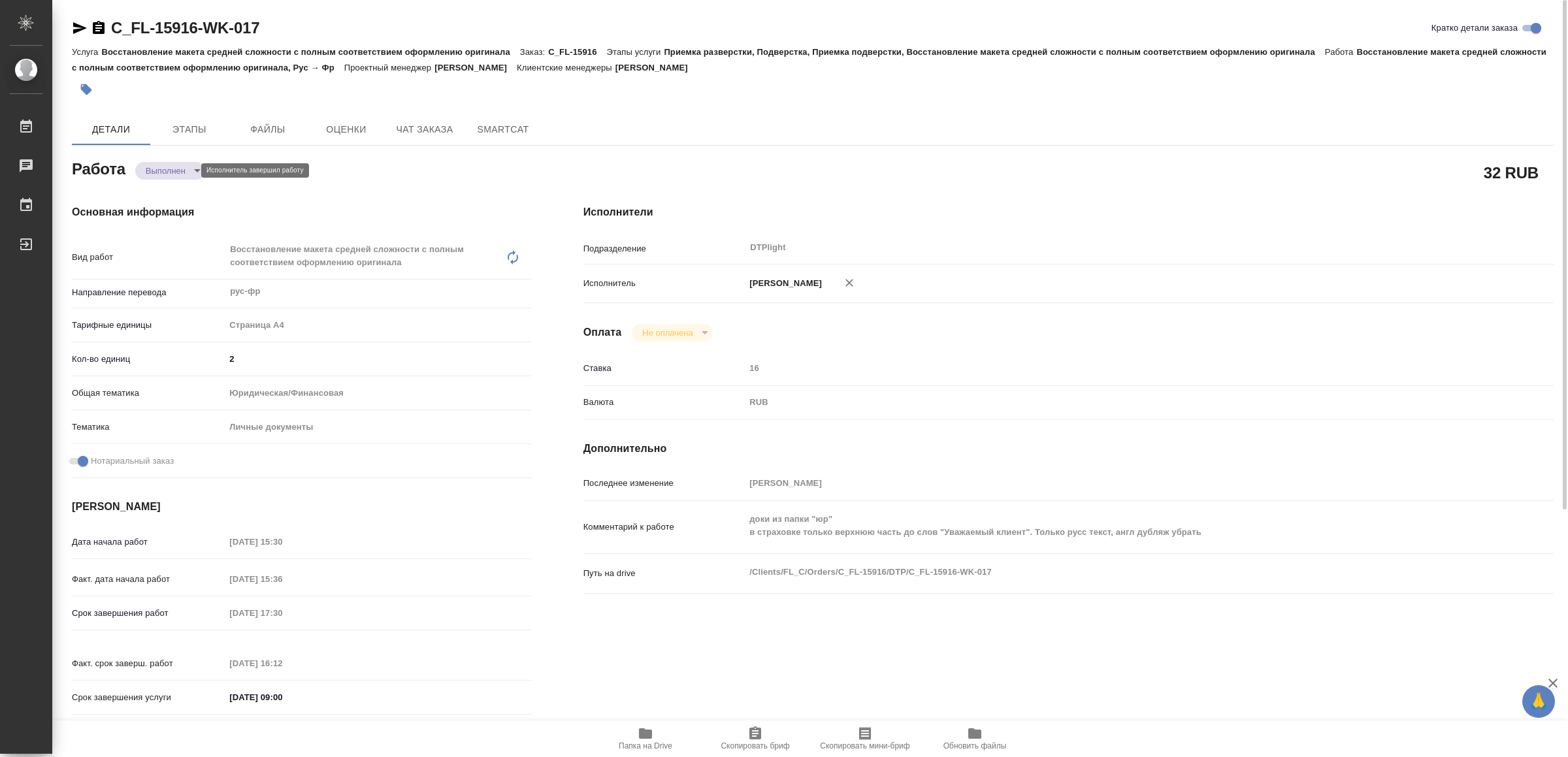
click at [175, 167] on body "🙏 .cls-1 fill:#fff; AWATERA Yamkovenko Vera Работы 0 Чаты График Выйти C_FL-159…" at bounding box center [784, 378] width 1568 height 757
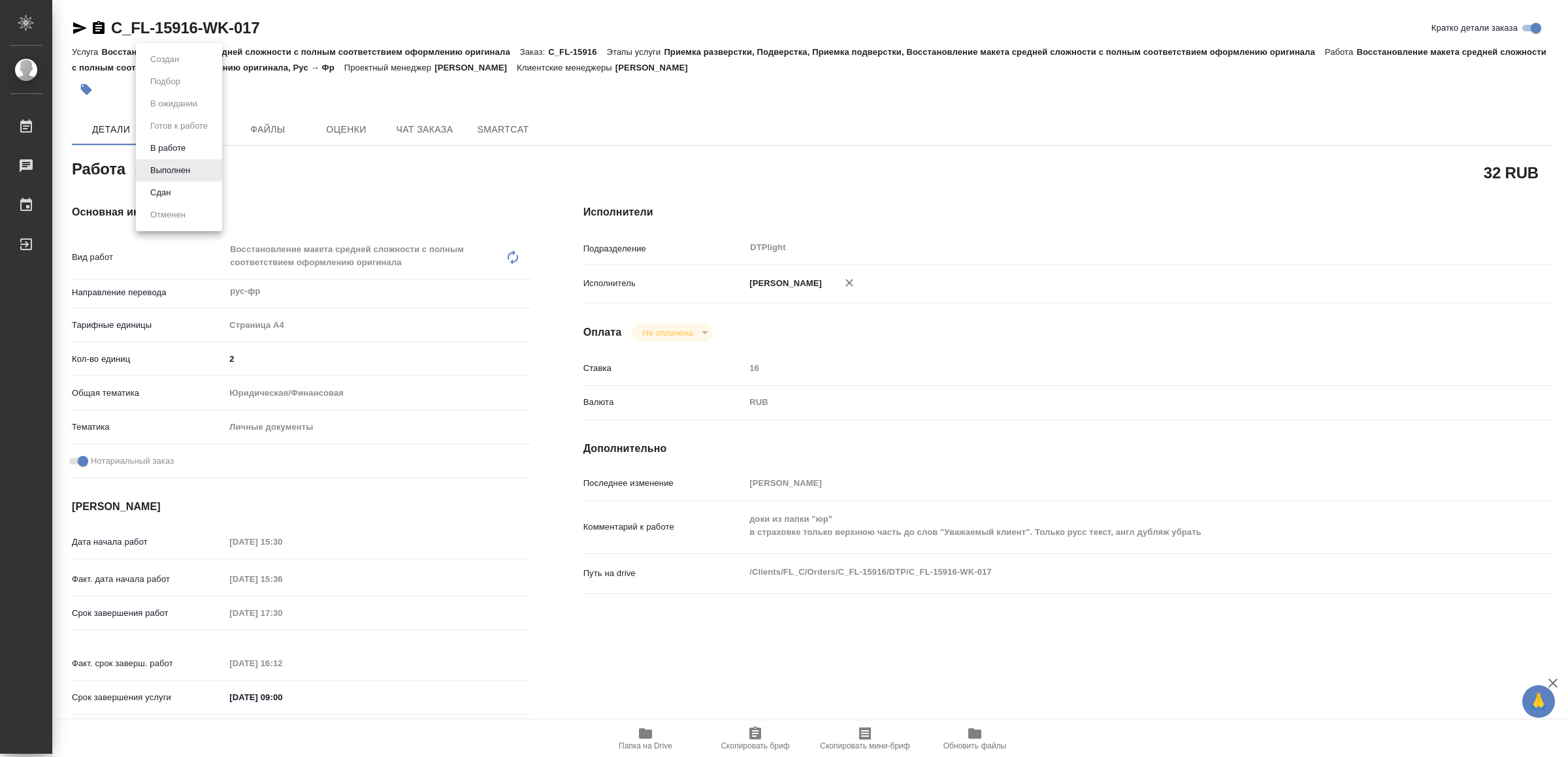
click at [164, 192] on button "Сдан" at bounding box center [161, 192] width 28 height 14
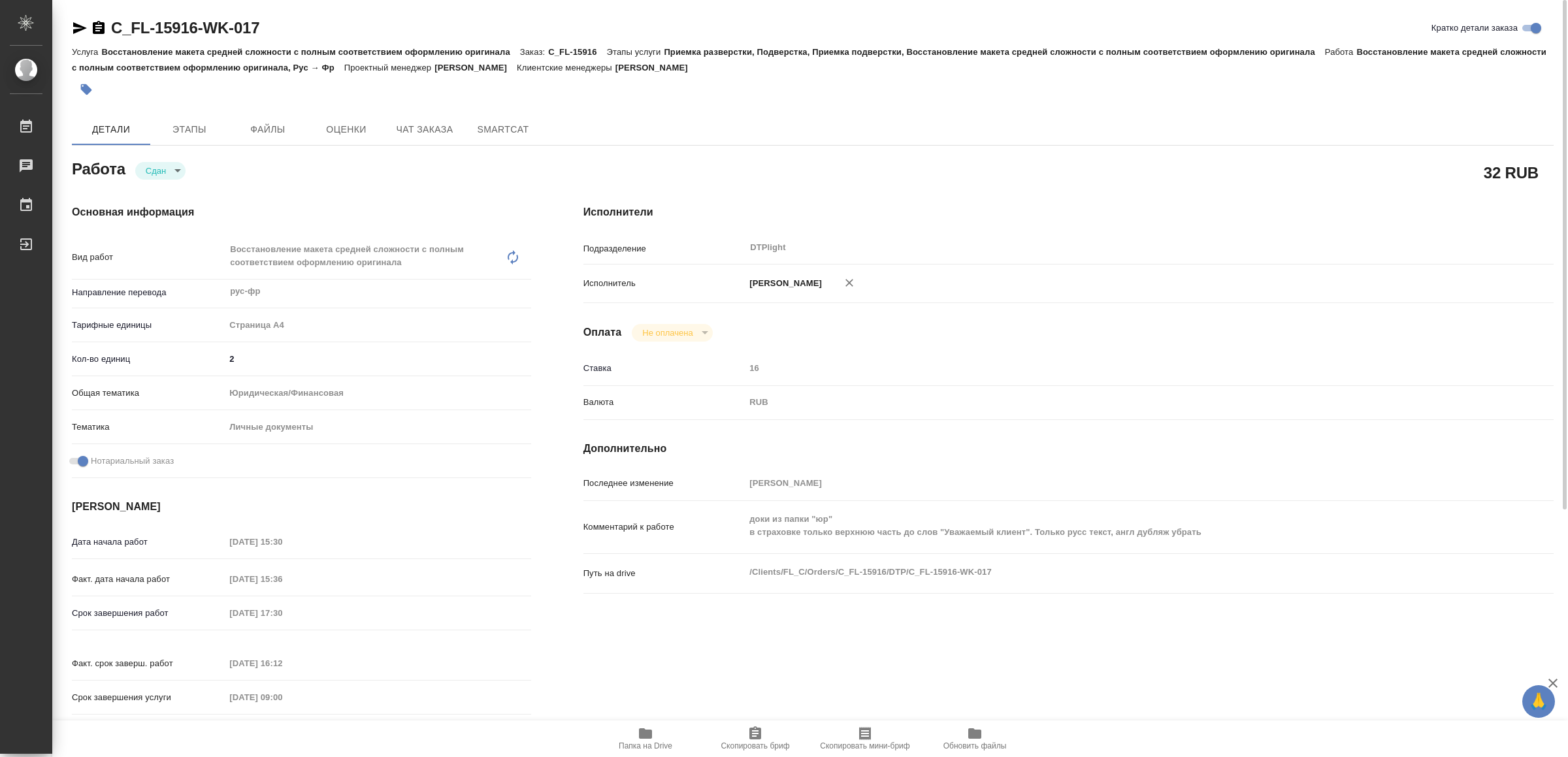
type textarea "x"
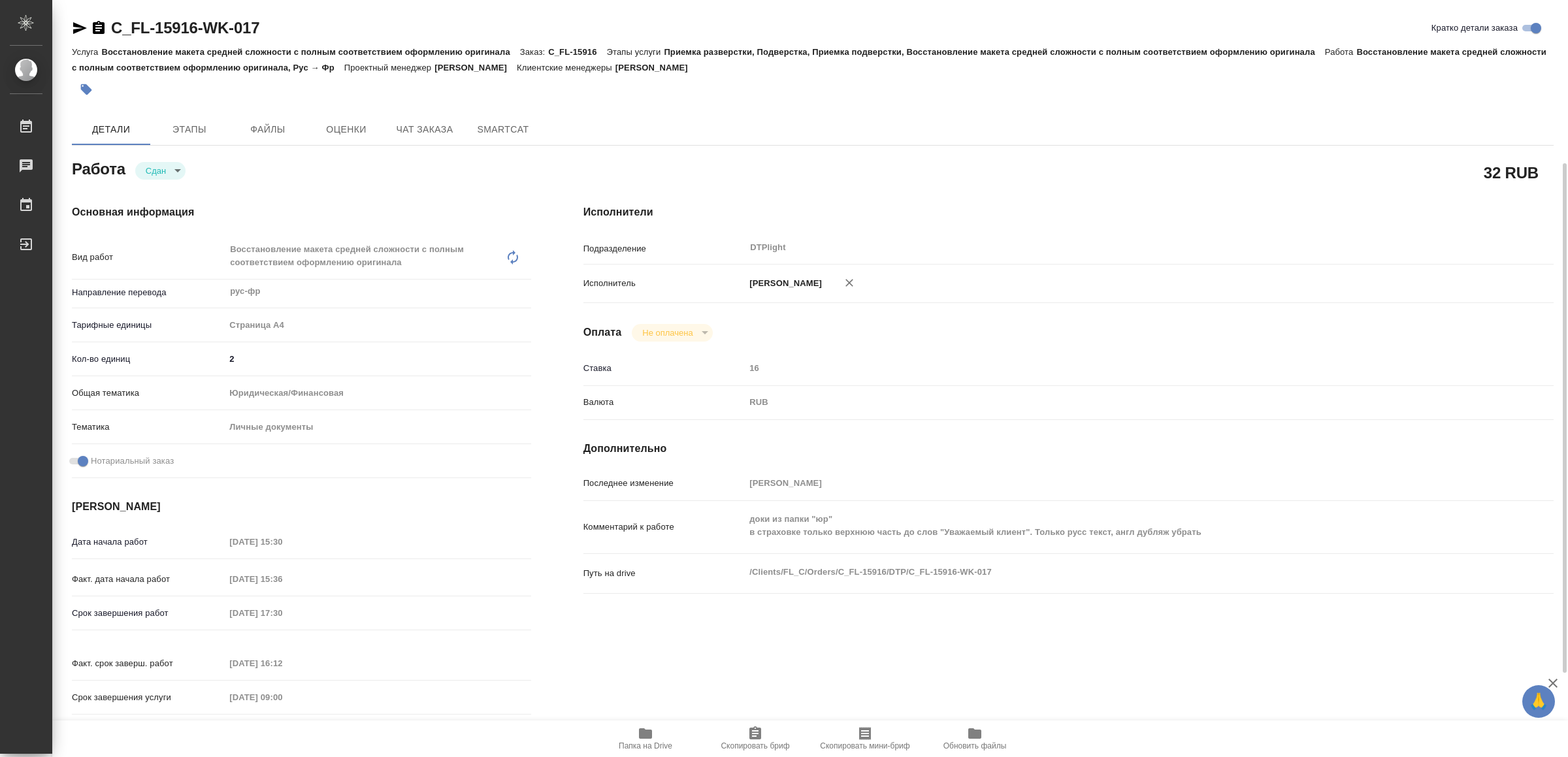
scroll to position [369, 0]
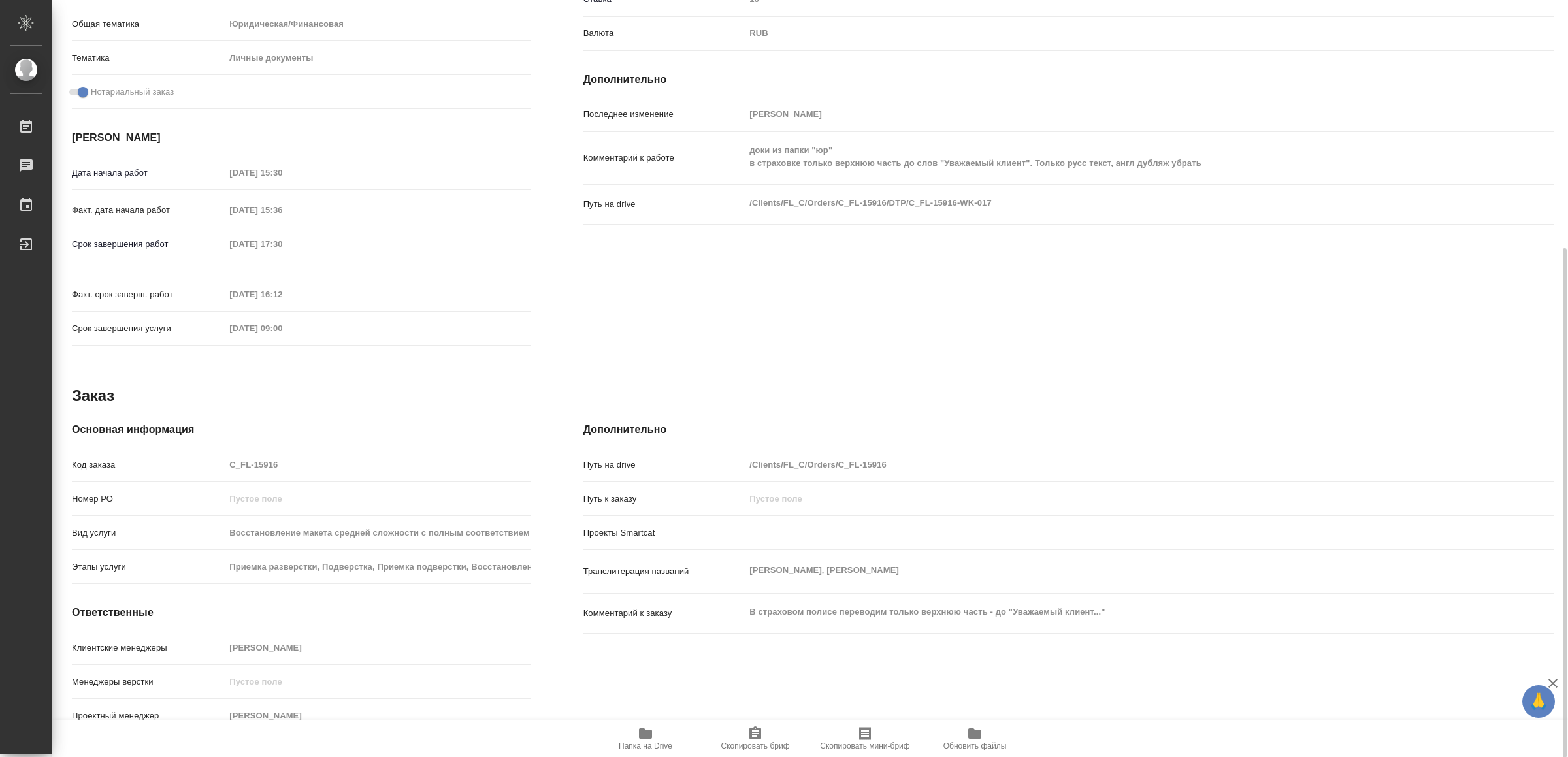
type textarea "x"
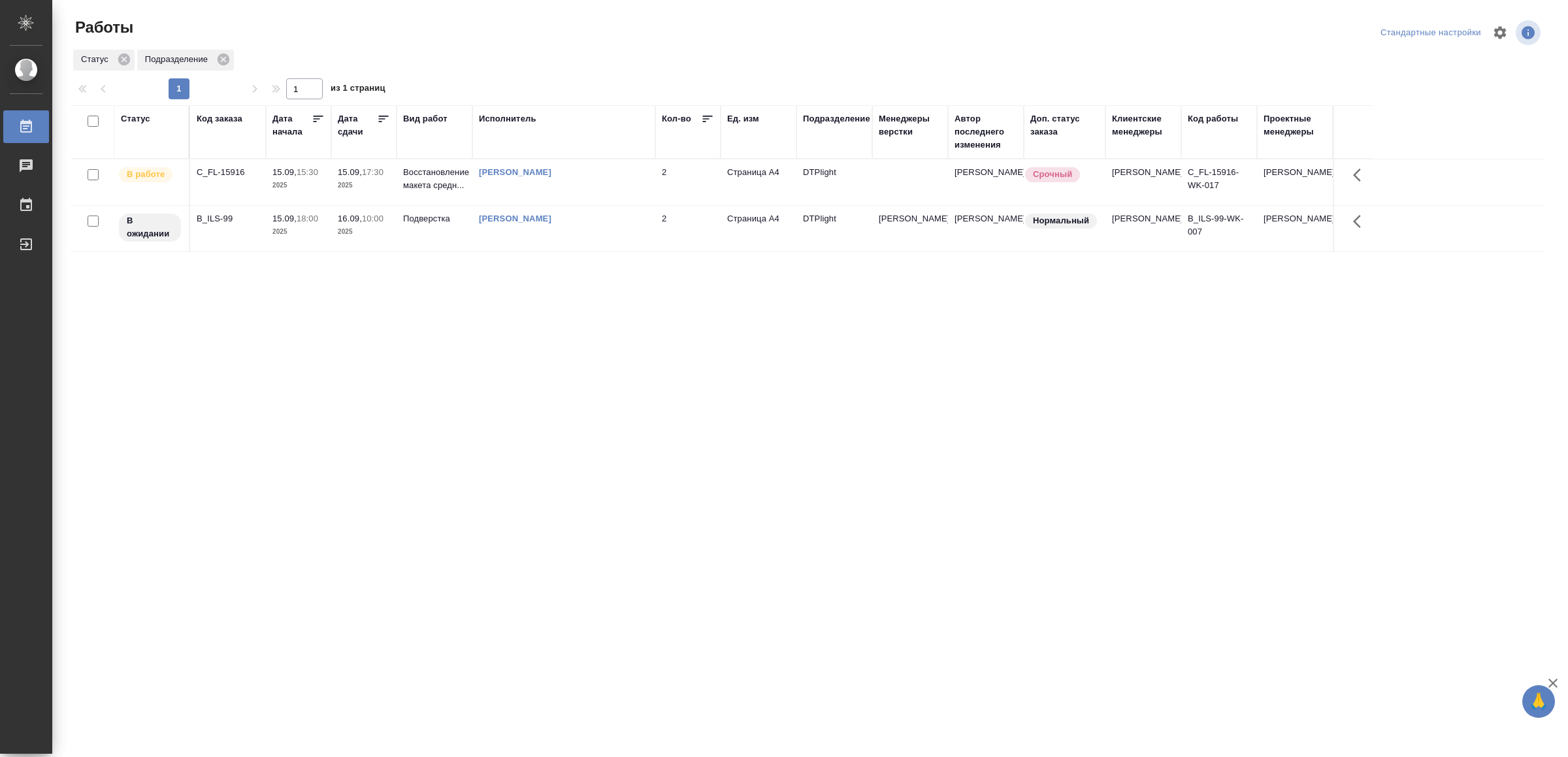
drag, startPoint x: 430, startPoint y: 481, endPoint x: 429, endPoint y: 473, distance: 8.1
drag, startPoint x: 0, startPoint y: 0, endPoint x: 569, endPoint y: 602, distance: 828.4
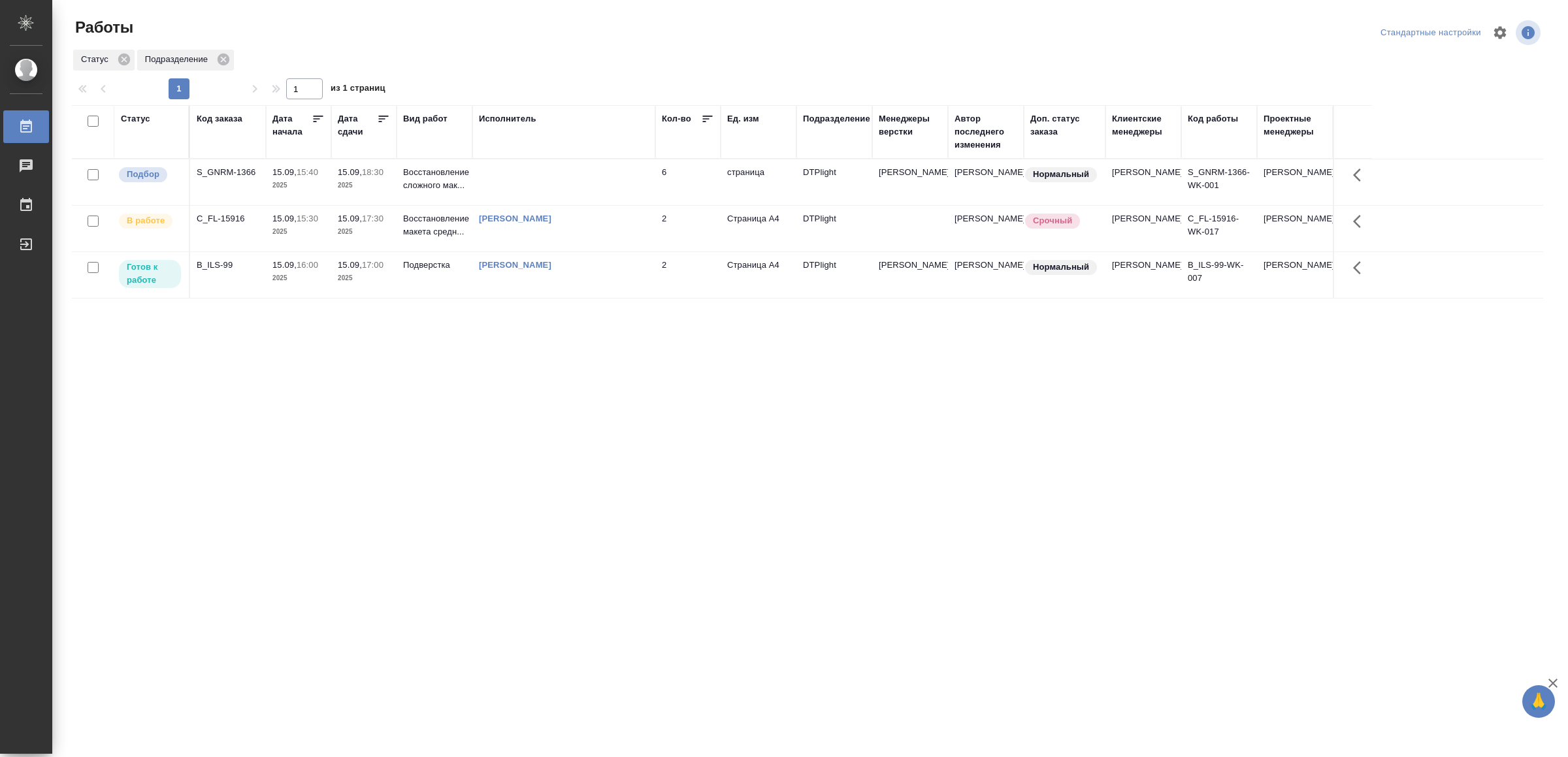
click at [504, 185] on td at bounding box center [563, 182] width 183 height 46
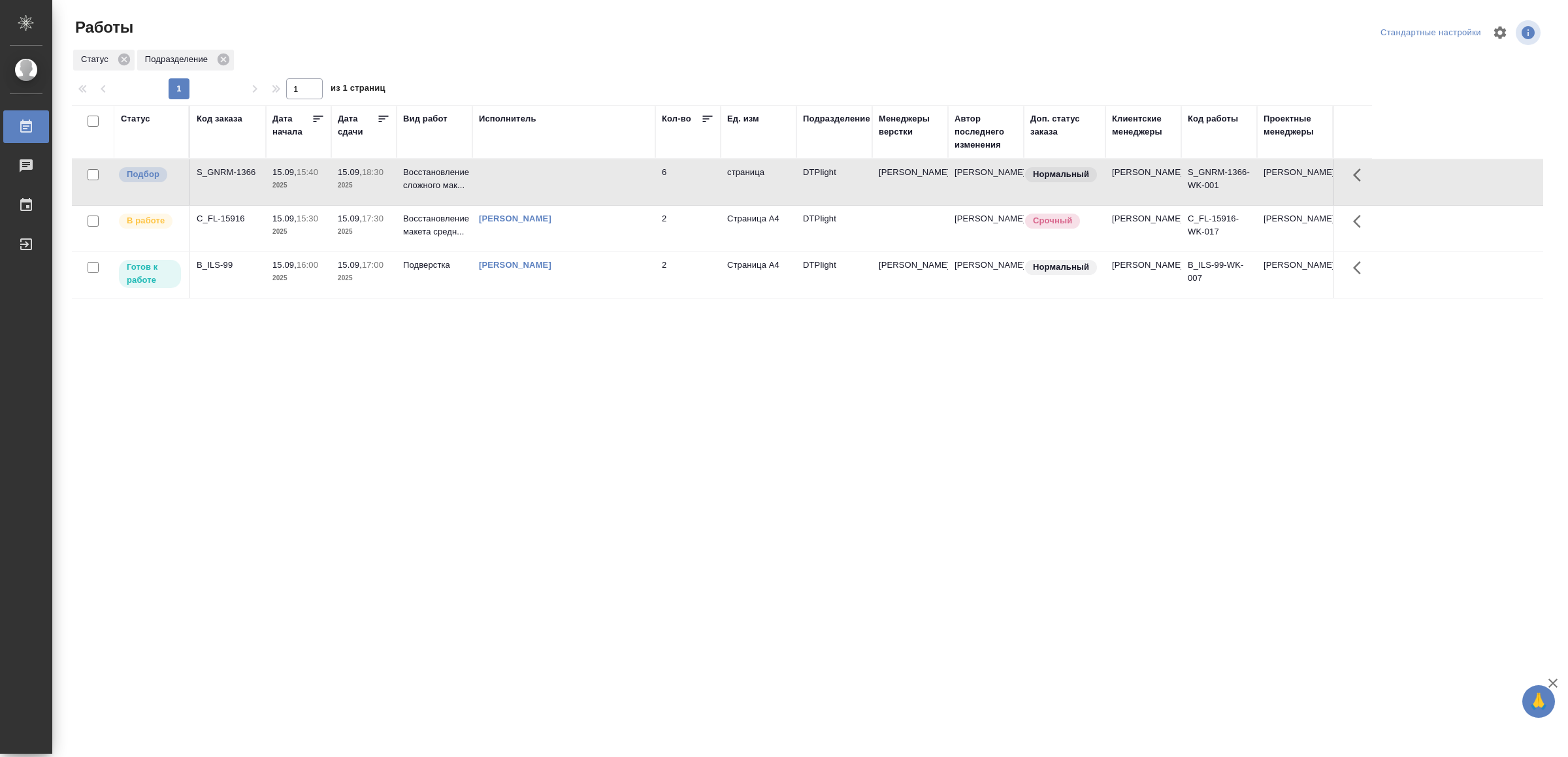
click at [504, 185] on td at bounding box center [563, 182] width 183 height 46
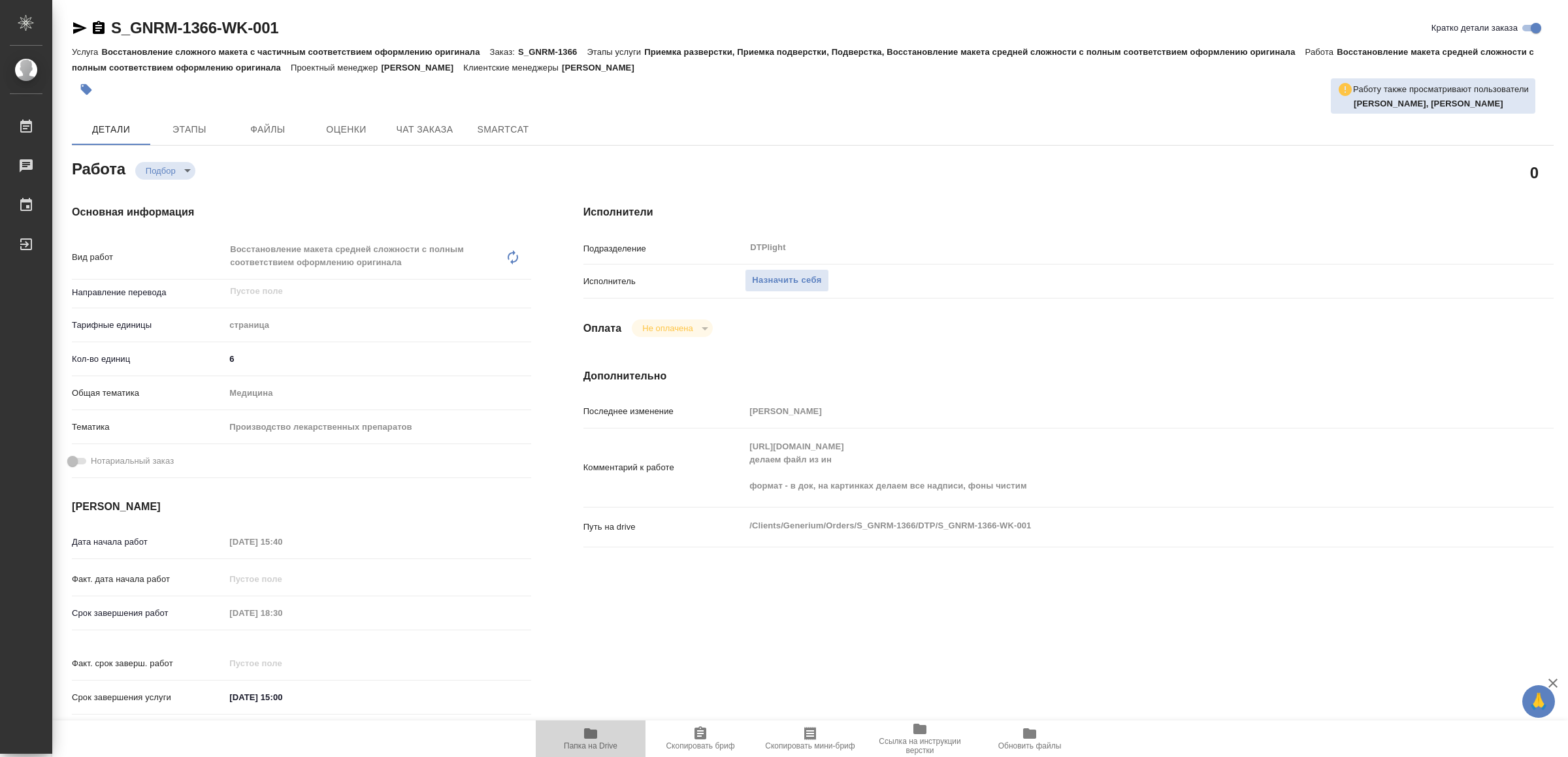
click at [594, 732] on icon "button" at bounding box center [591, 733] width 13 height 10
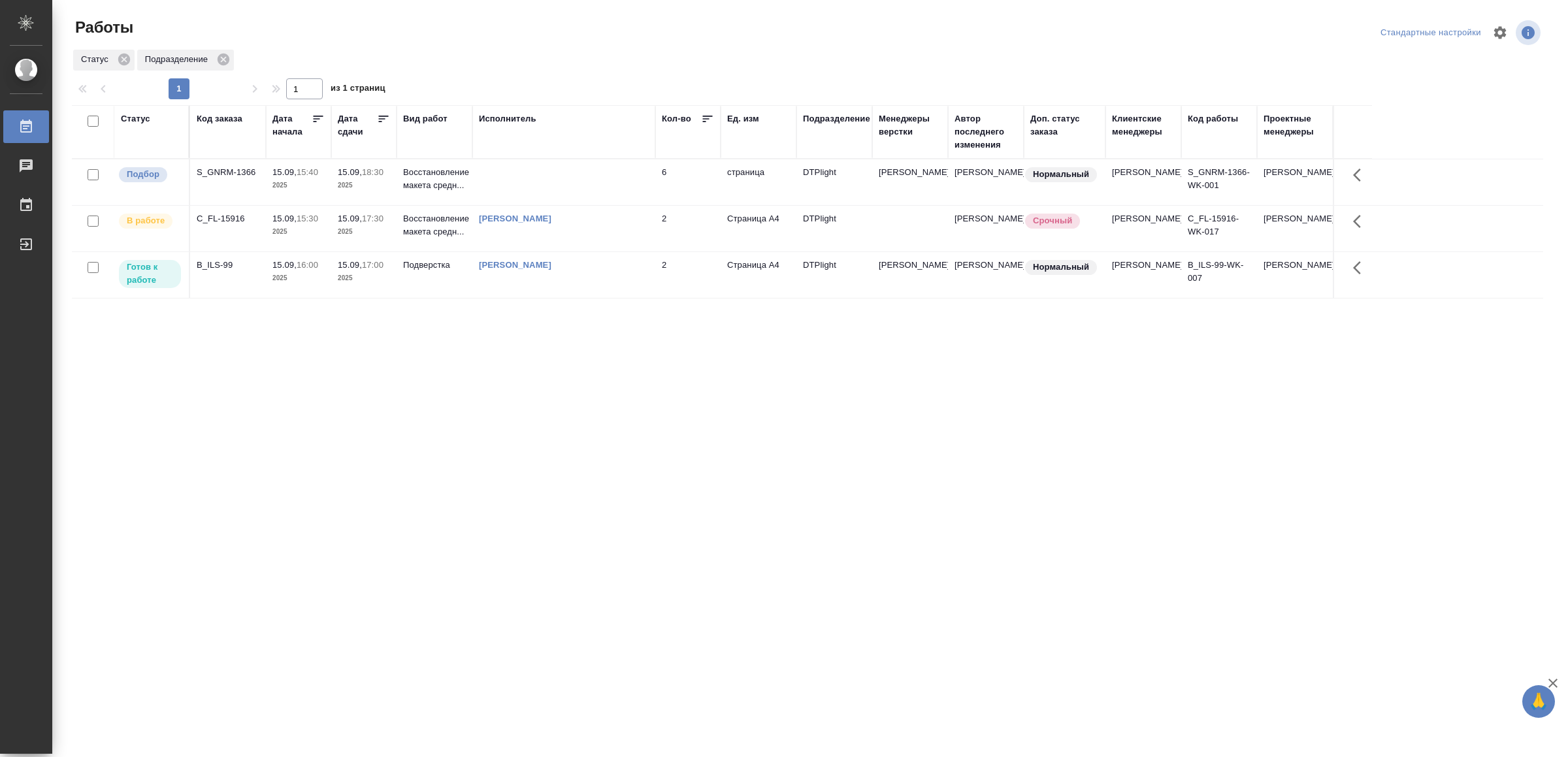
drag, startPoint x: 459, startPoint y: 612, endPoint x: 461, endPoint y: 594, distance: 18.1
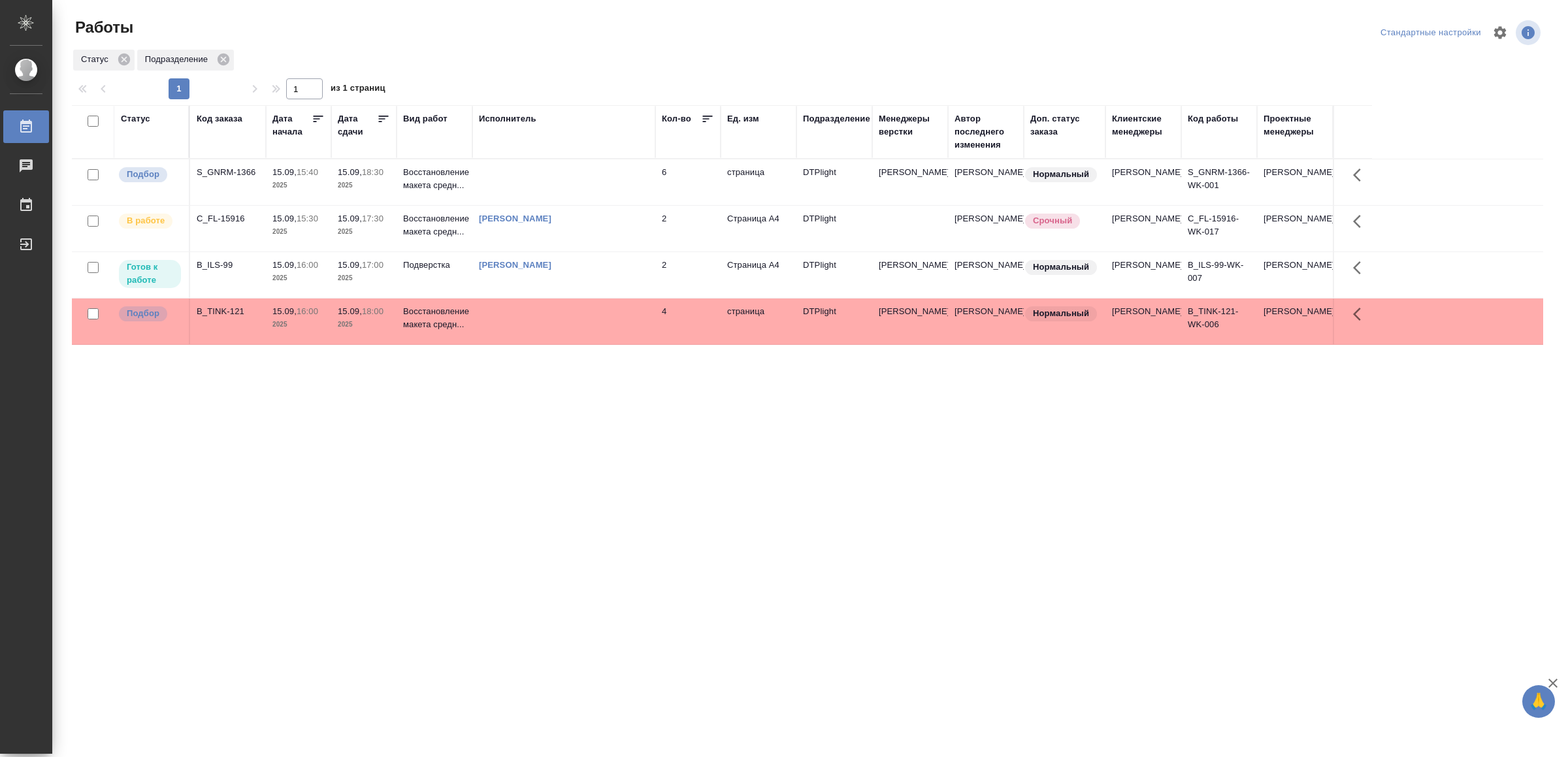
click at [580, 334] on td at bounding box center [563, 321] width 183 height 46
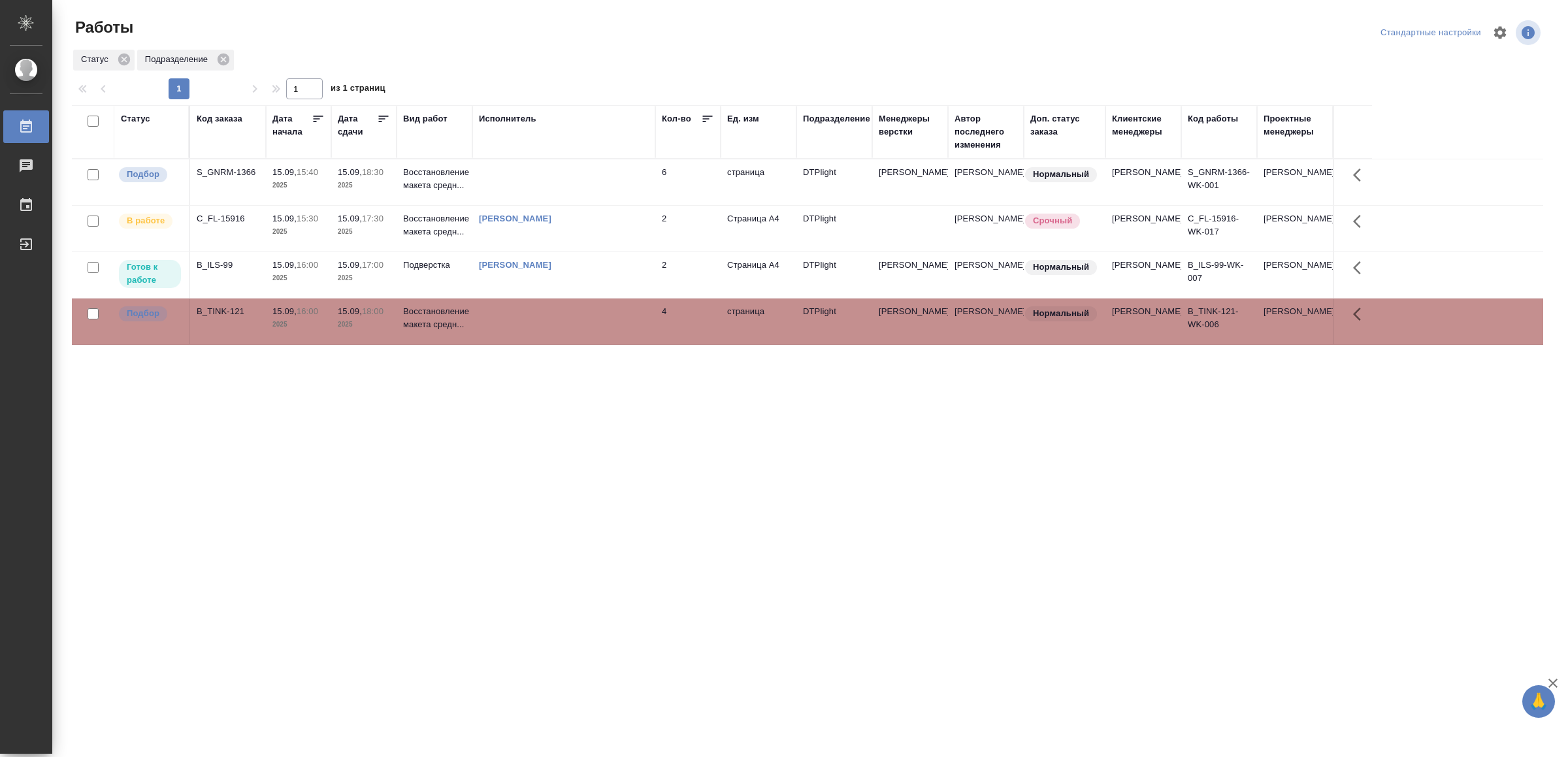
click at [580, 334] on td at bounding box center [563, 321] width 183 height 46
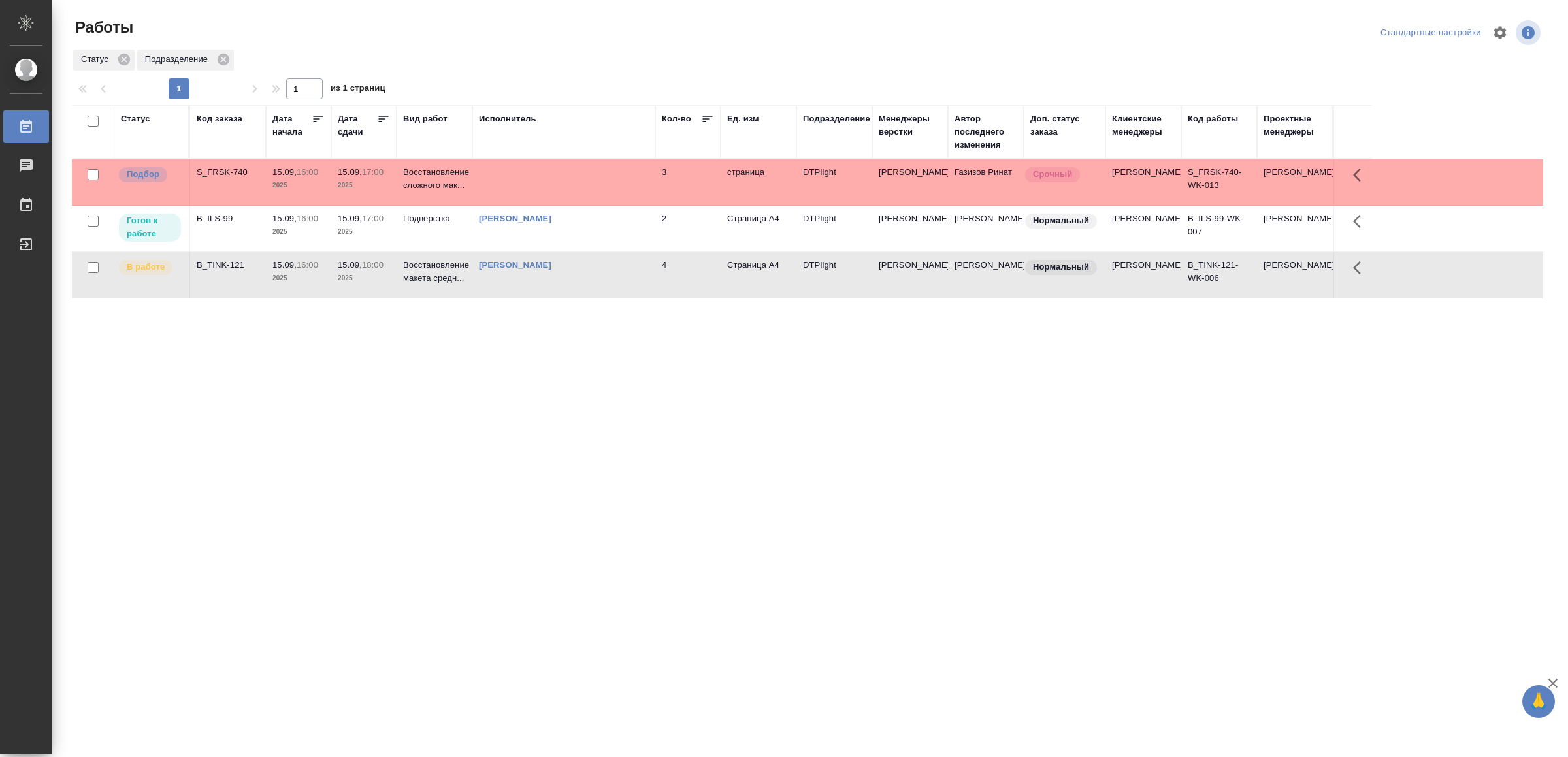
click at [569, 188] on td at bounding box center [563, 182] width 183 height 46
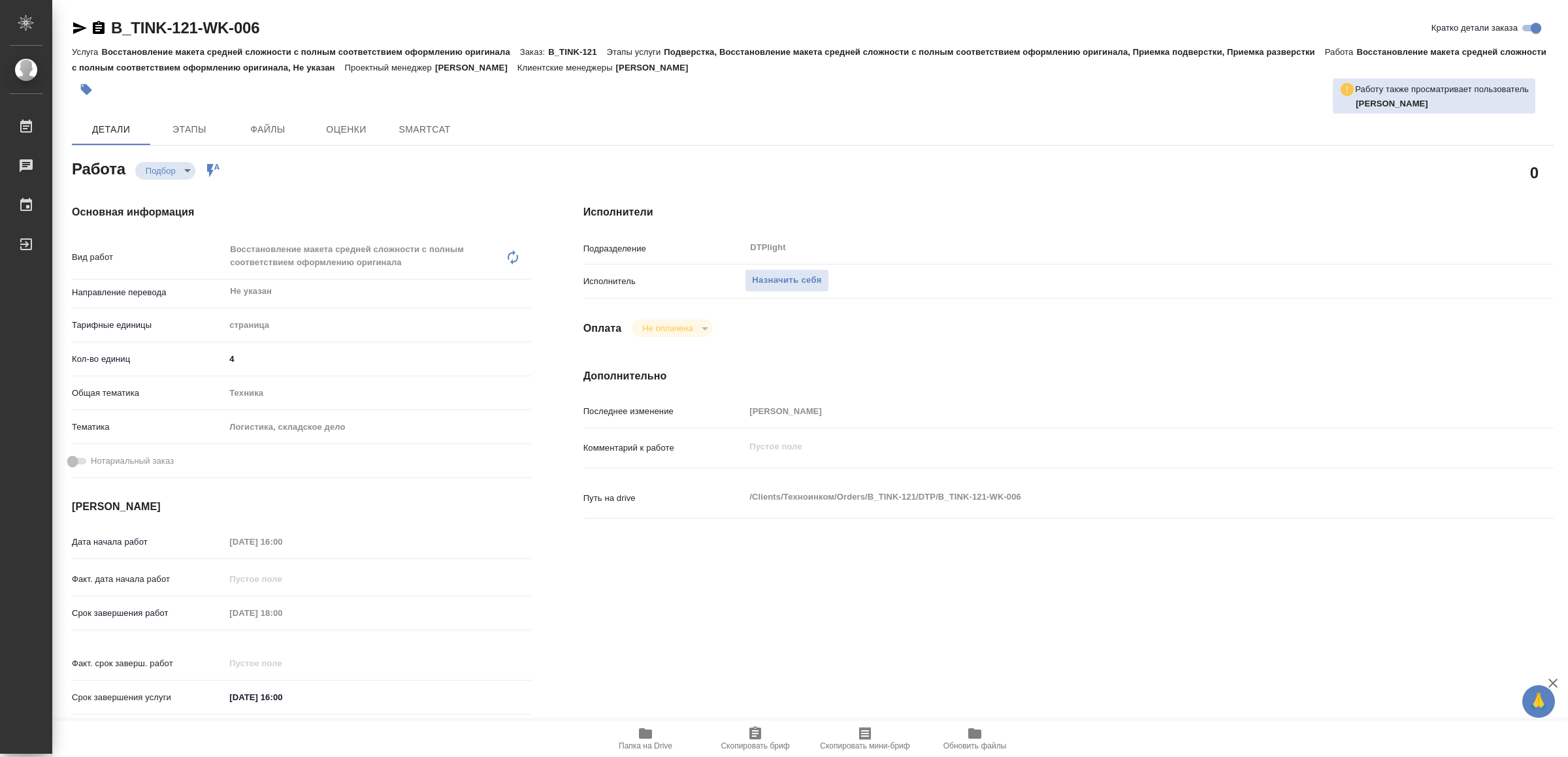
drag, startPoint x: 646, startPoint y: 737, endPoint x: 649, endPoint y: 744, distance: 7.6
click at [647, 737] on icon "button" at bounding box center [646, 733] width 13 height 10
click at [643, 737] on icon "button" at bounding box center [646, 733] width 13 height 10
click at [794, 280] on span "Назначить себя" at bounding box center [787, 280] width 70 height 15
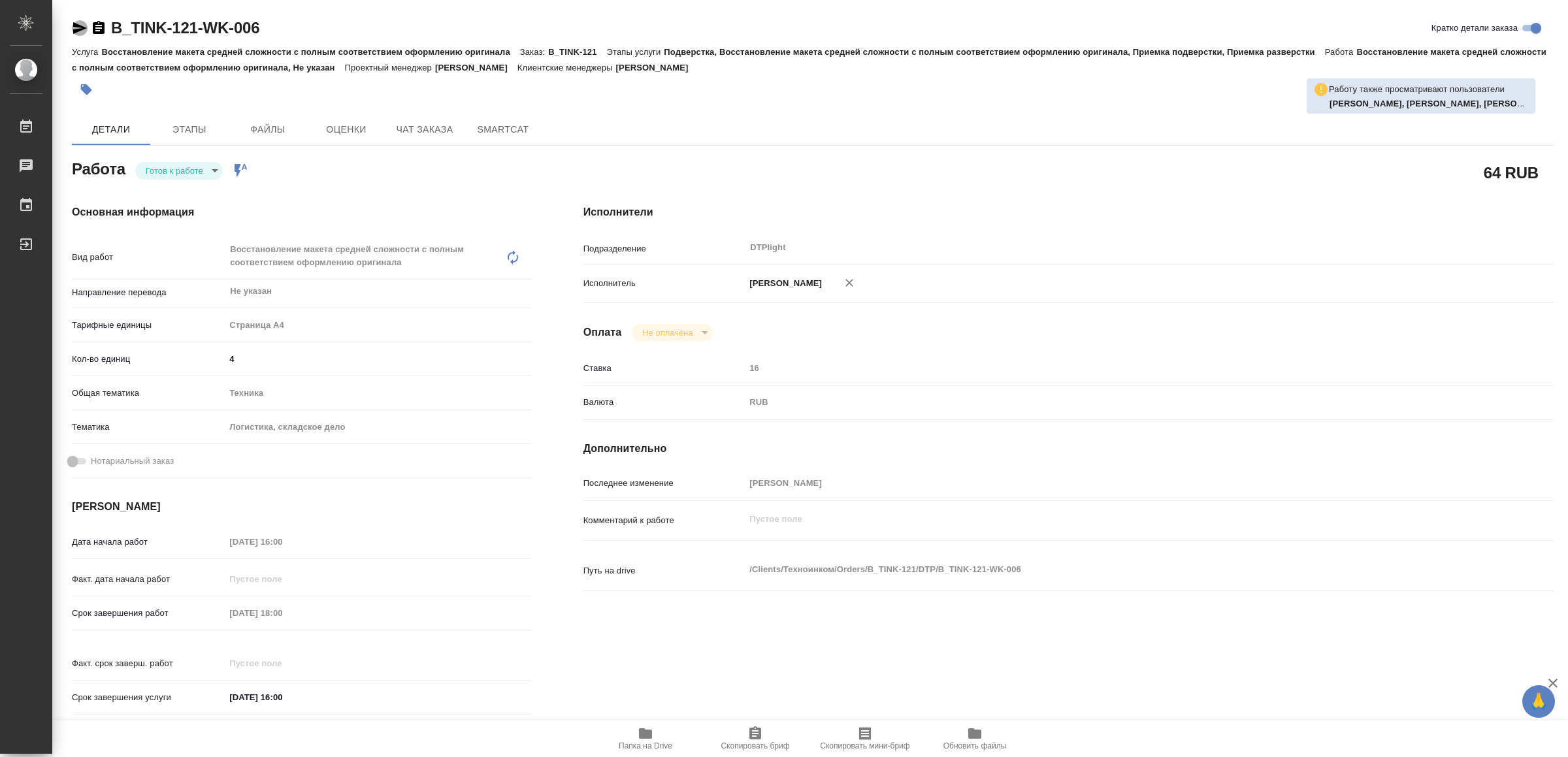
click at [78, 28] on icon "button" at bounding box center [79, 27] width 16 height 16
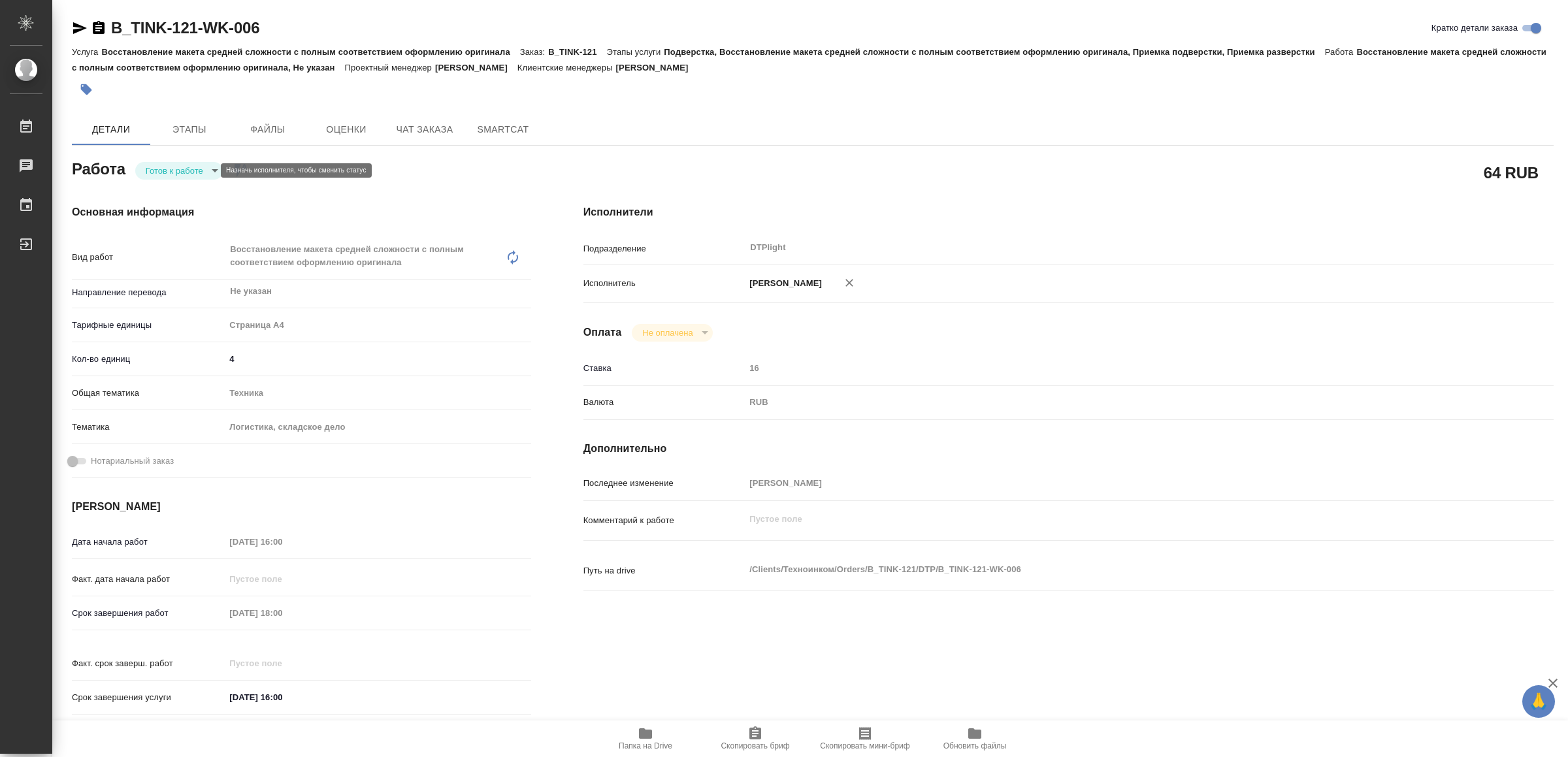
click at [196, 165] on body "🙏 .cls-1 fill:#fff; AWATERA Yamkovenko [PERSON_NAME] Работы 0 Чаты График Выйти…" at bounding box center [784, 378] width 1568 height 757
click at [192, 165] on li "В работе" at bounding box center [182, 170] width 92 height 22
type textarea "x"
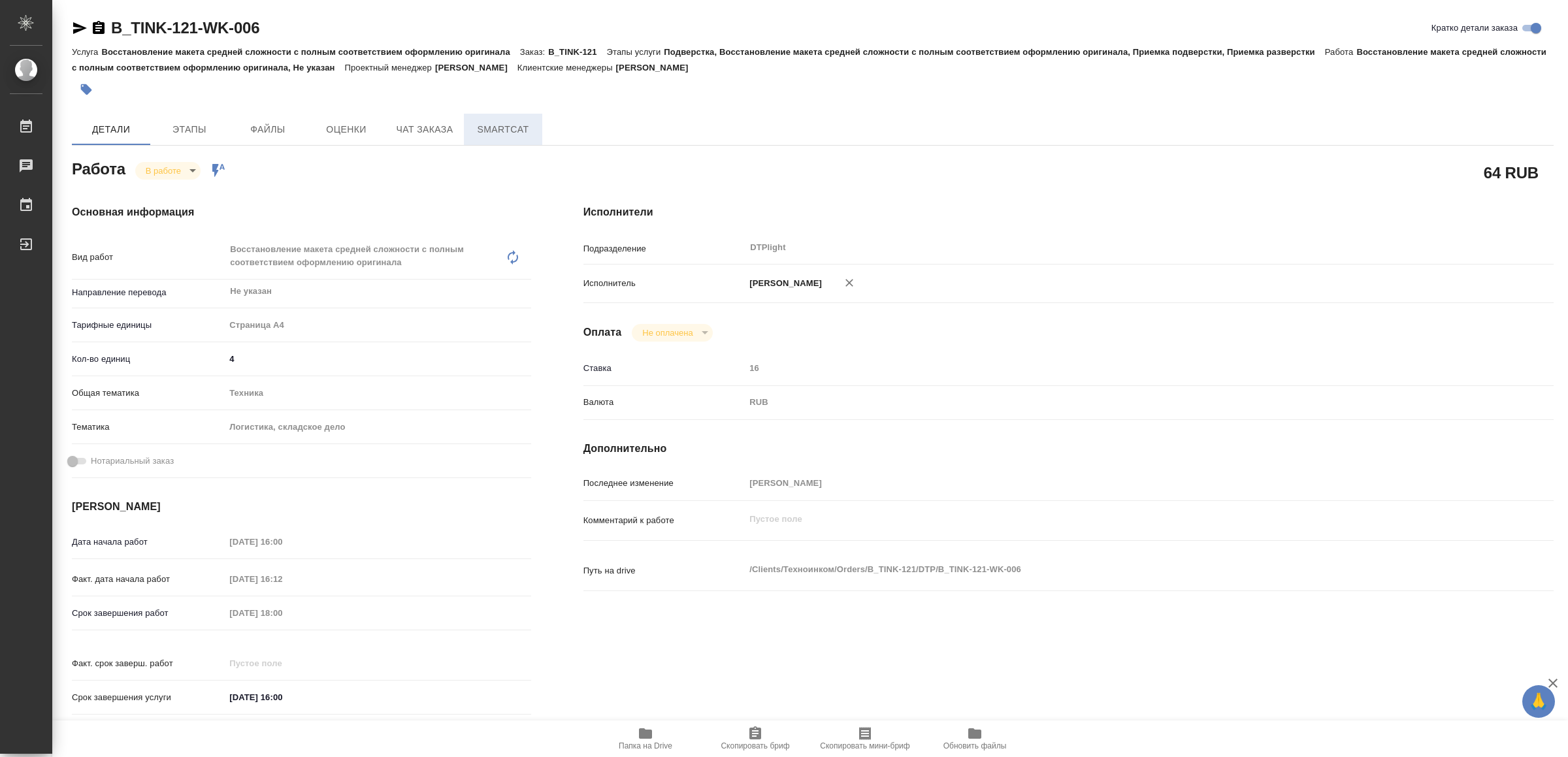
type textarea "x"
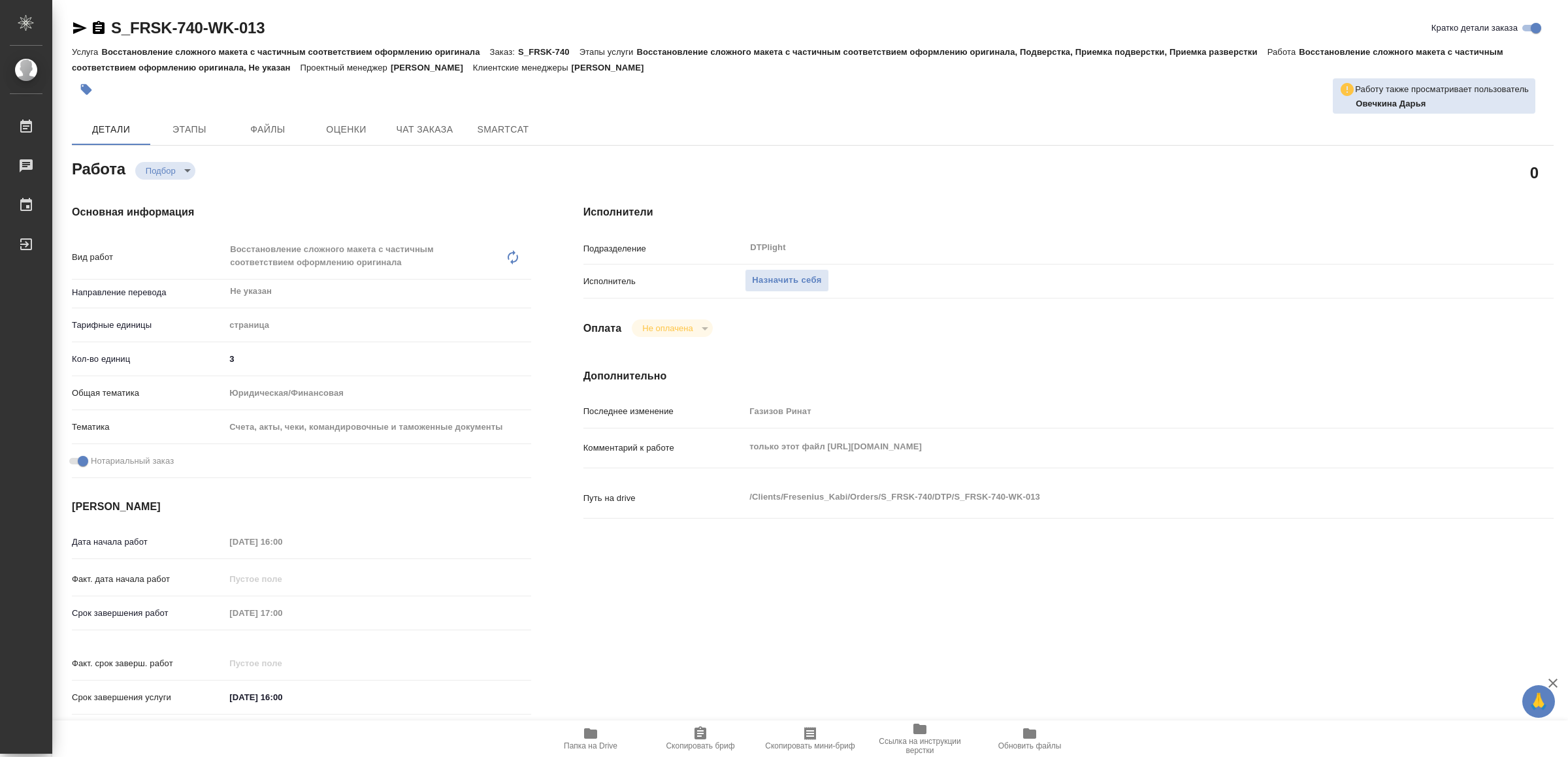
click at [606, 726] on span "Папка на Drive" at bounding box center [590, 739] width 94 height 25
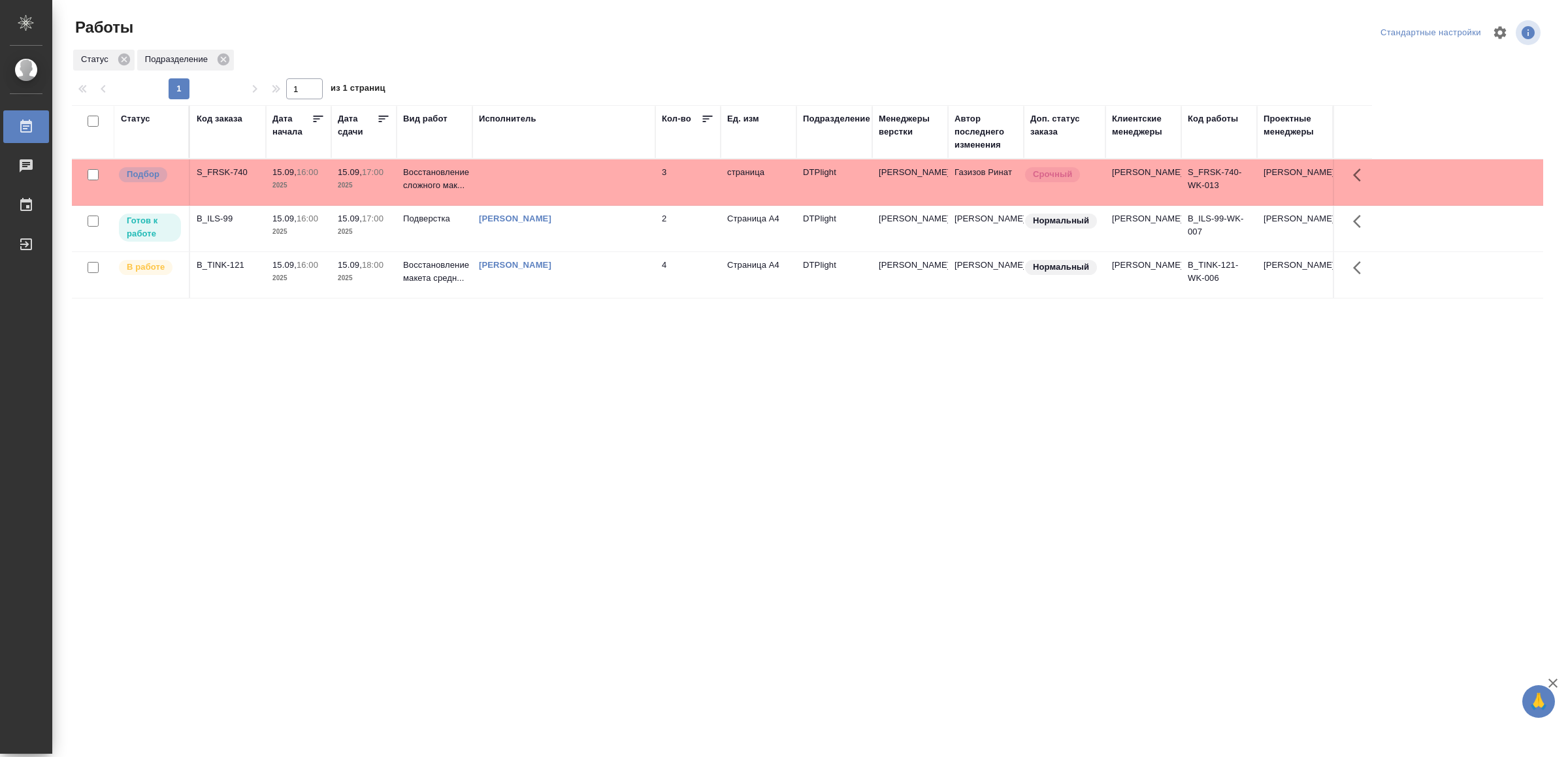
click at [643, 226] on div "[PERSON_NAME]" at bounding box center [563, 219] width 170 height 13
click at [643, 233] on td "[PERSON_NAME]" at bounding box center [563, 229] width 183 height 46
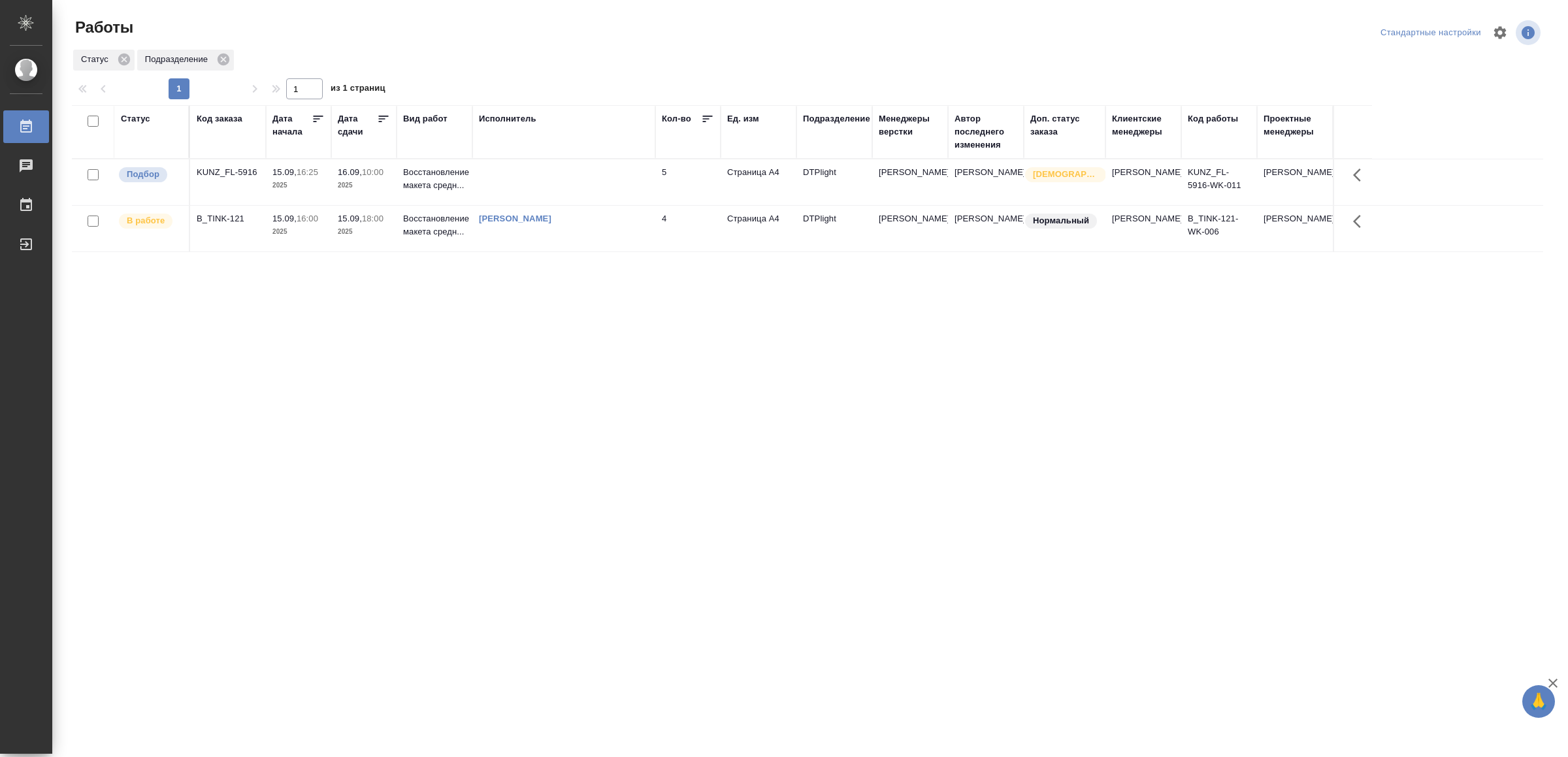
click at [672, 234] on td "4" at bounding box center [688, 229] width 65 height 46
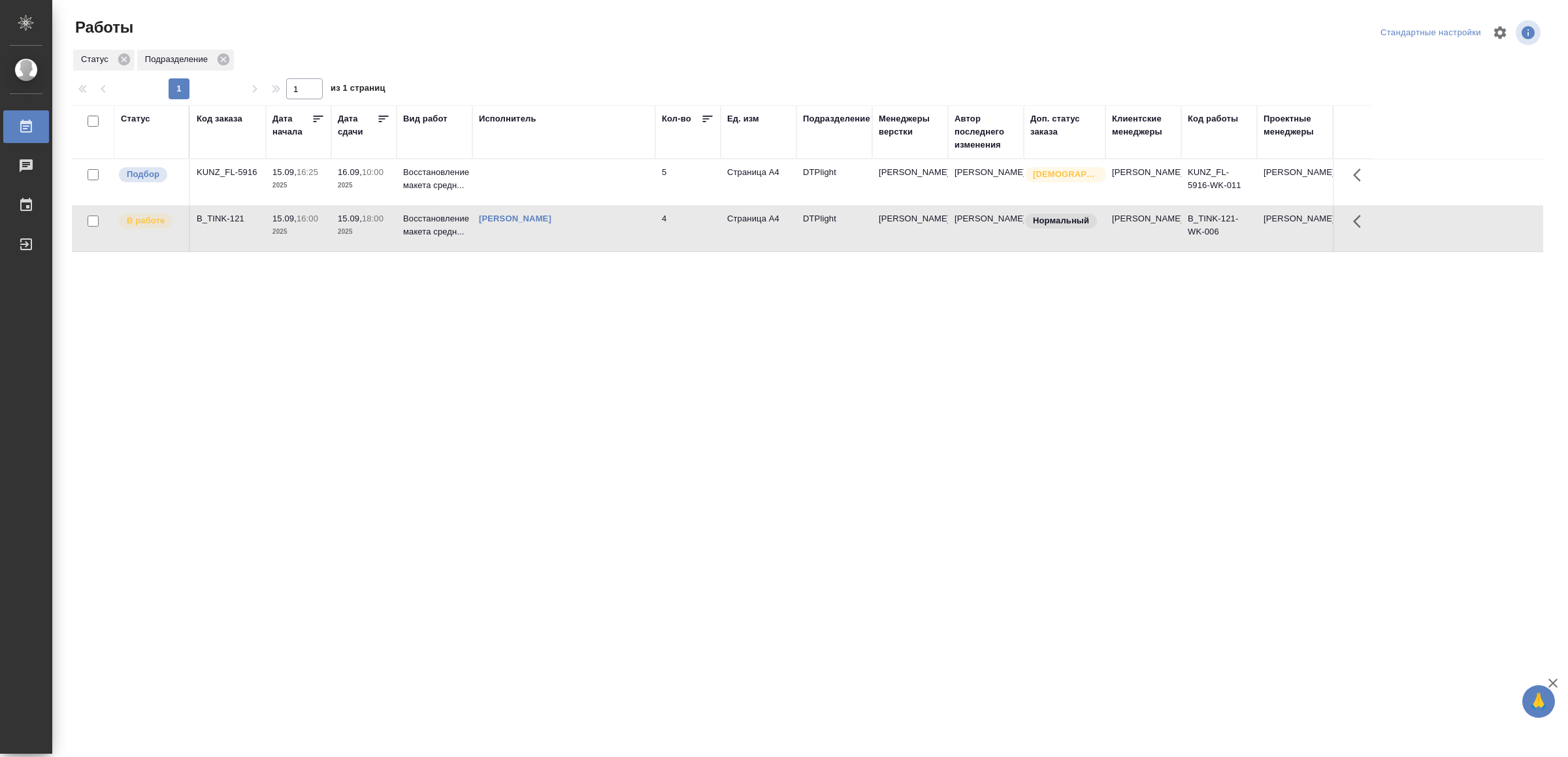
click at [506, 181] on td at bounding box center [563, 182] width 183 height 46
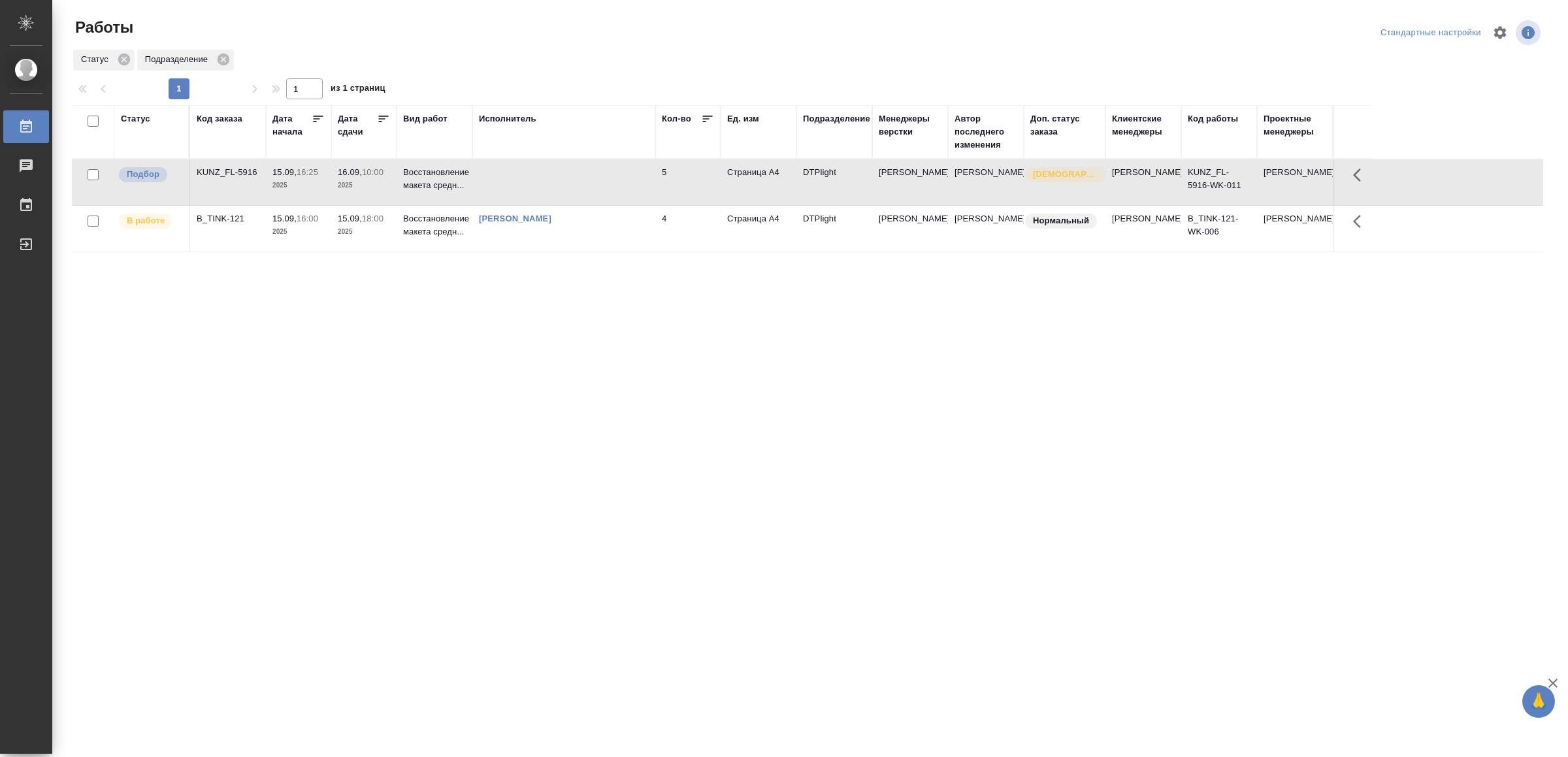
click at [506, 181] on td at bounding box center [563, 182] width 183 height 46
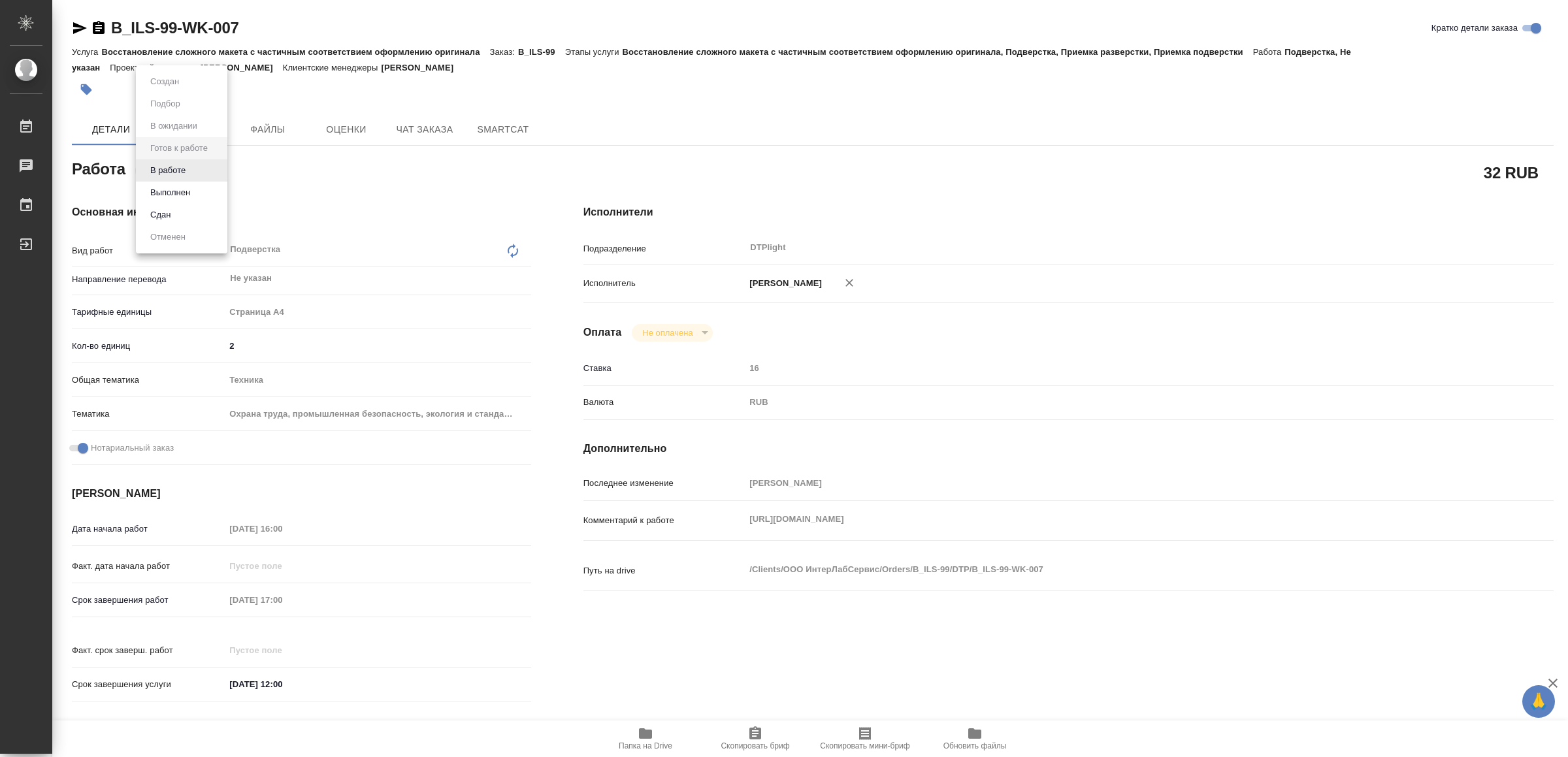
click at [198, 161] on body "🙏 .cls-1 fill:#fff; AWATERA Yamkovenko [PERSON_NAME] Работы Чаты График Выйти B…" at bounding box center [784, 378] width 1568 height 757
click at [195, 172] on li "В работе" at bounding box center [182, 170] width 92 height 22
click at [76, 22] on icon "button" at bounding box center [79, 27] width 16 height 16
type textarea "x"
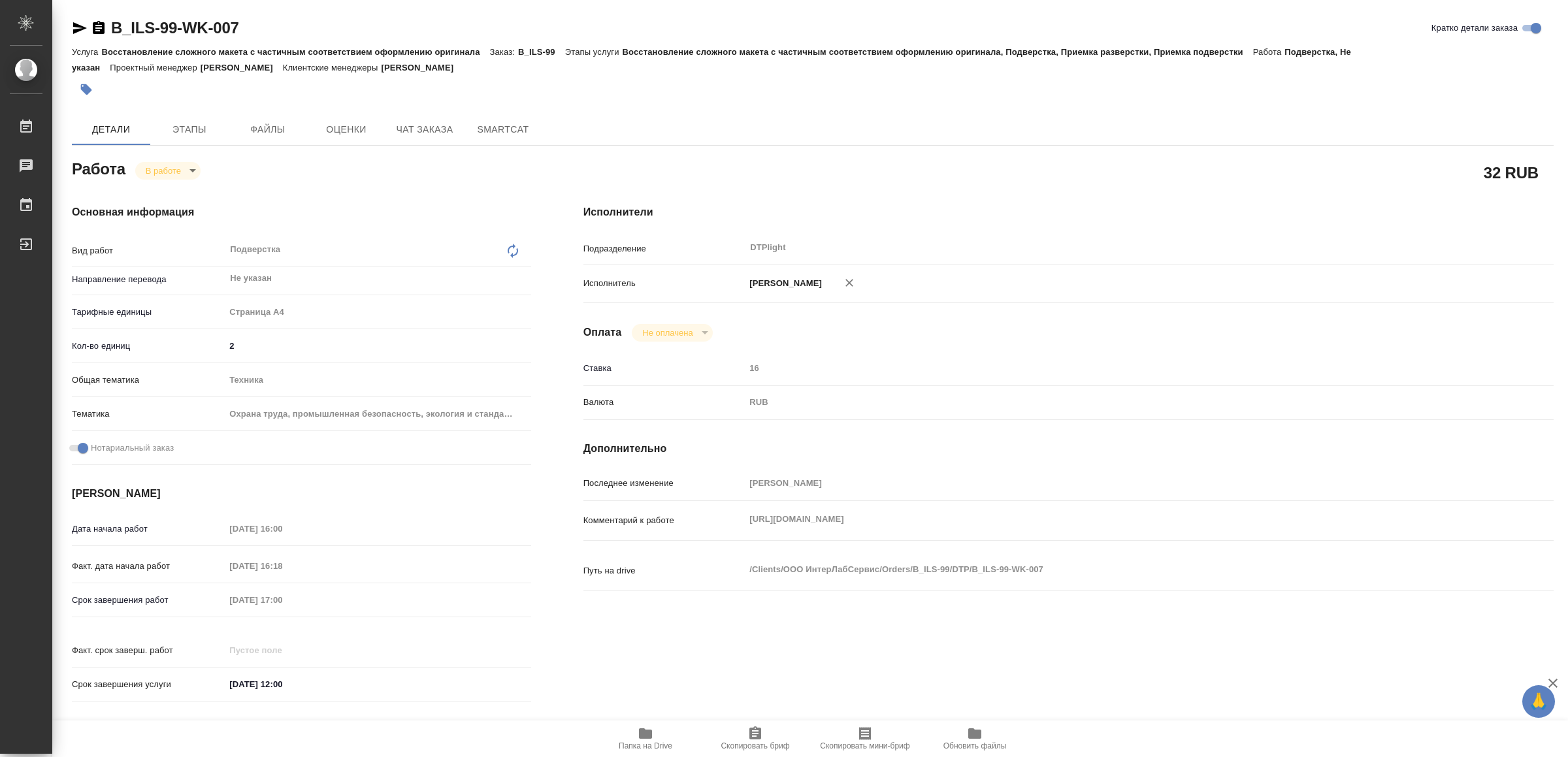
type textarea "x"
click at [961, 533] on div "[URL][DOMAIN_NAME] x" at bounding box center [1108, 520] width 728 height 29
click at [733, 519] on div "Комментарий к работе https://drive.awatera.com/s/5dYjbX2nRpkpJrT x" at bounding box center [1068, 520] width 971 height 29
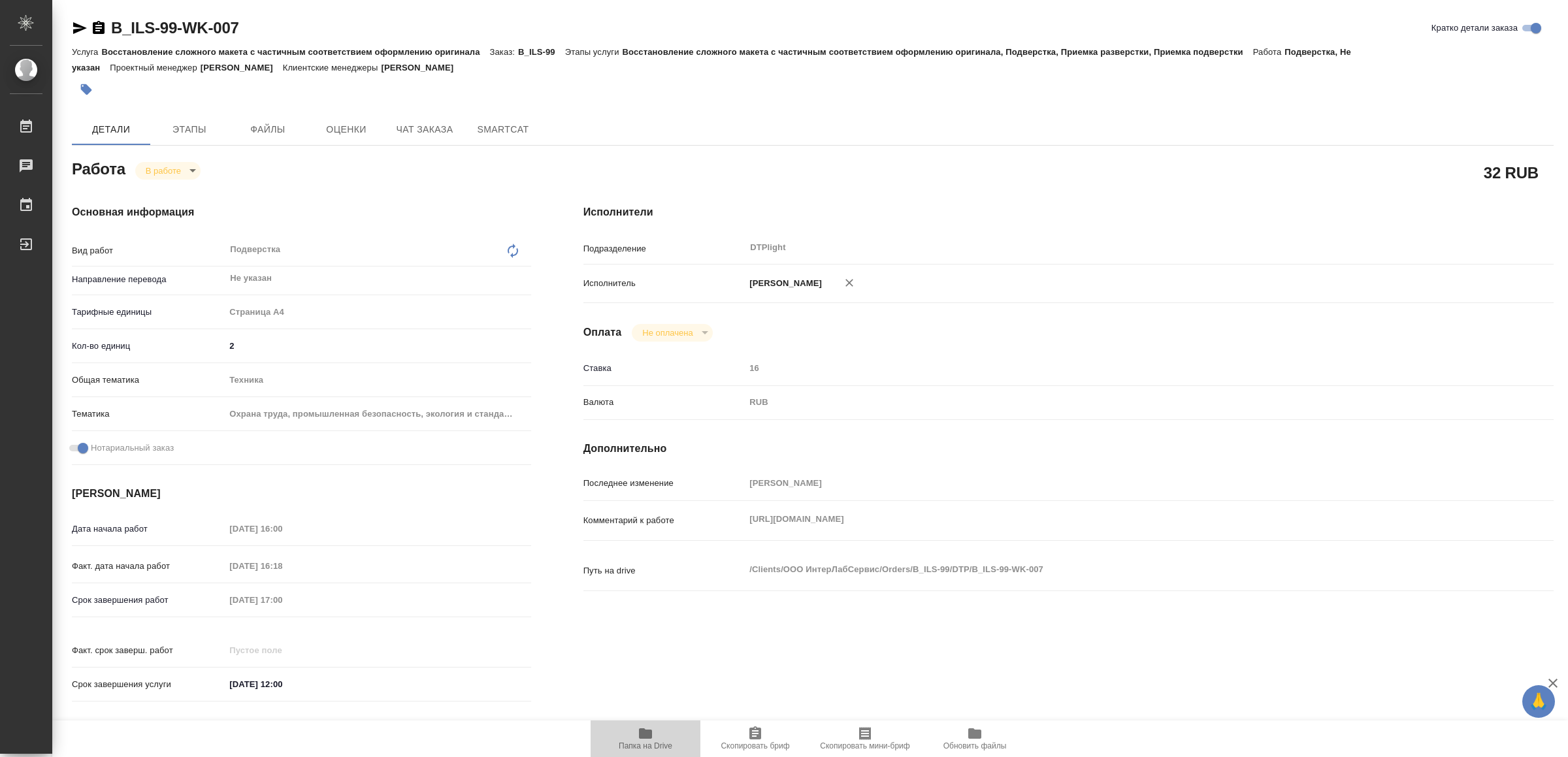
click at [654, 737] on span "Папка на Drive" at bounding box center [645, 739] width 94 height 25
click at [76, 20] on icon "button" at bounding box center [79, 27] width 16 height 16
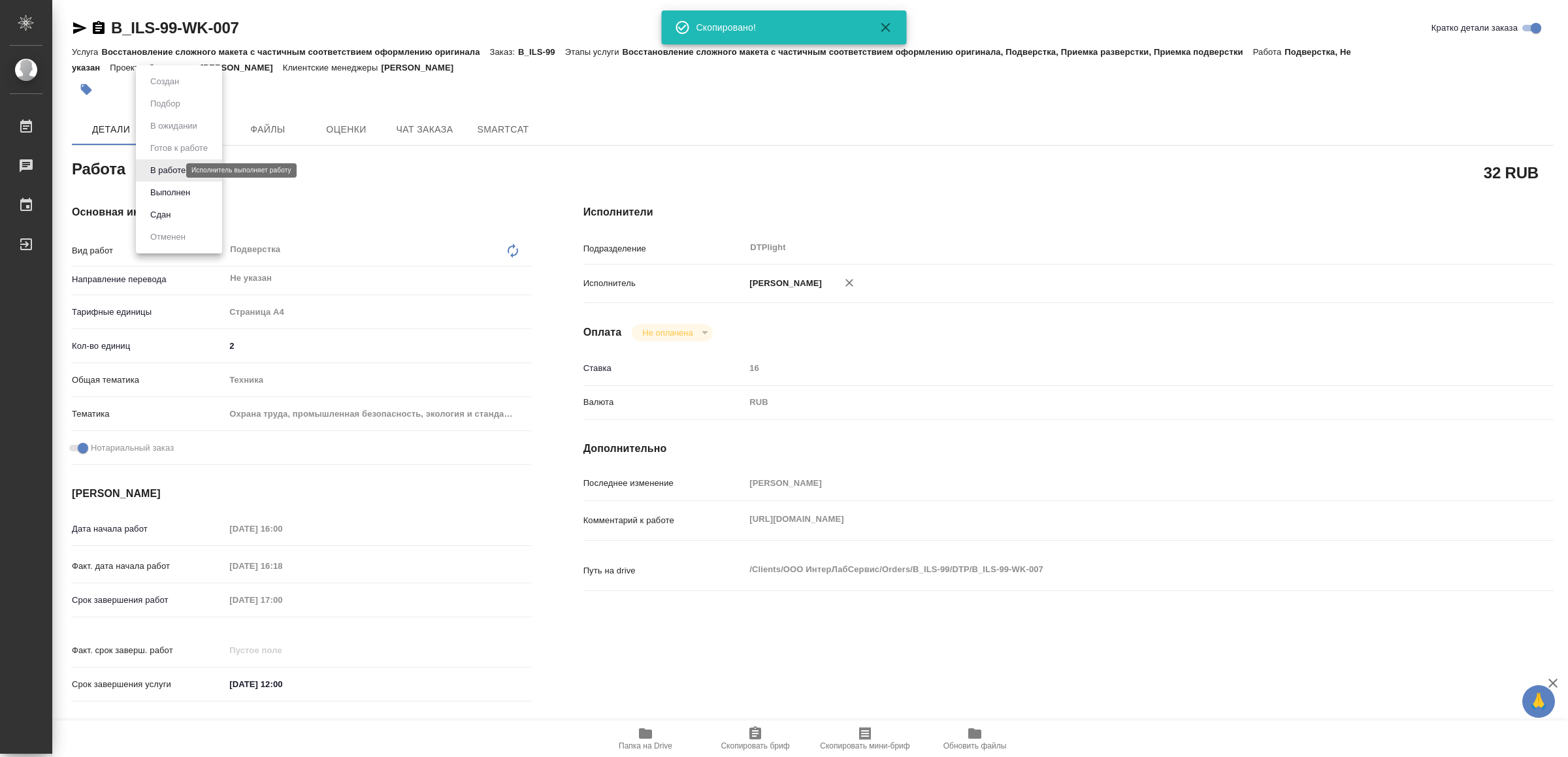
click at [164, 166] on body "🙏 .cls-1 fill:#fff; AWATERA Yamkovenko Vera Работы 0 Чаты График Выйти B_ILS-99…" at bounding box center [784, 378] width 1568 height 757
click at [173, 186] on button "Выполнен" at bounding box center [170, 192] width 47 height 14
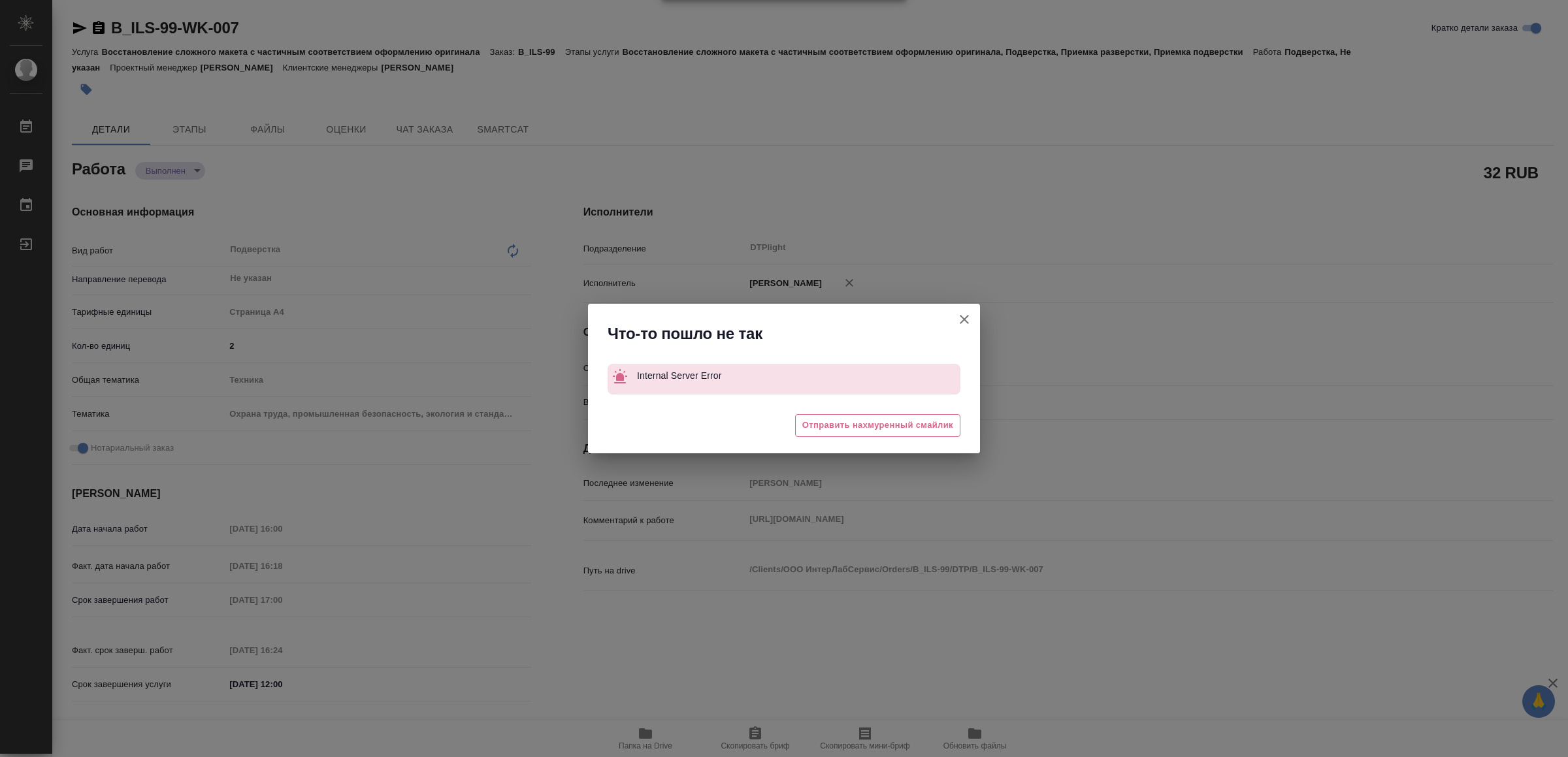
type textarea "x"
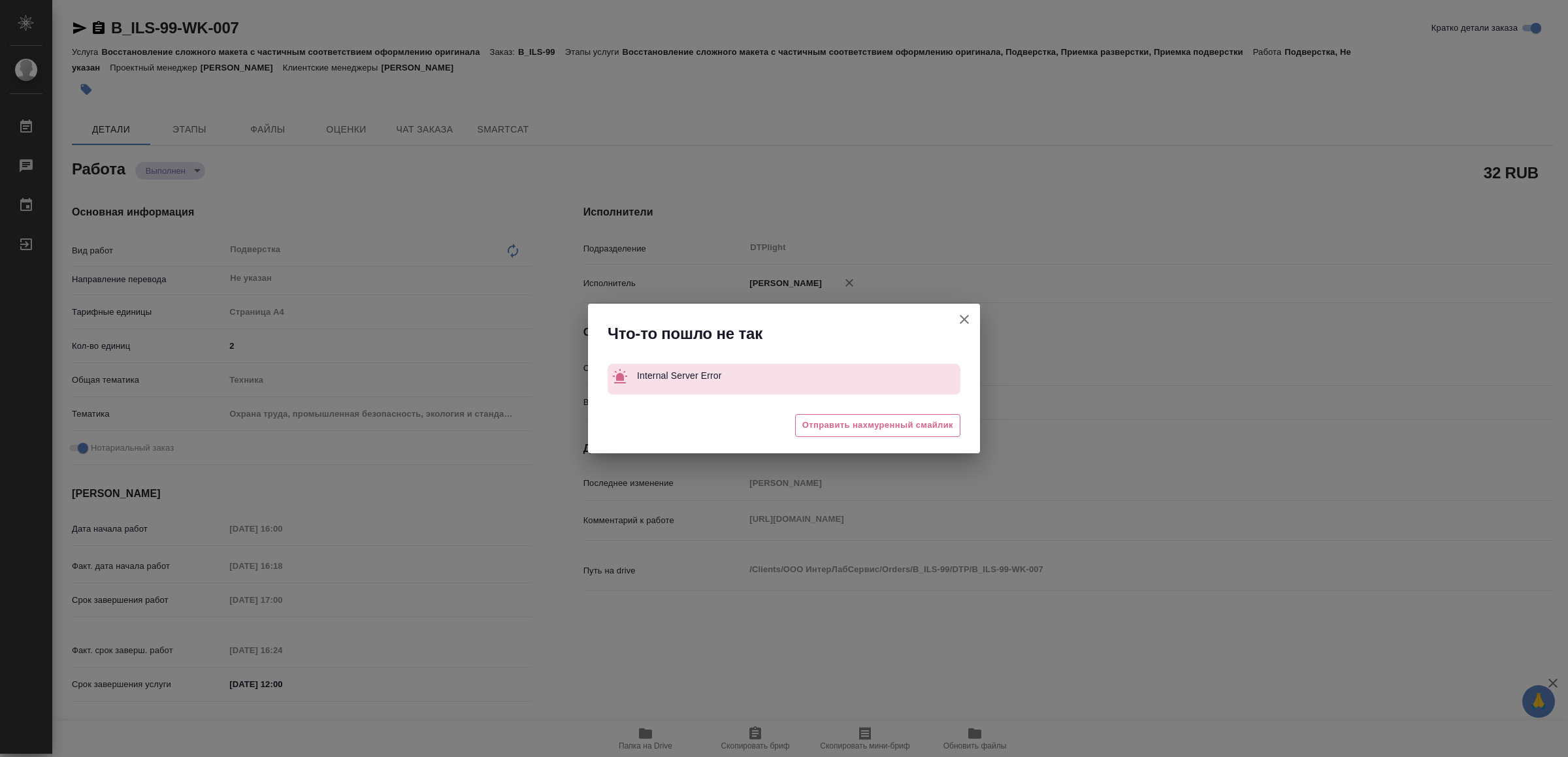
type textarea "x"
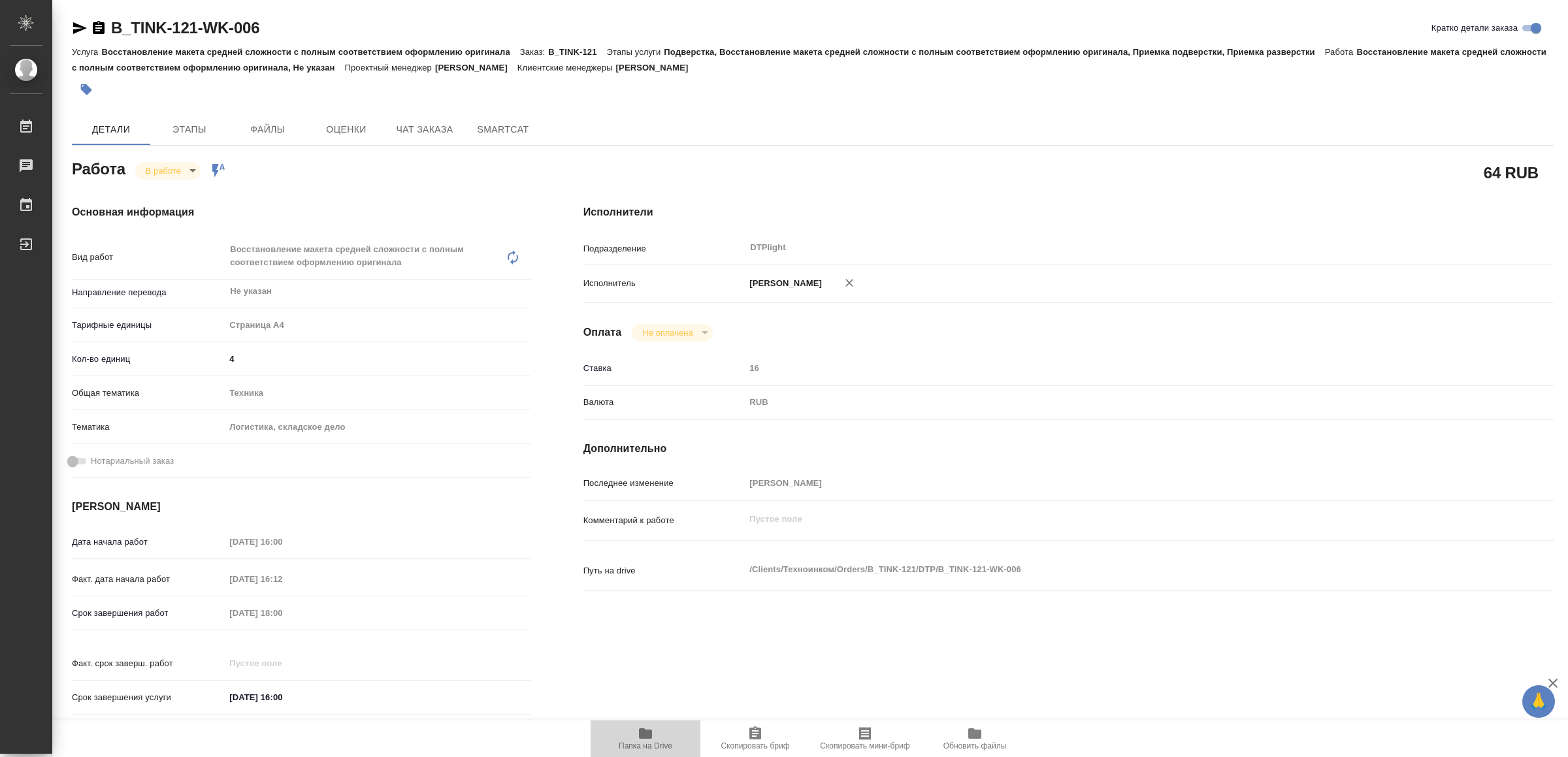
click at [649, 741] on span "Папка на Drive" at bounding box center [645, 739] width 94 height 25
click at [81, 25] on icon "button" at bounding box center [80, 28] width 14 height 12
click at [175, 172] on body "🙏 .cls-1 fill:#fff; AWATERA Yamkovenko Vera Работы 0 Чаты График Выйти B_TINK-1…" at bounding box center [784, 378] width 1568 height 757
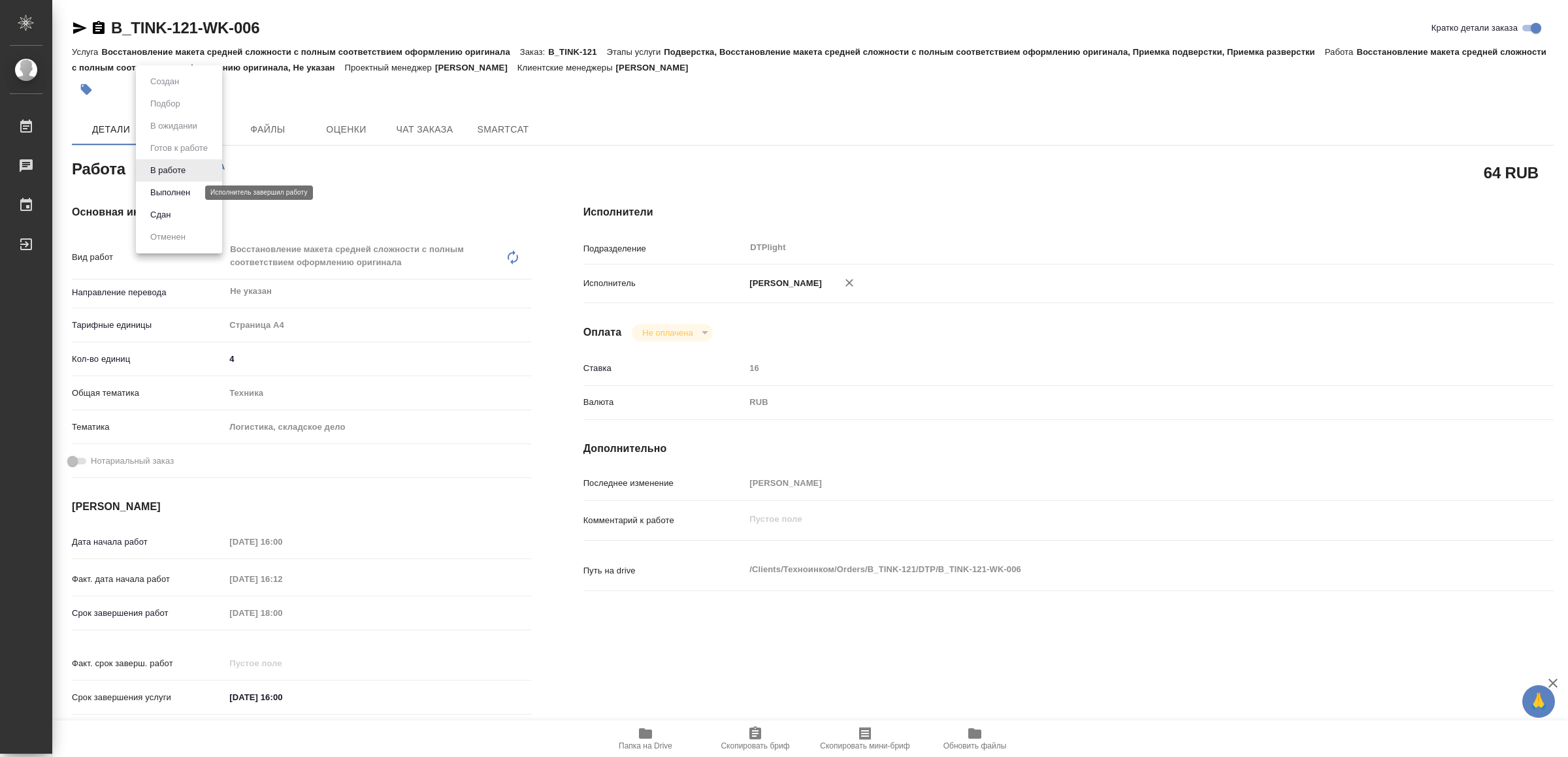
click at [178, 192] on button "Выполнен" at bounding box center [170, 192] width 47 height 14
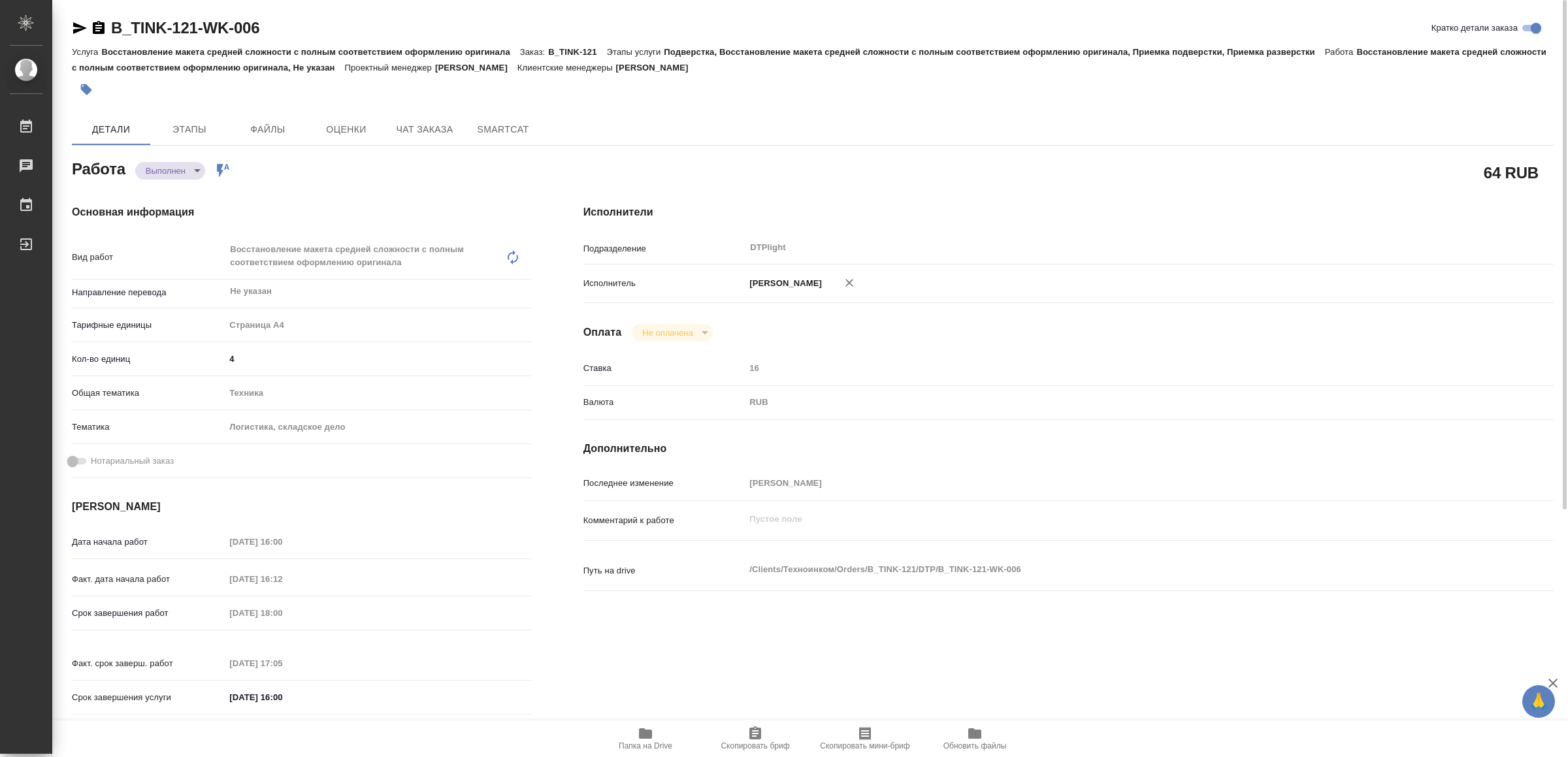
type textarea "x"
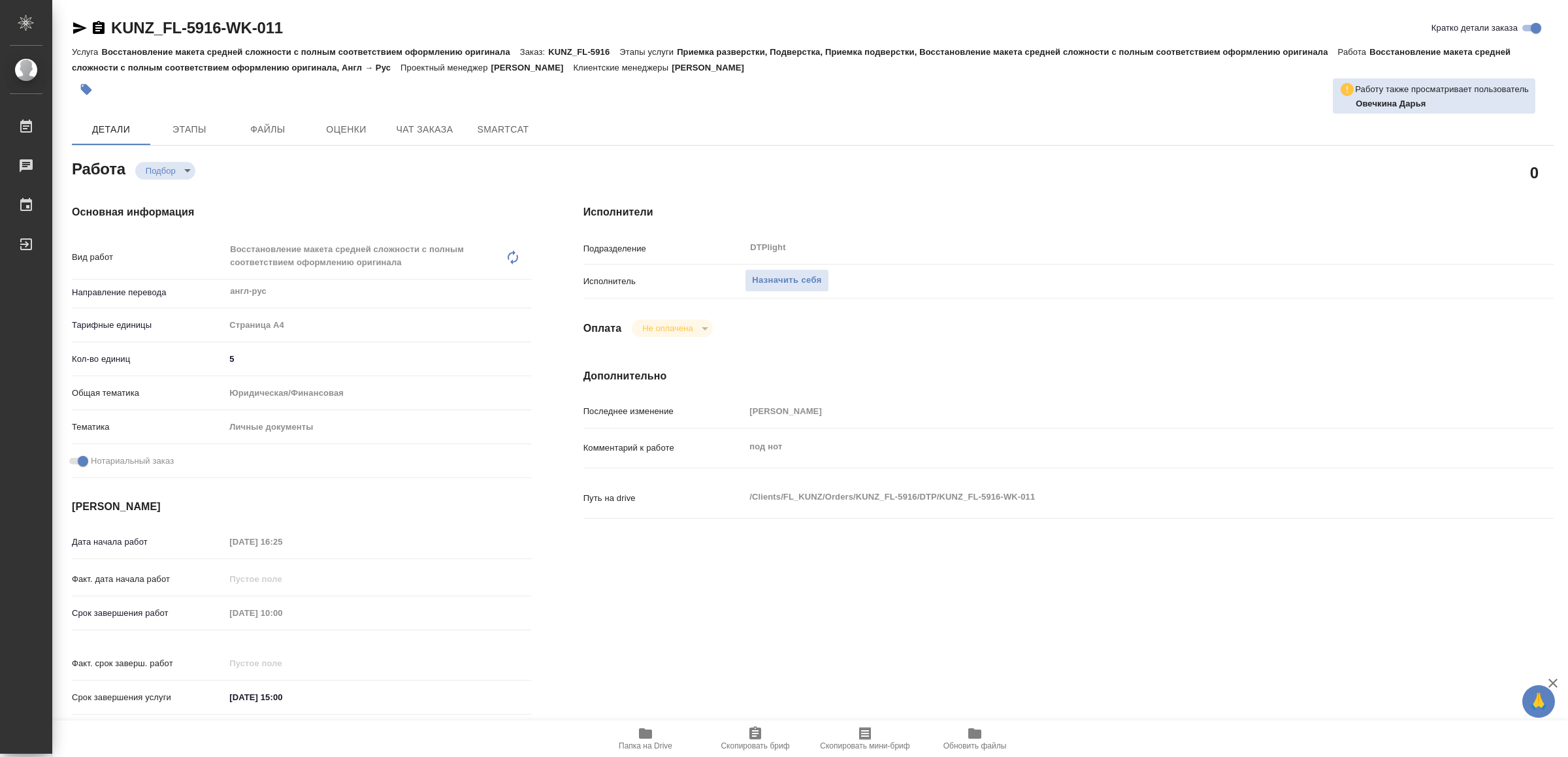
click at [657, 736] on span "Папка на Drive" at bounding box center [645, 739] width 94 height 25
